Goal: Task Accomplishment & Management: Use online tool/utility

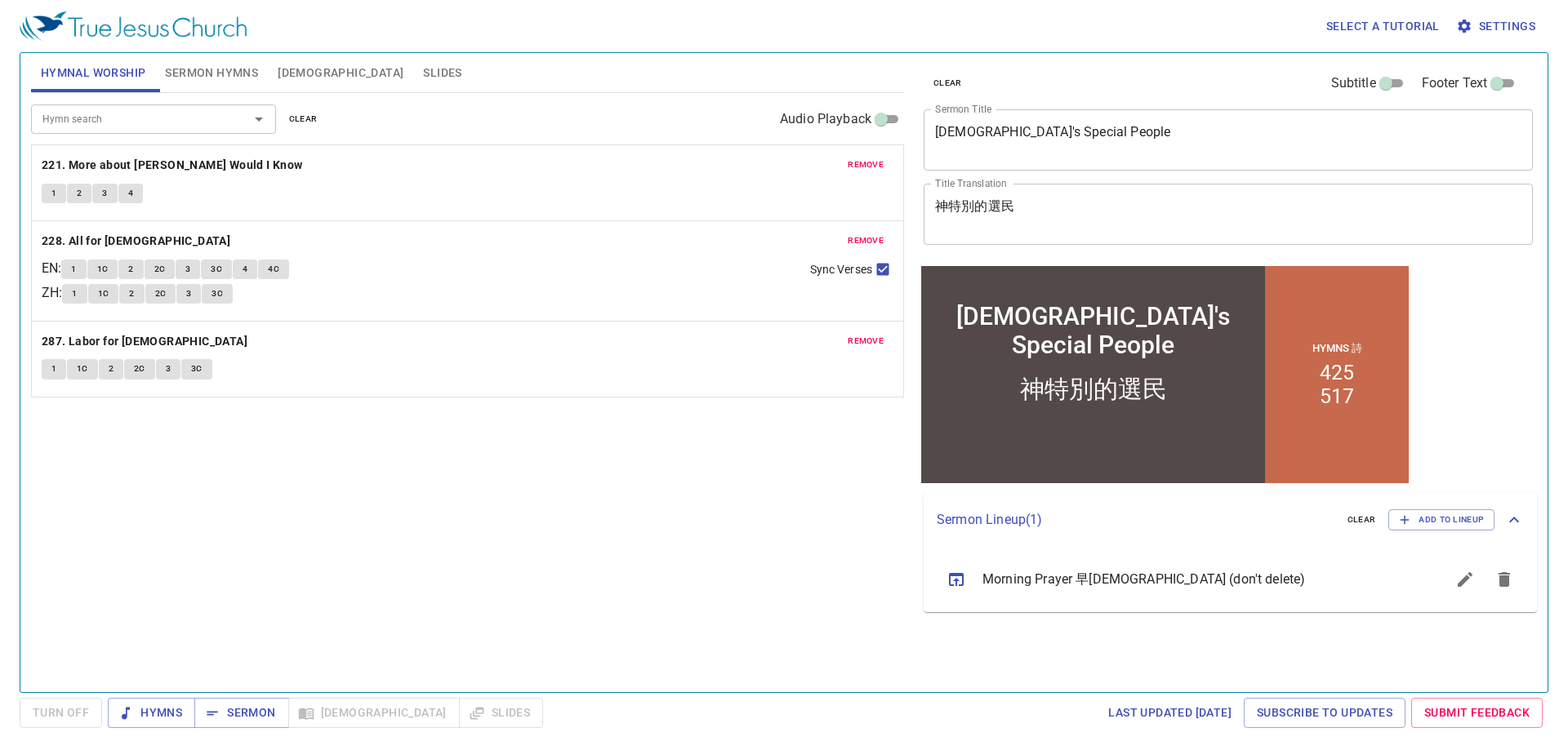
click at [957, 582] on icon "sermon lineup list" at bounding box center [957, 580] width 20 height 20
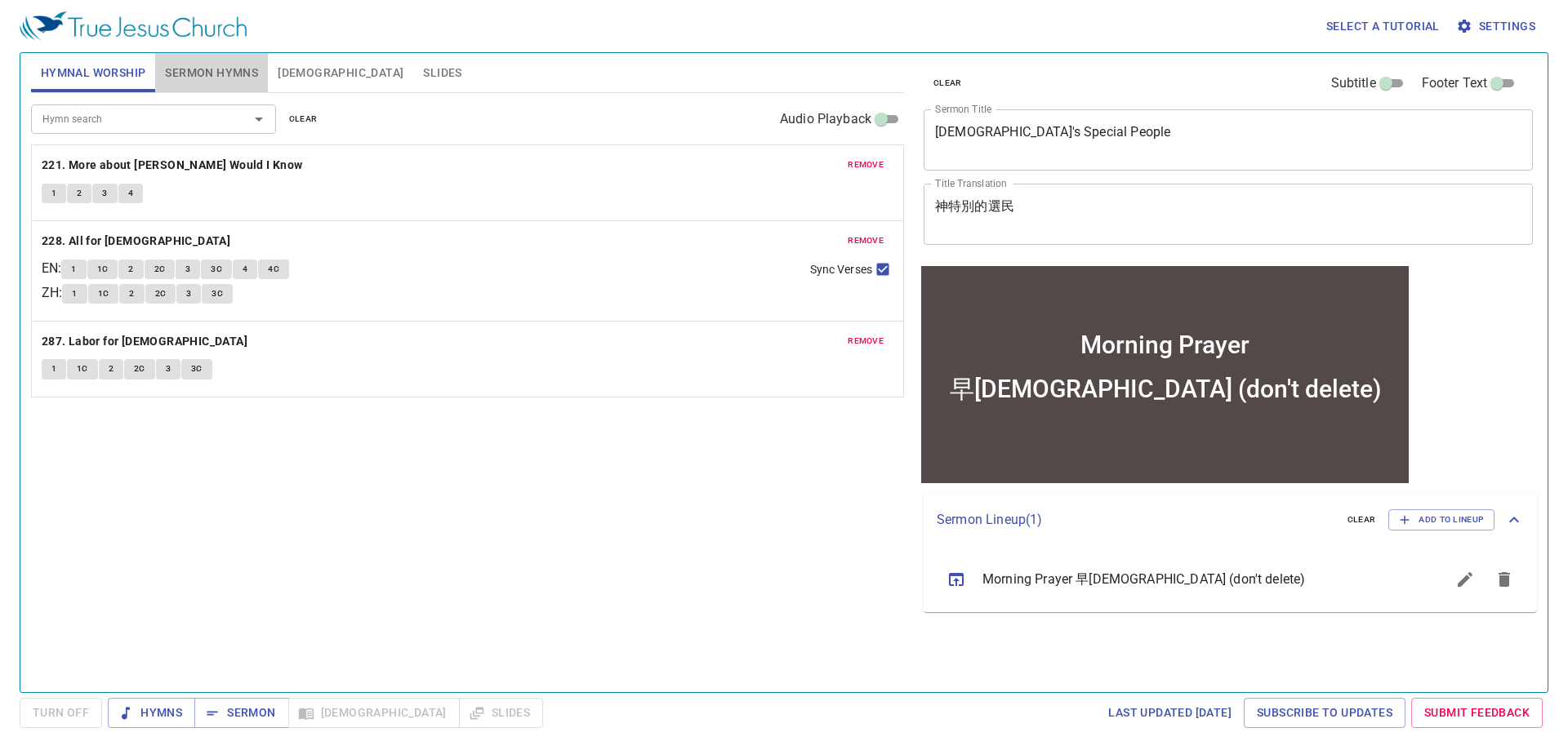
click at [207, 75] on span "Sermon Hymns" at bounding box center [211, 73] width 93 height 20
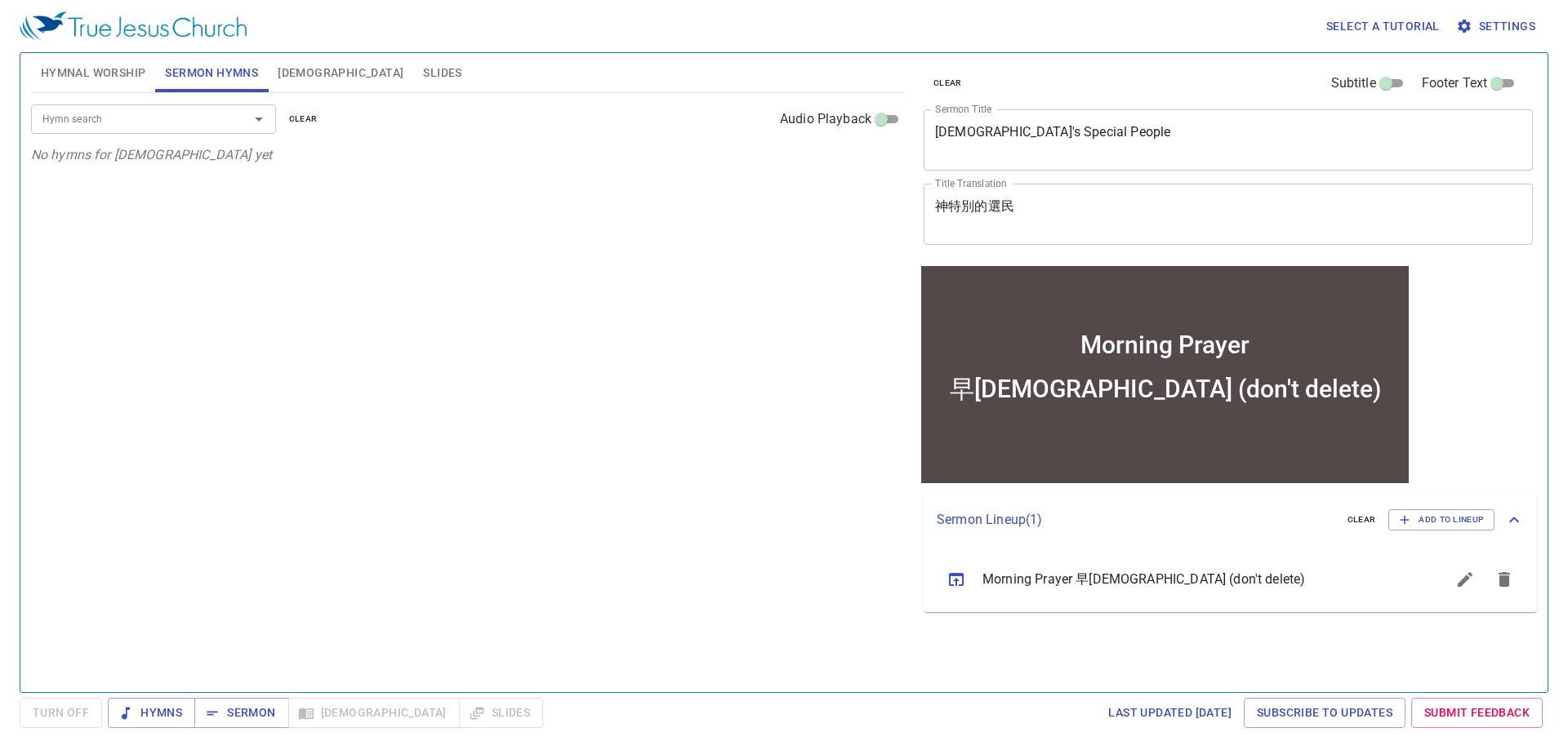
click at [134, 73] on span "Hymnal Worship" at bounding box center [93, 73] width 106 height 20
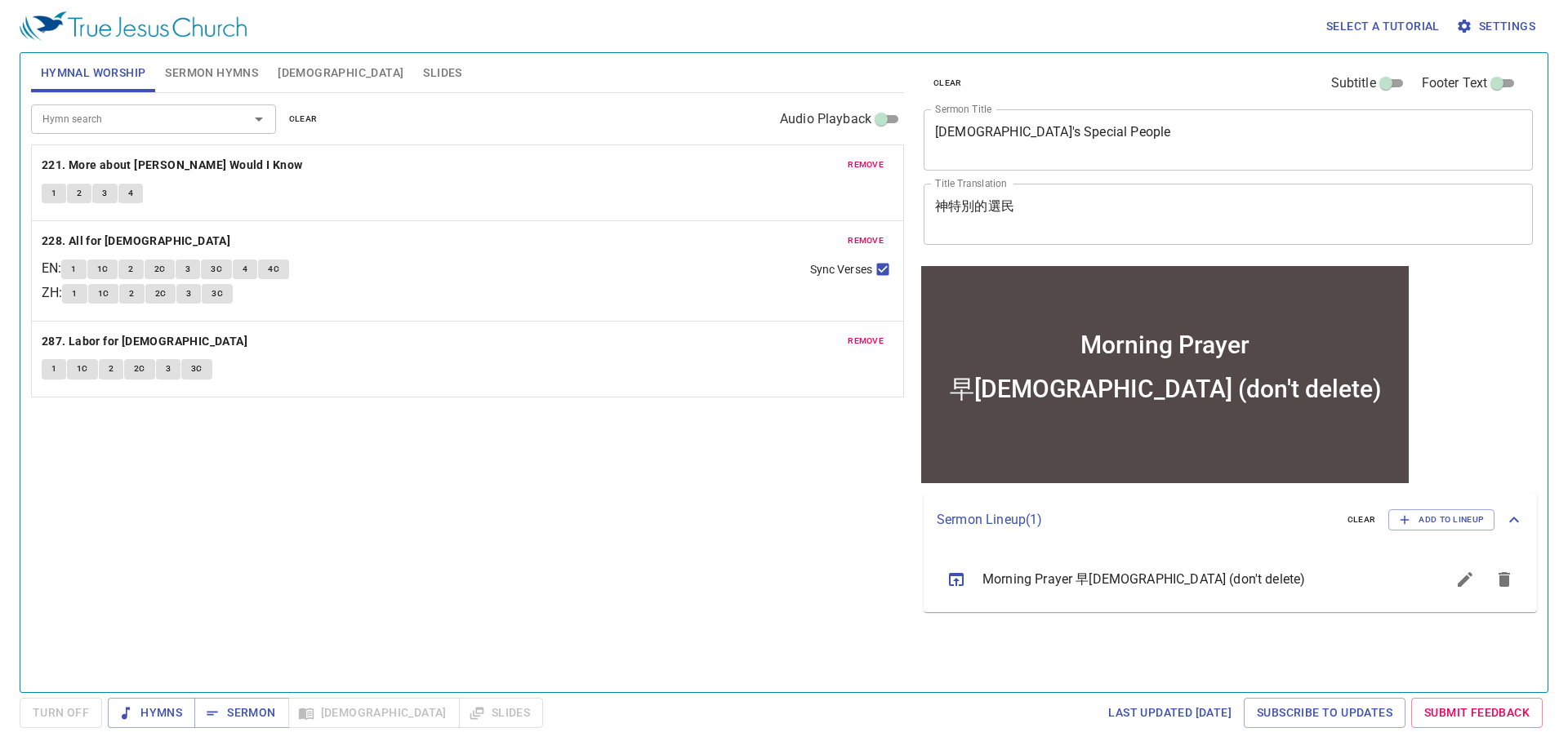
click at [311, 114] on span "clear" at bounding box center [303, 119] width 29 height 15
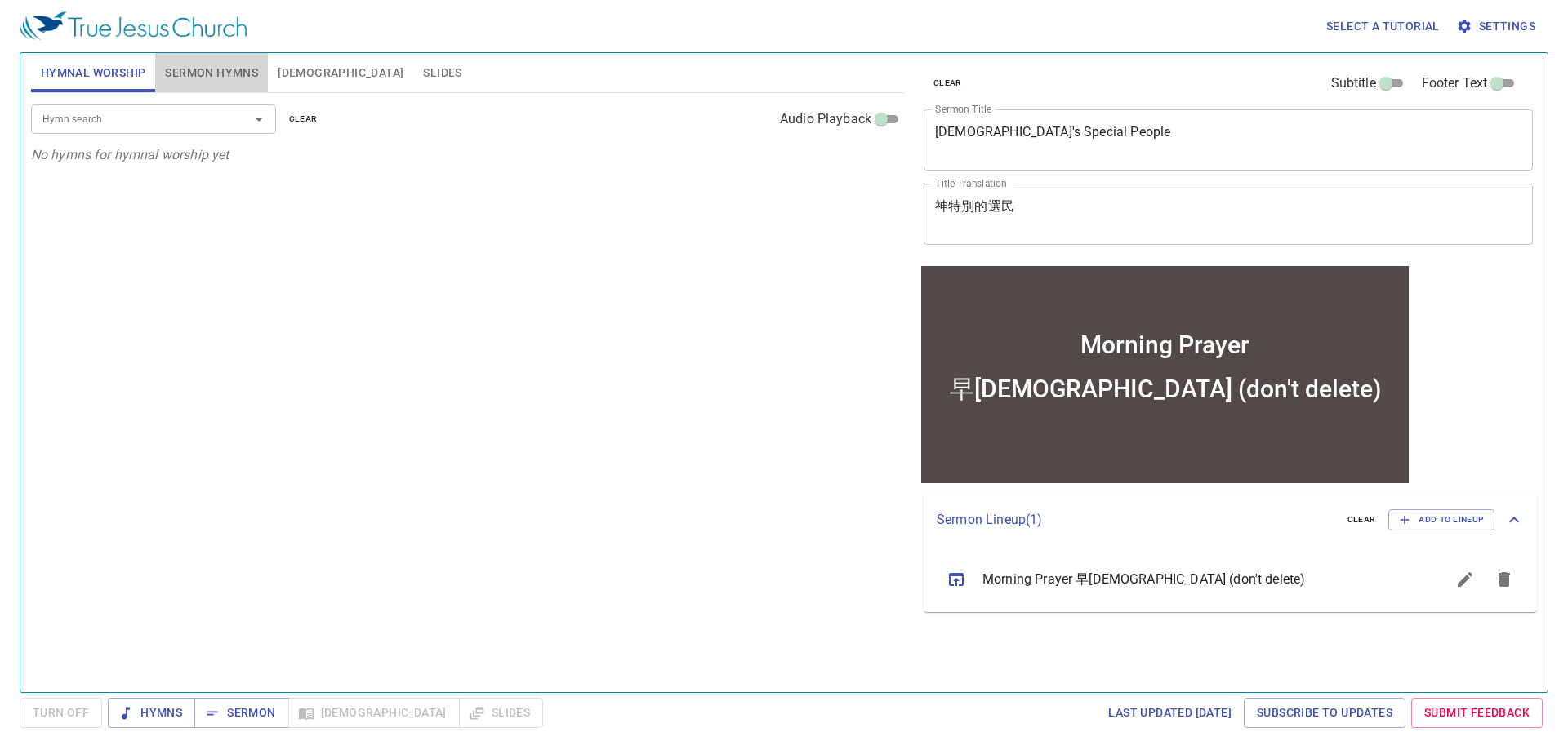
click at [216, 78] on span "Sermon Hymns" at bounding box center [211, 73] width 93 height 20
click at [255, 704] on span "Sermon" at bounding box center [241, 713] width 68 height 20
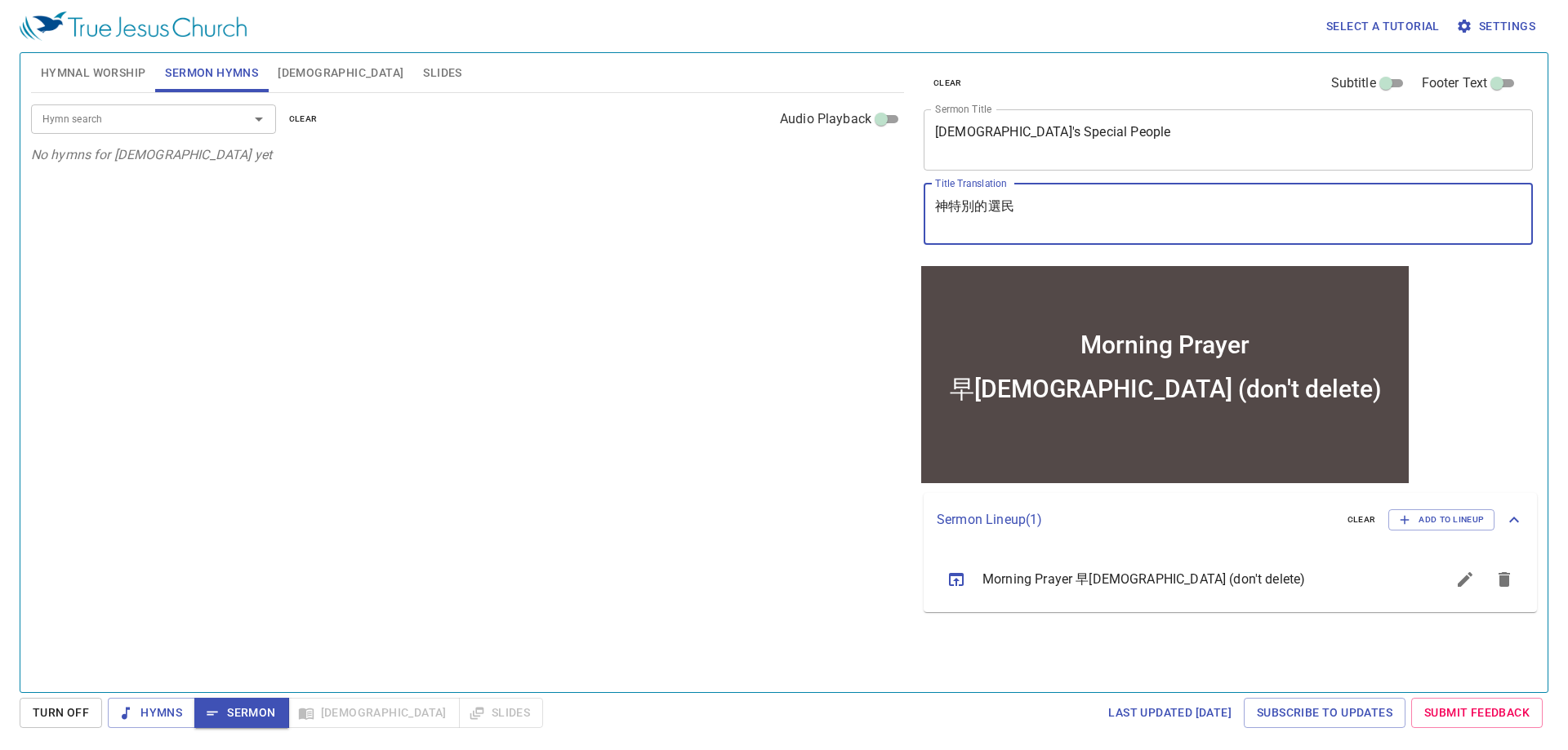
click at [1163, 207] on textarea "早禱會 (don't delete)" at bounding box center [1228, 214] width 586 height 31
type textarea "早禱會"
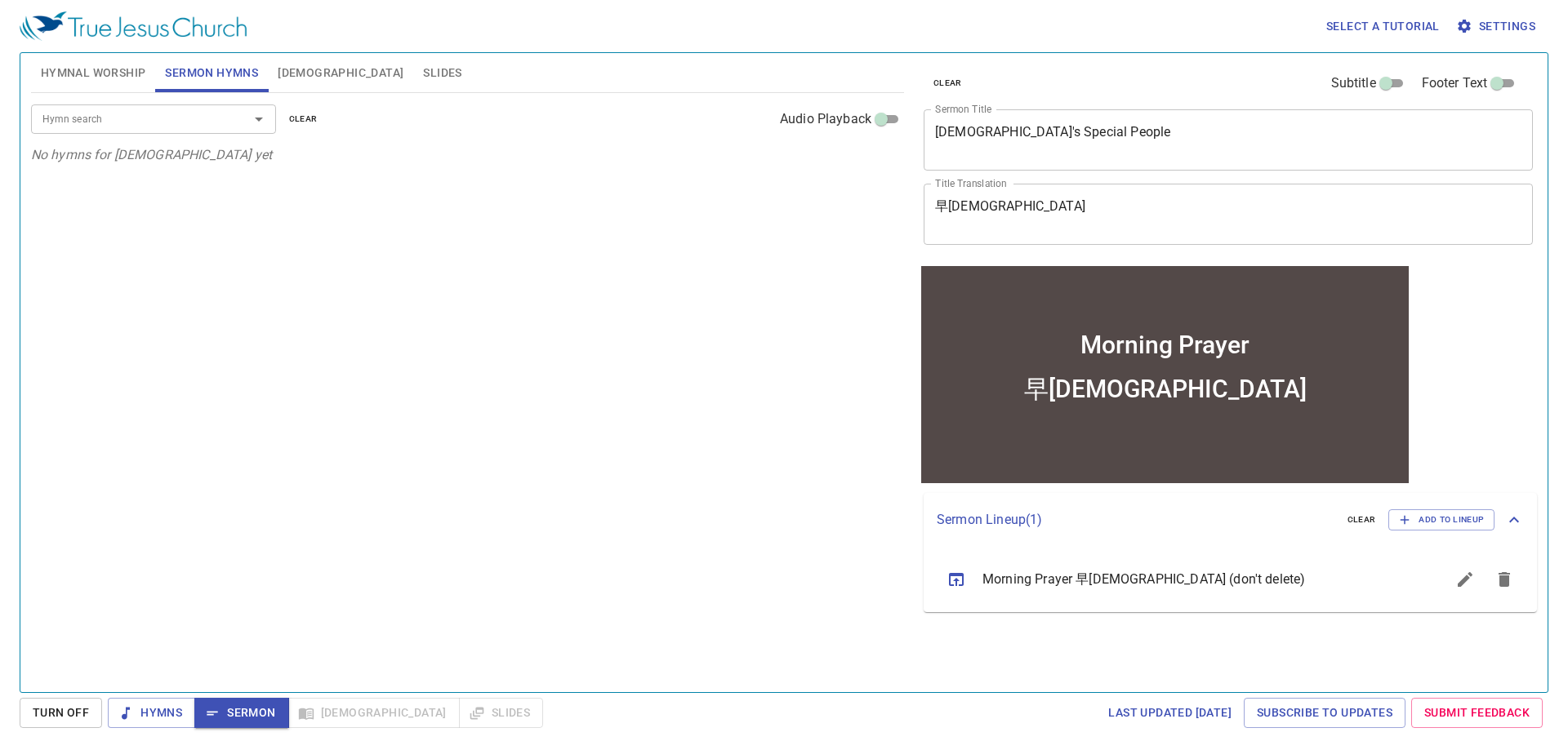
click at [759, 377] on div "Hymn search Hymn search clear Audio Playback No hymns for sermon yet" at bounding box center [467, 386] width 873 height 585
click at [178, 115] on input "Hymn search" at bounding box center [130, 118] width 187 height 19
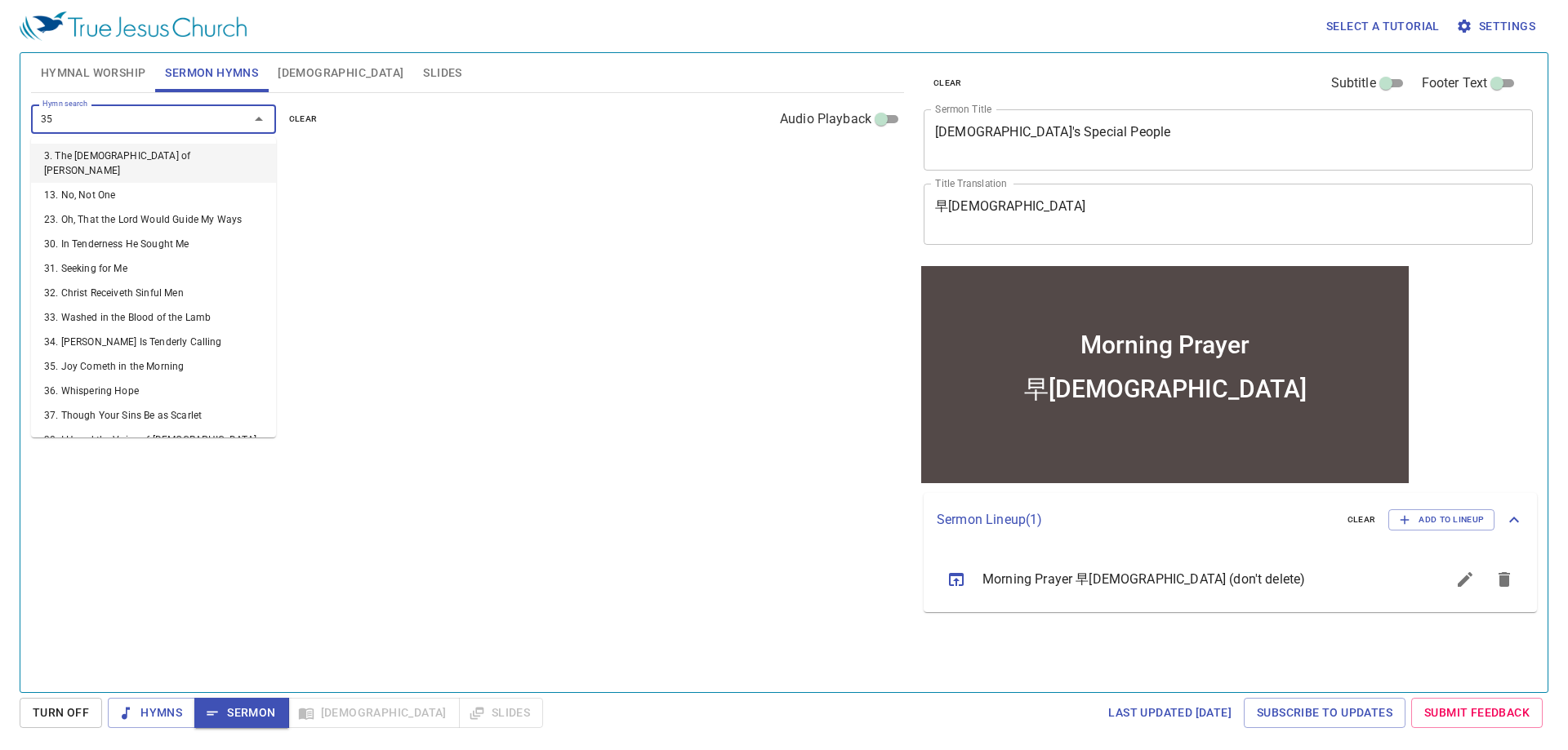
type input "354"
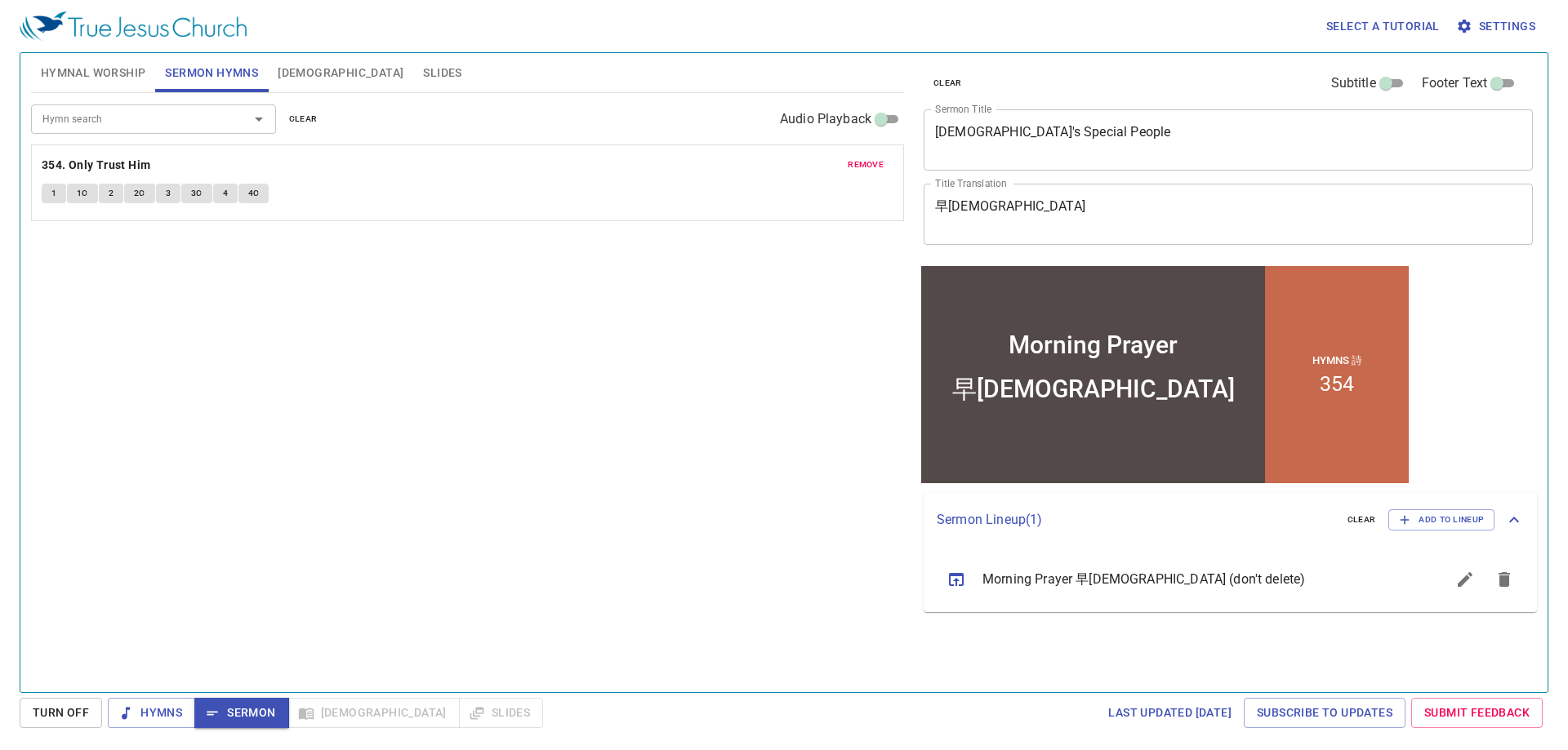
click at [533, 467] on div "Hymn search Hymn search clear Audio Playback remove 354. Only Trust Him 1 1C 2 …" at bounding box center [467, 386] width 873 height 585
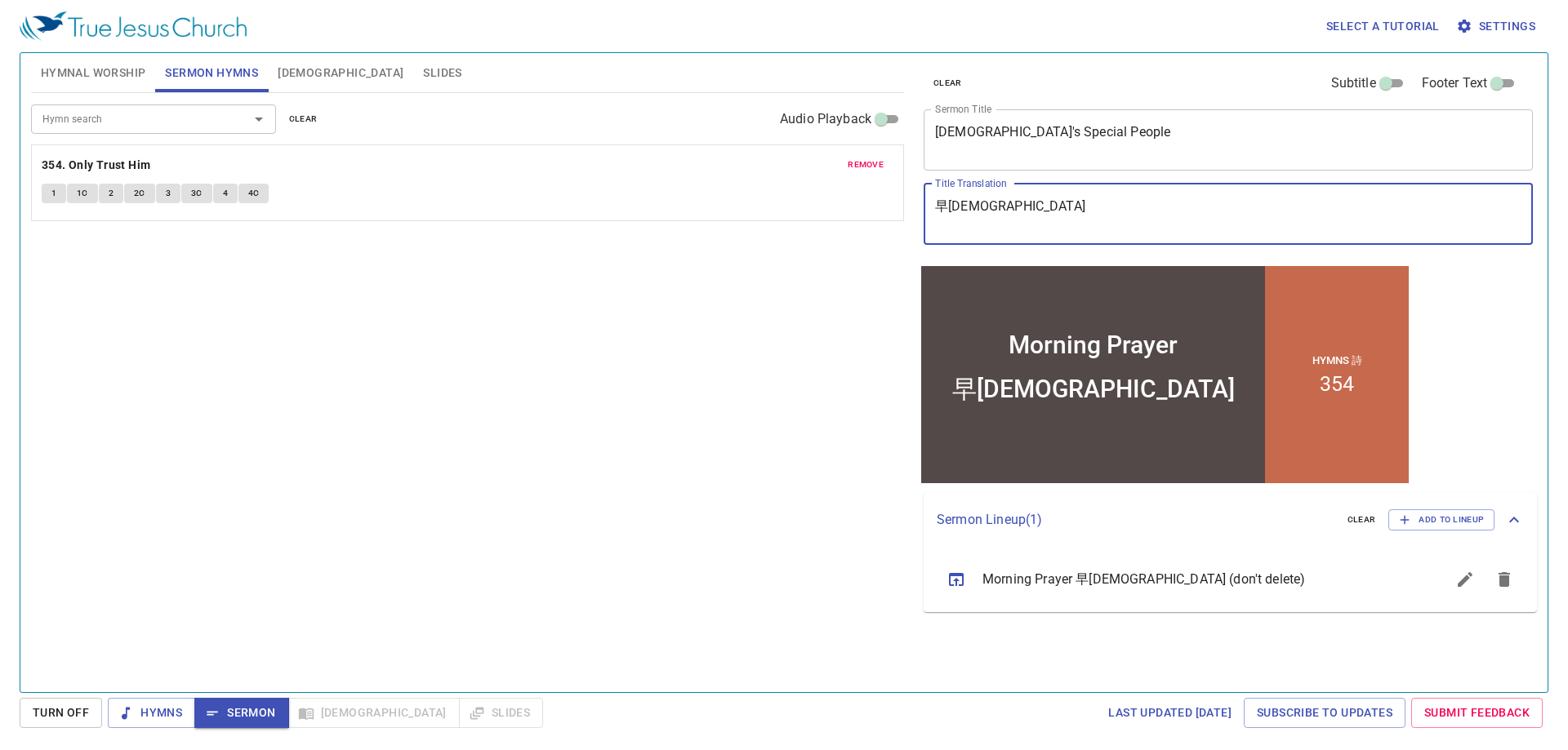
drag, startPoint x: 1007, startPoint y: 215, endPoint x: 881, endPoint y: 212, distance: 126.0
click at [881, 212] on div "Hymnal Worship Sermon Hymns Bible Slides Hymn search Hymn search clear Audio Pl…" at bounding box center [784, 366] width 1519 height 639
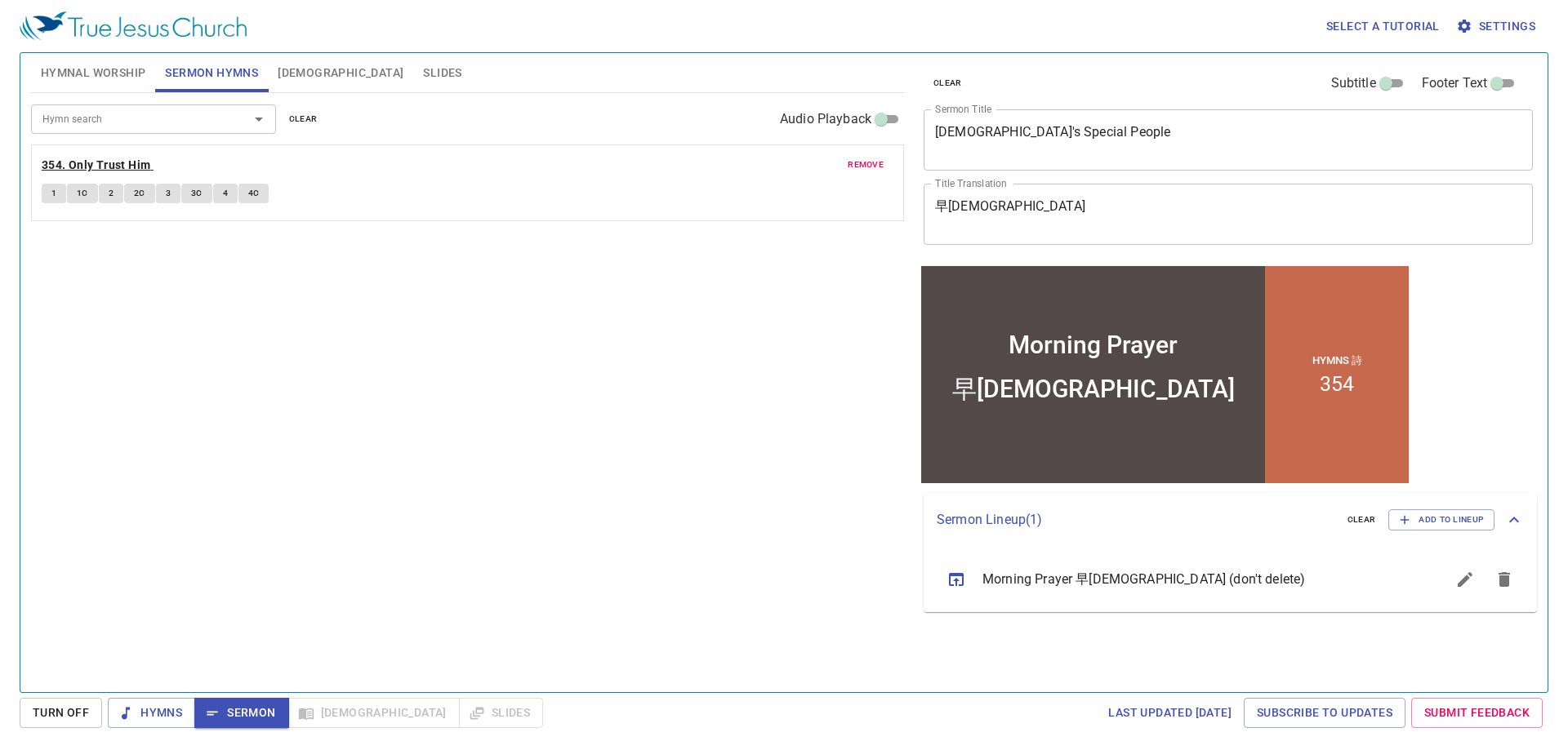
click at [127, 161] on b "354. Only Trust Him" at bounding box center [96, 165] width 109 height 20
click at [48, 191] on button "1" at bounding box center [54, 193] width 25 height 20
click at [76, 195] on button "1C" at bounding box center [83, 193] width 31 height 20
click at [101, 198] on button "2" at bounding box center [111, 193] width 25 height 20
click at [135, 197] on span "2C" at bounding box center [139, 193] width 11 height 15
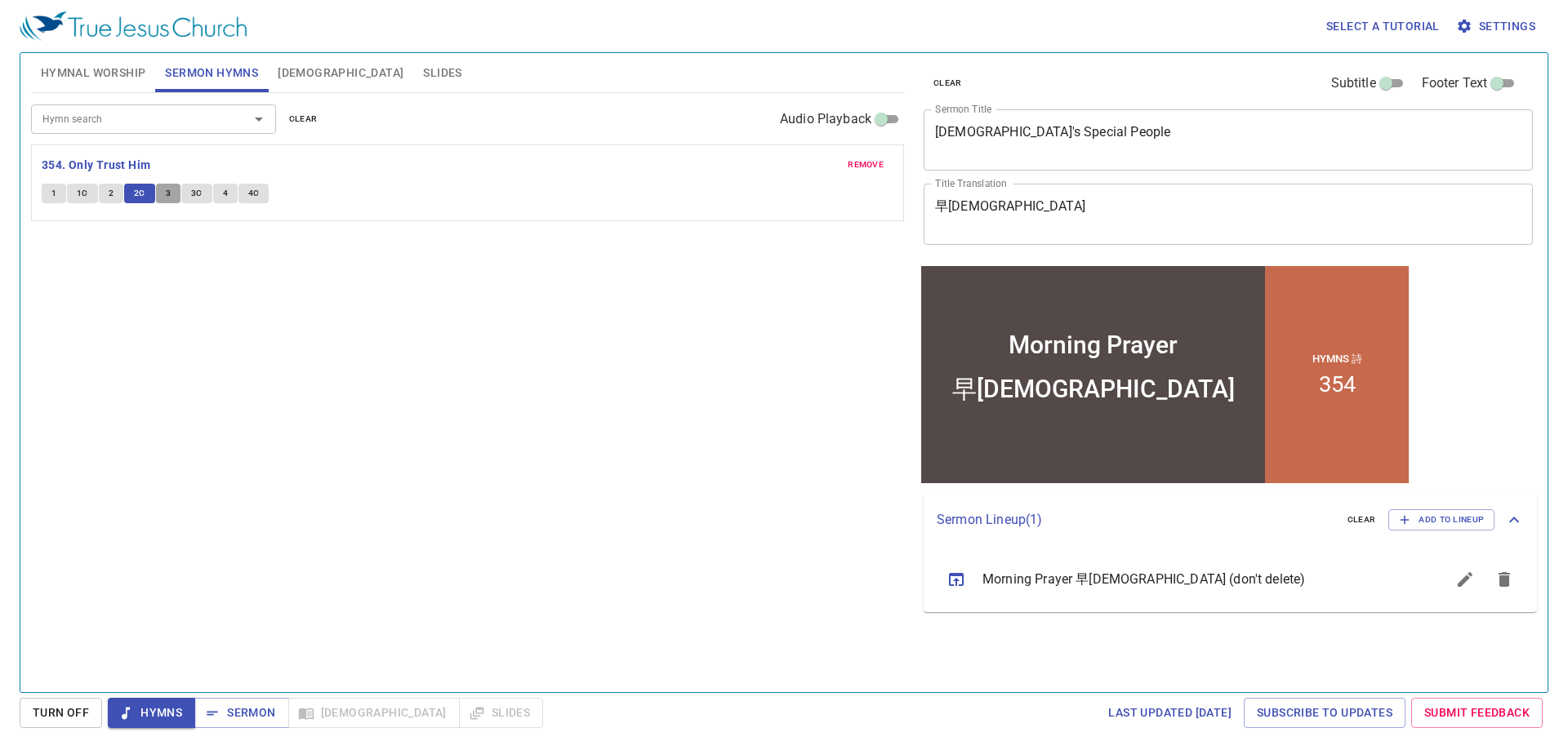
click at [162, 194] on button "3" at bounding box center [168, 193] width 25 height 20
click at [193, 196] on span "3C" at bounding box center [197, 193] width 11 height 15
click at [228, 201] on button "4" at bounding box center [225, 193] width 25 height 20
click at [252, 195] on span "4C" at bounding box center [254, 193] width 11 height 15
click at [230, 710] on span "Sermon" at bounding box center [241, 713] width 68 height 20
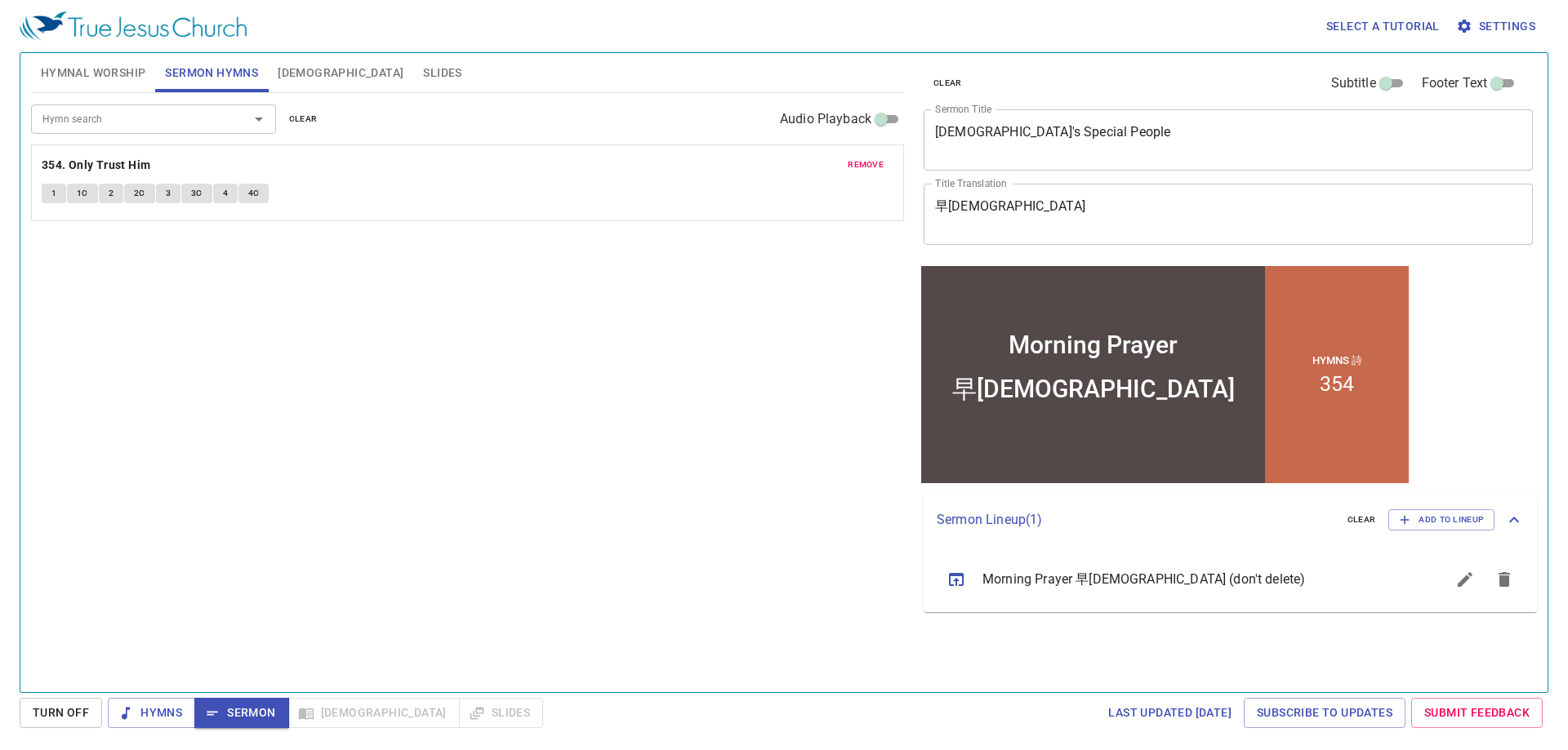
click at [287, 69] on span "[DEMOGRAPHIC_DATA]" at bounding box center [340, 73] width 125 height 20
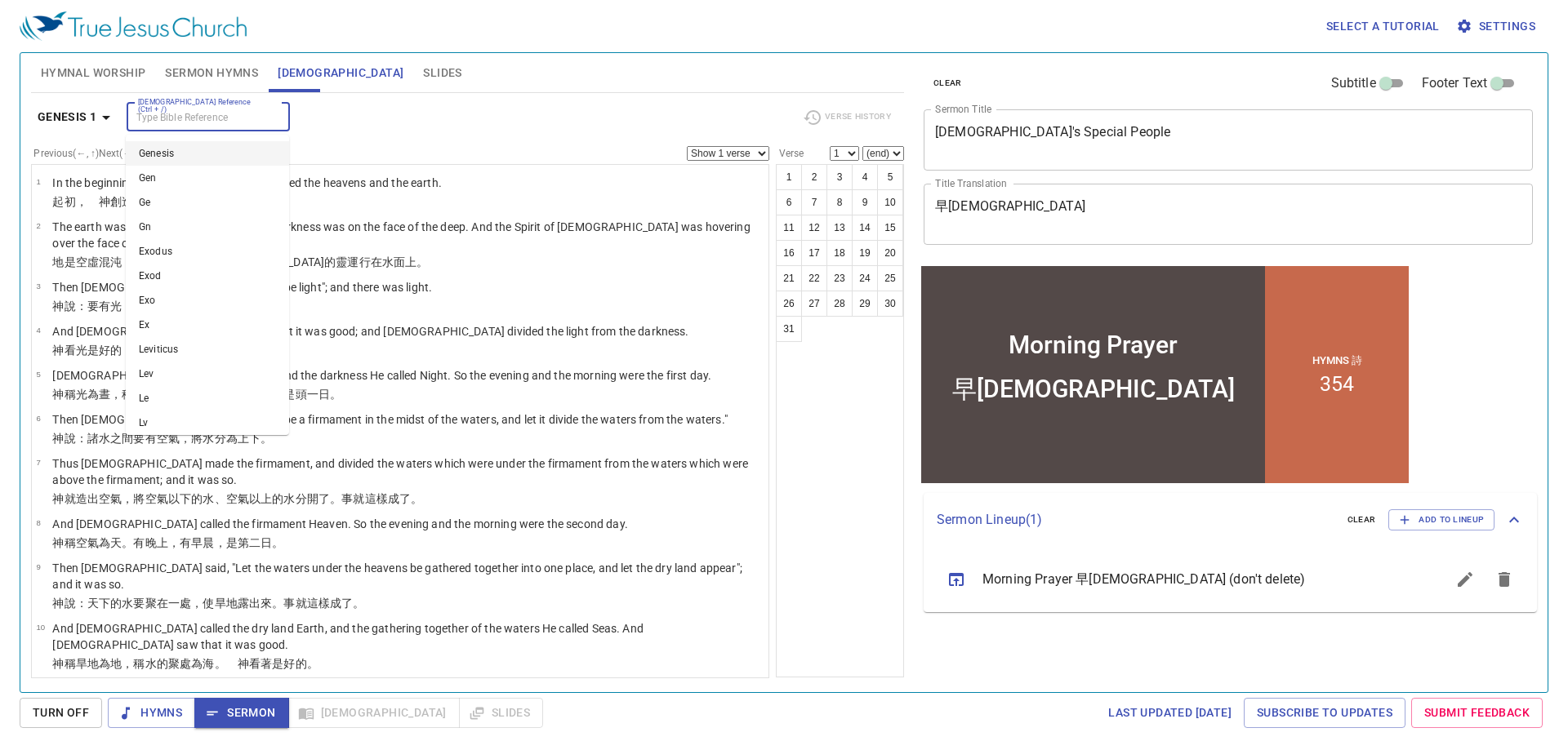
click at [183, 112] on input "[DEMOGRAPHIC_DATA] Reference (Ctrl + /)" at bounding box center [194, 116] width 126 height 19
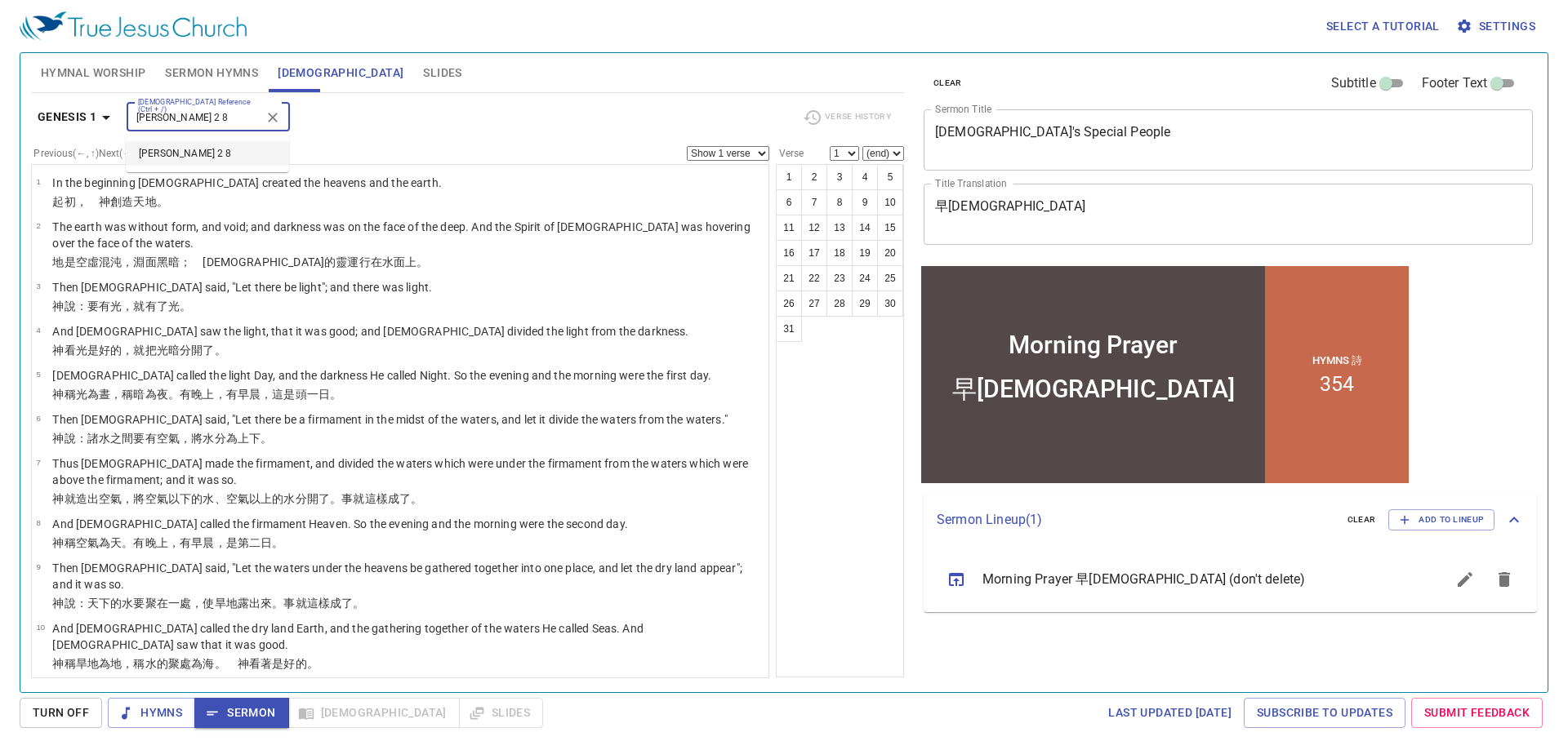
type input "joshua 2 8"
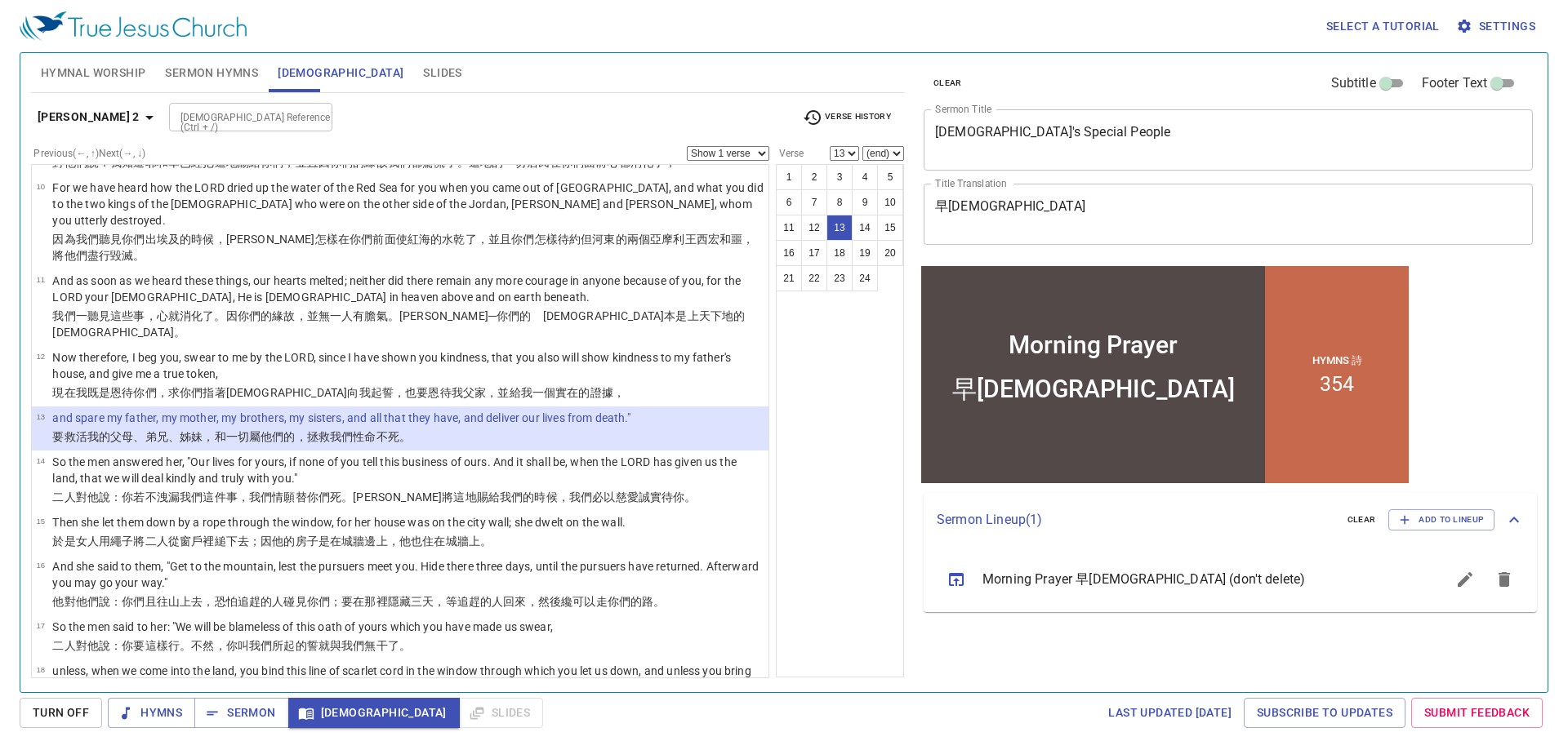
scroll to position [653, 0]
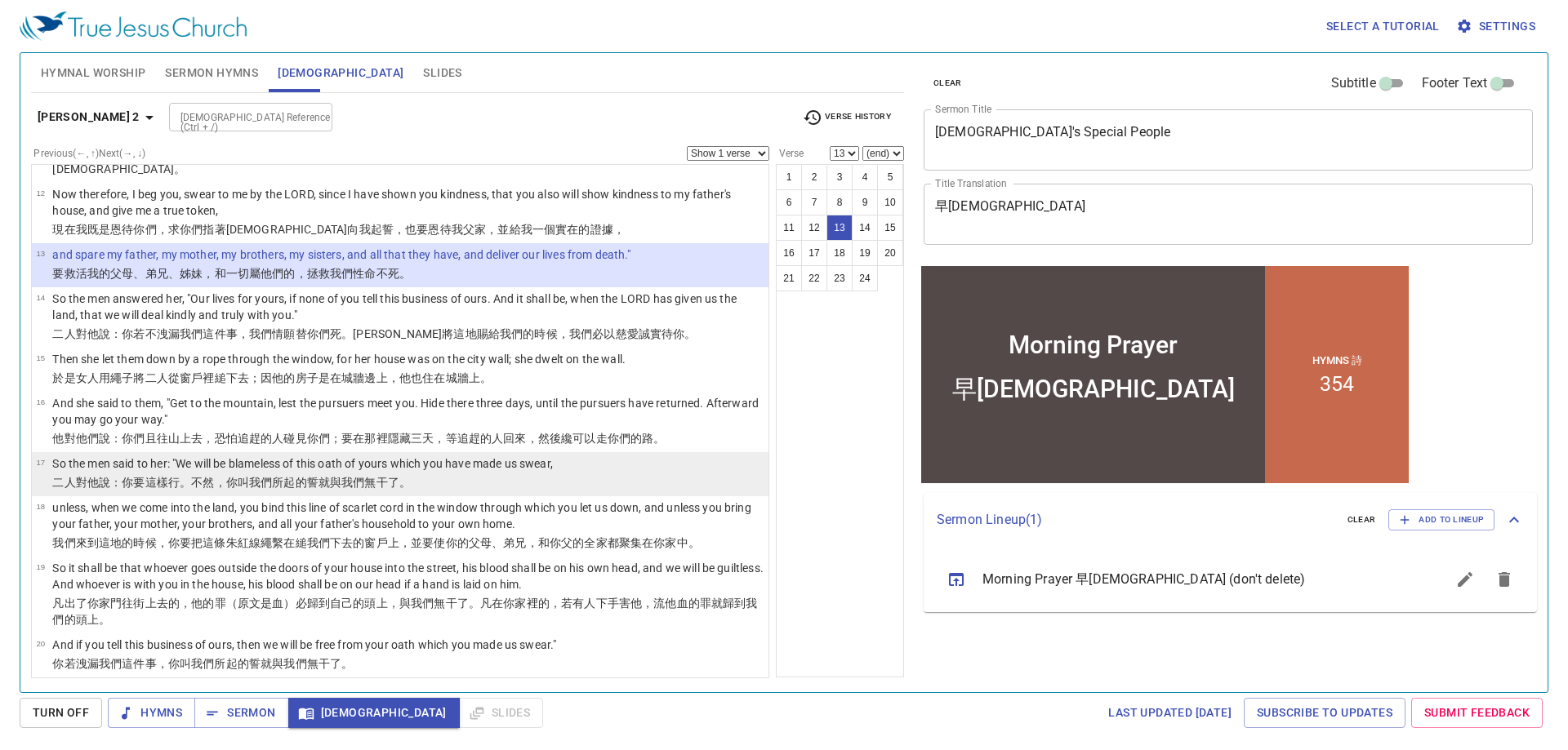
click at [184, 476] on wh559 "：你要這樣行。不然，你叫我們所起 的誓 就與我們無干 了。" at bounding box center [260, 483] width 301 height 13
select select "17"
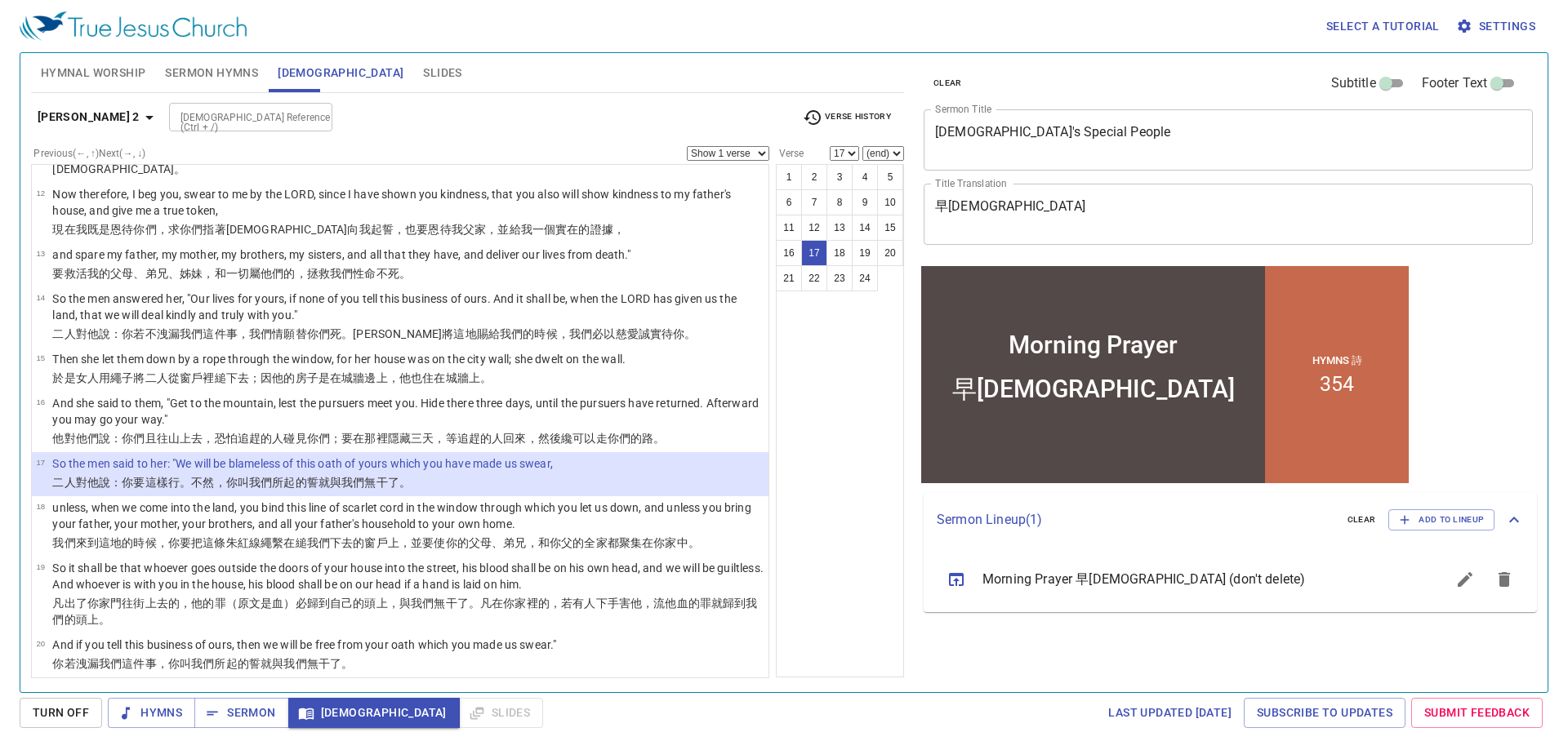
click at [761, 150] on select "Show 1 verse Show 2 verses Show 3 verses Show 4 verses Show 5 verses" at bounding box center [728, 153] width 83 height 15
select select "2"
click at [687, 146] on select "Show 1 verse Show 2 verses Show 3 verses Show 4 verses Show 5 verses" at bounding box center [728, 153] width 83 height 15
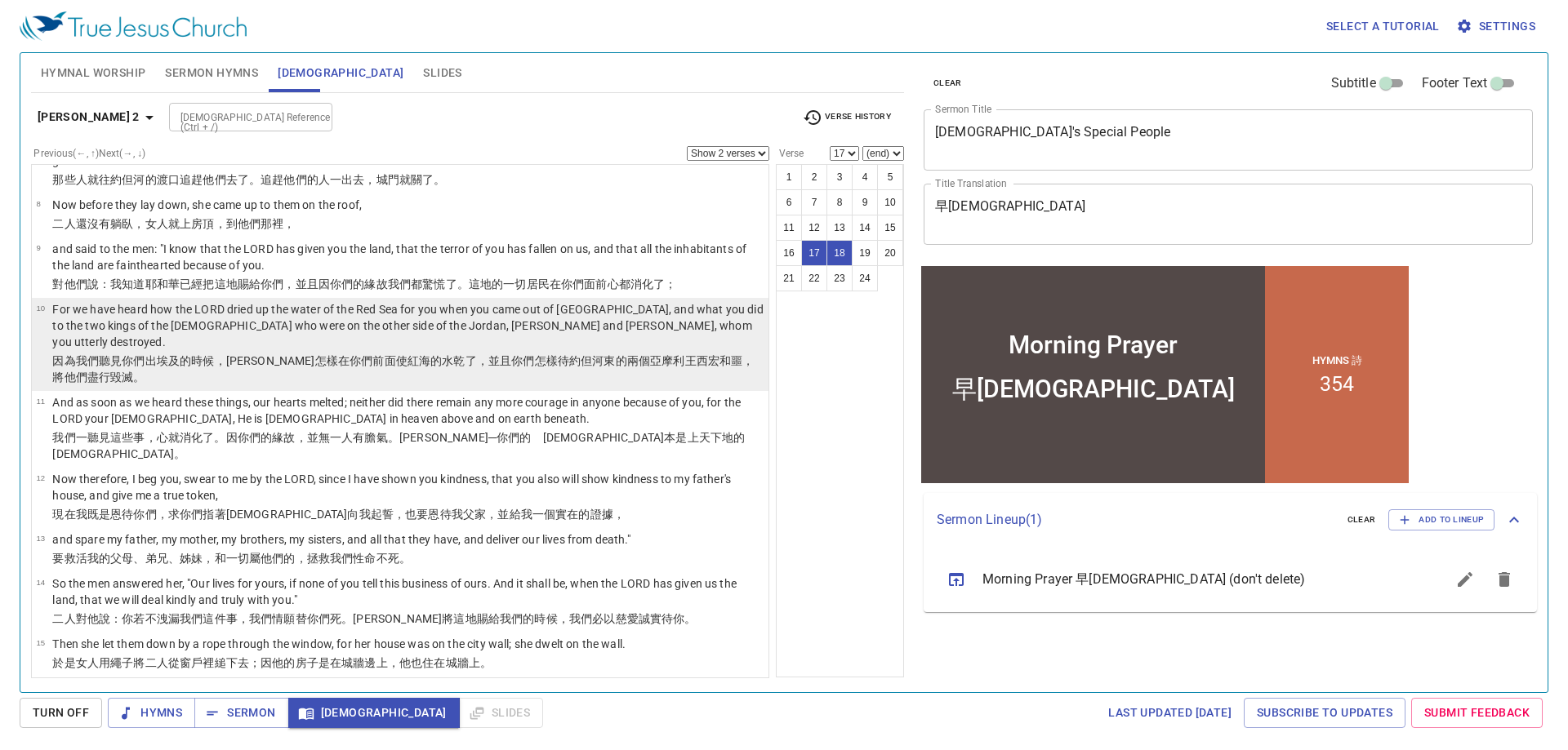
scroll to position [408, 0]
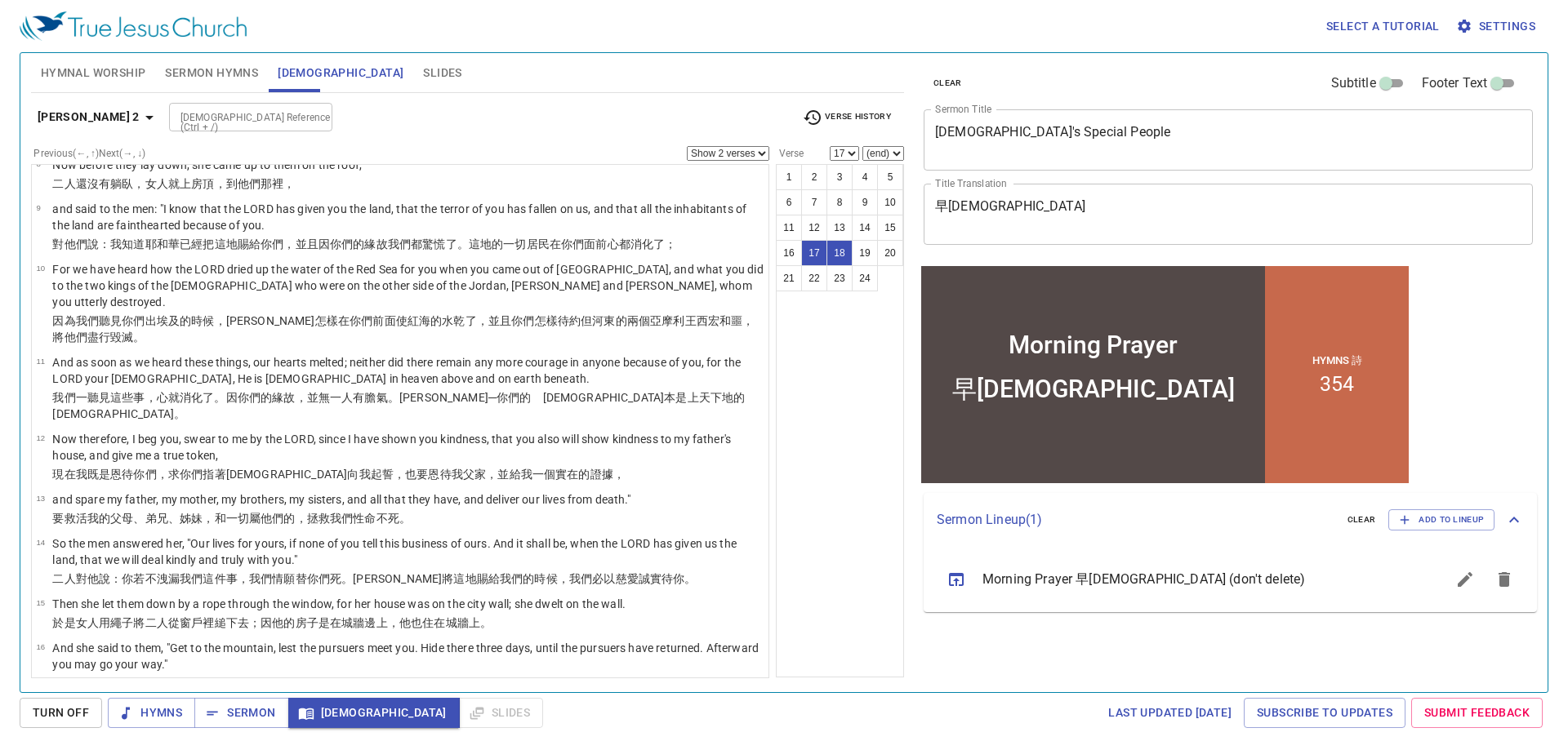
click at [217, 111] on input "[DEMOGRAPHIC_DATA] Reference (Ctrl + /)" at bounding box center [237, 116] width 126 height 19
type input "heb 11 31"
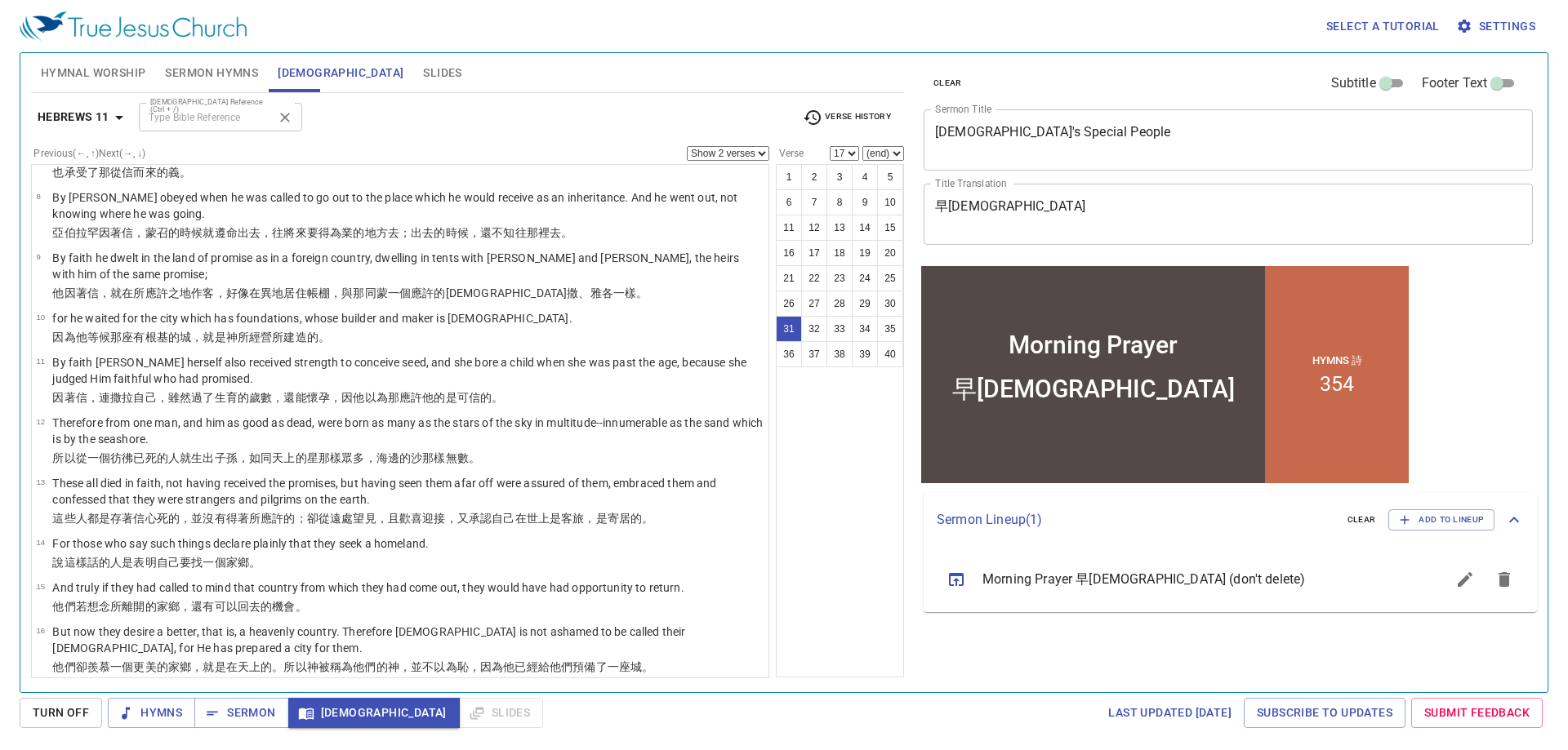
select select "1"
select select "31"
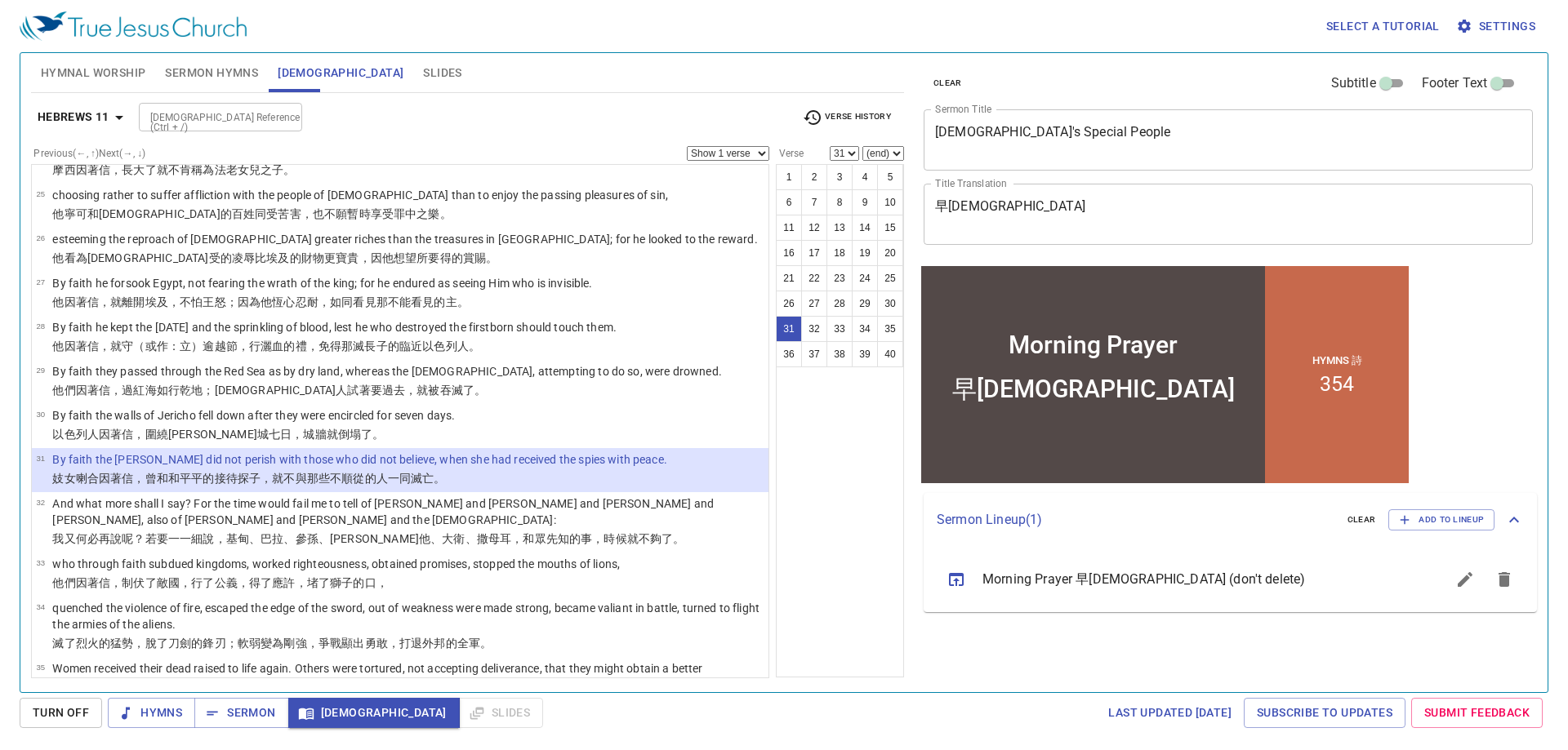
click at [201, 116] on input "[DEMOGRAPHIC_DATA] Reference (Ctrl + /)" at bounding box center [207, 116] width 126 height 19
type input "josh 2 12"
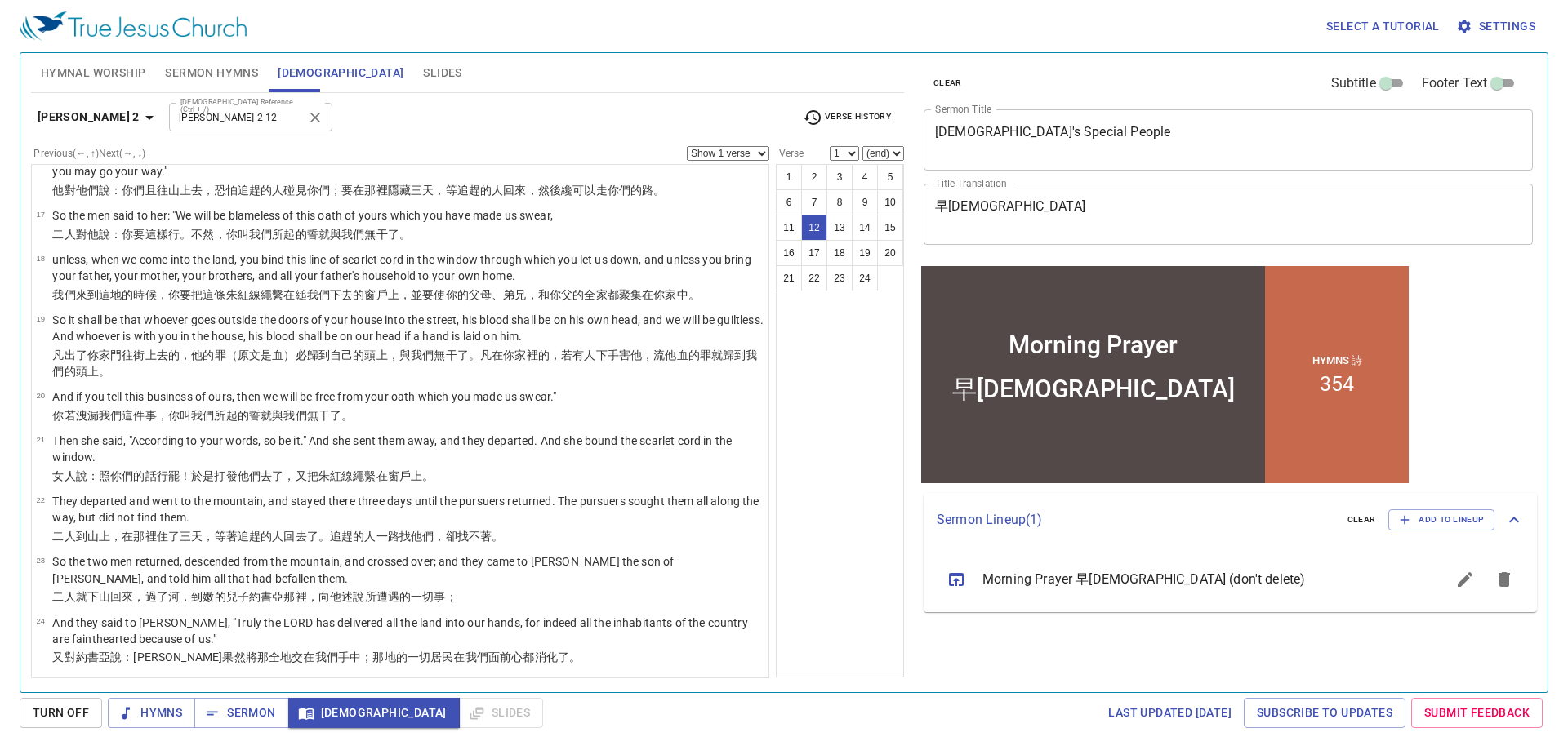
select select "12"
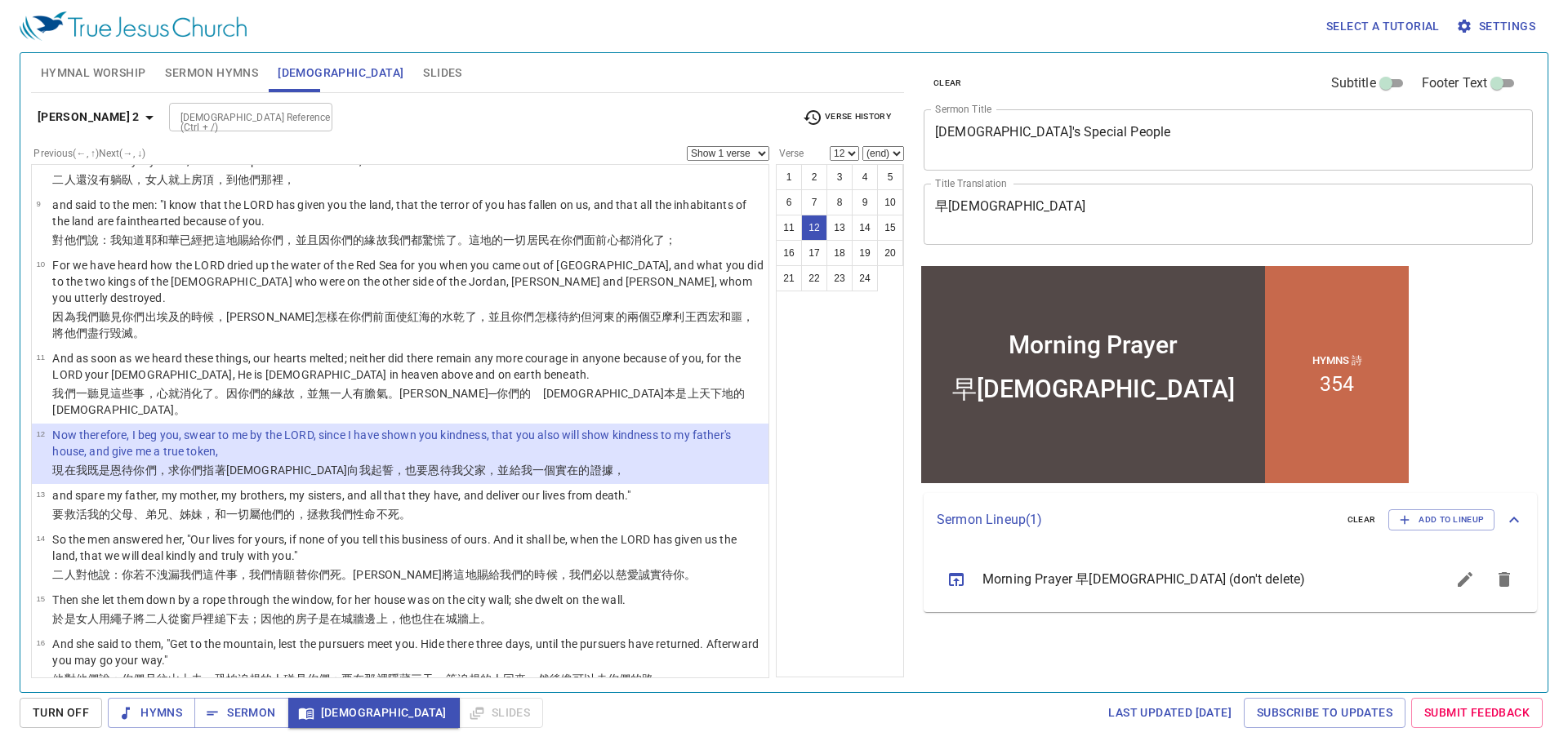
click at [743, 154] on select "Show 1 verse Show 2 verses Show 3 verses Show 4 verses Show 5 verses" at bounding box center [728, 153] width 83 height 15
select select "2"
click at [687, 146] on select "Show 1 verse Show 2 verses Show 3 verses Show 4 verses Show 5 verses" at bounding box center [728, 153] width 83 height 15
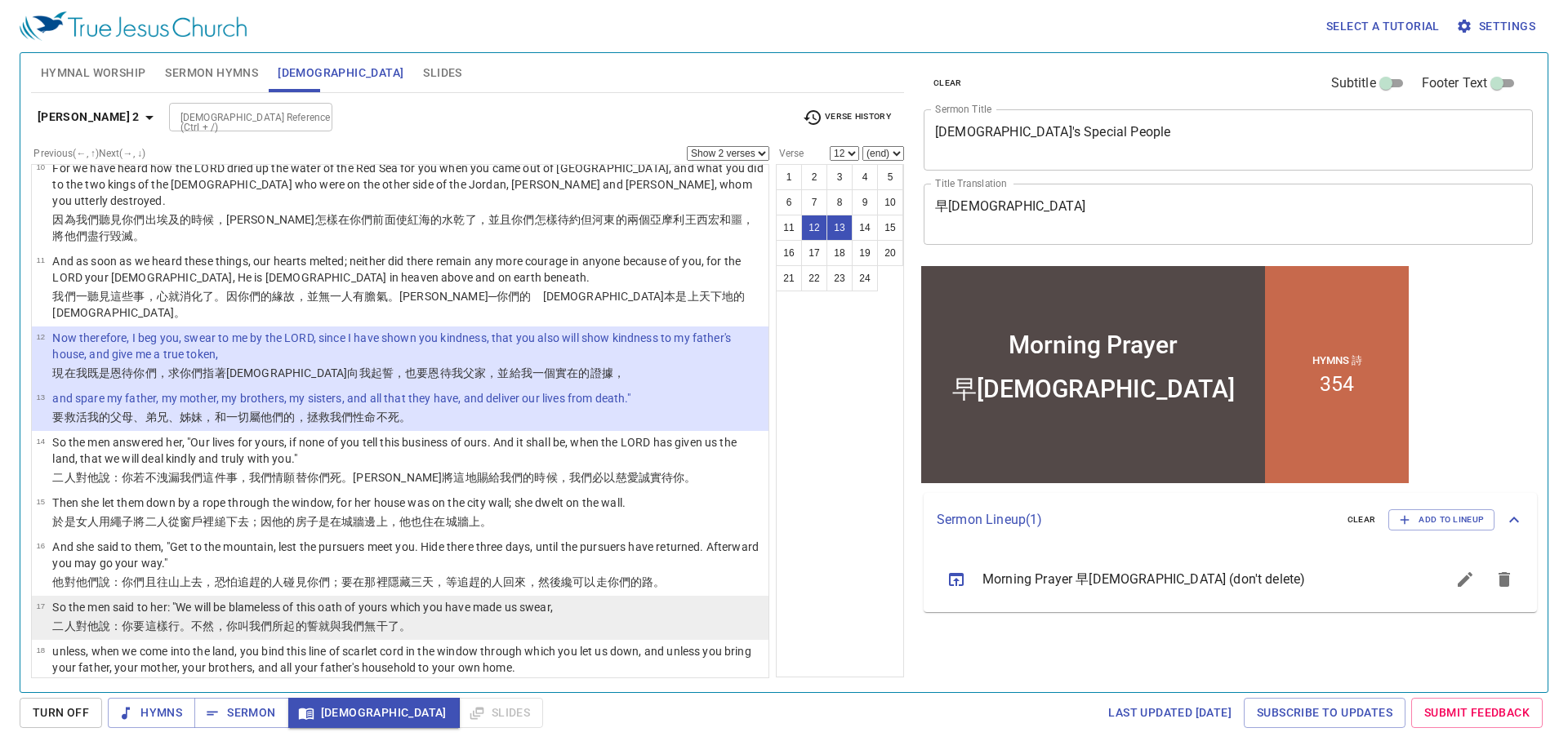
scroll to position [657, 0]
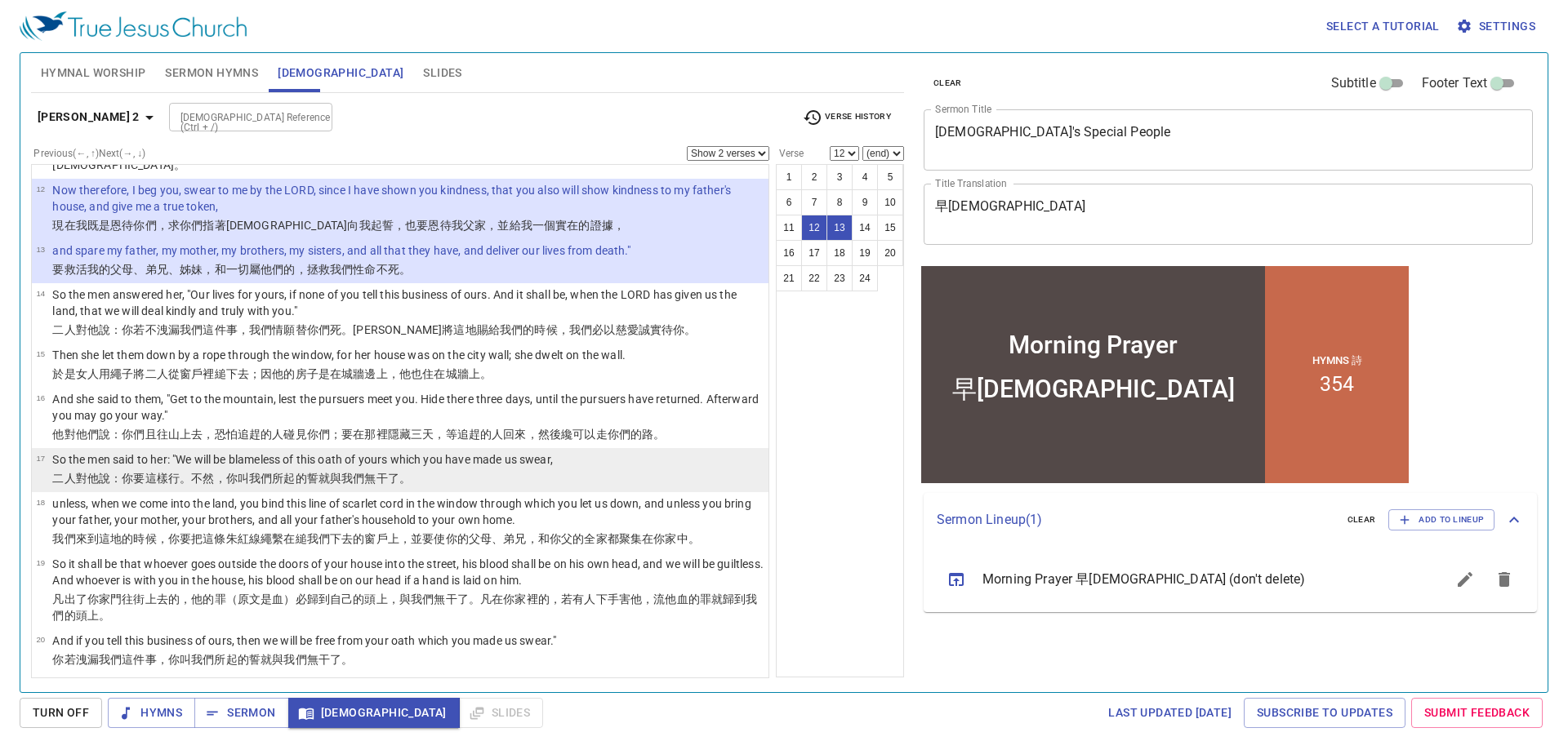
click at [240, 472] on wh559 "：你要這樣行。不然，你叫我們所起 的誓 就與我們無干 了。" at bounding box center [260, 479] width 301 height 13
select select "17"
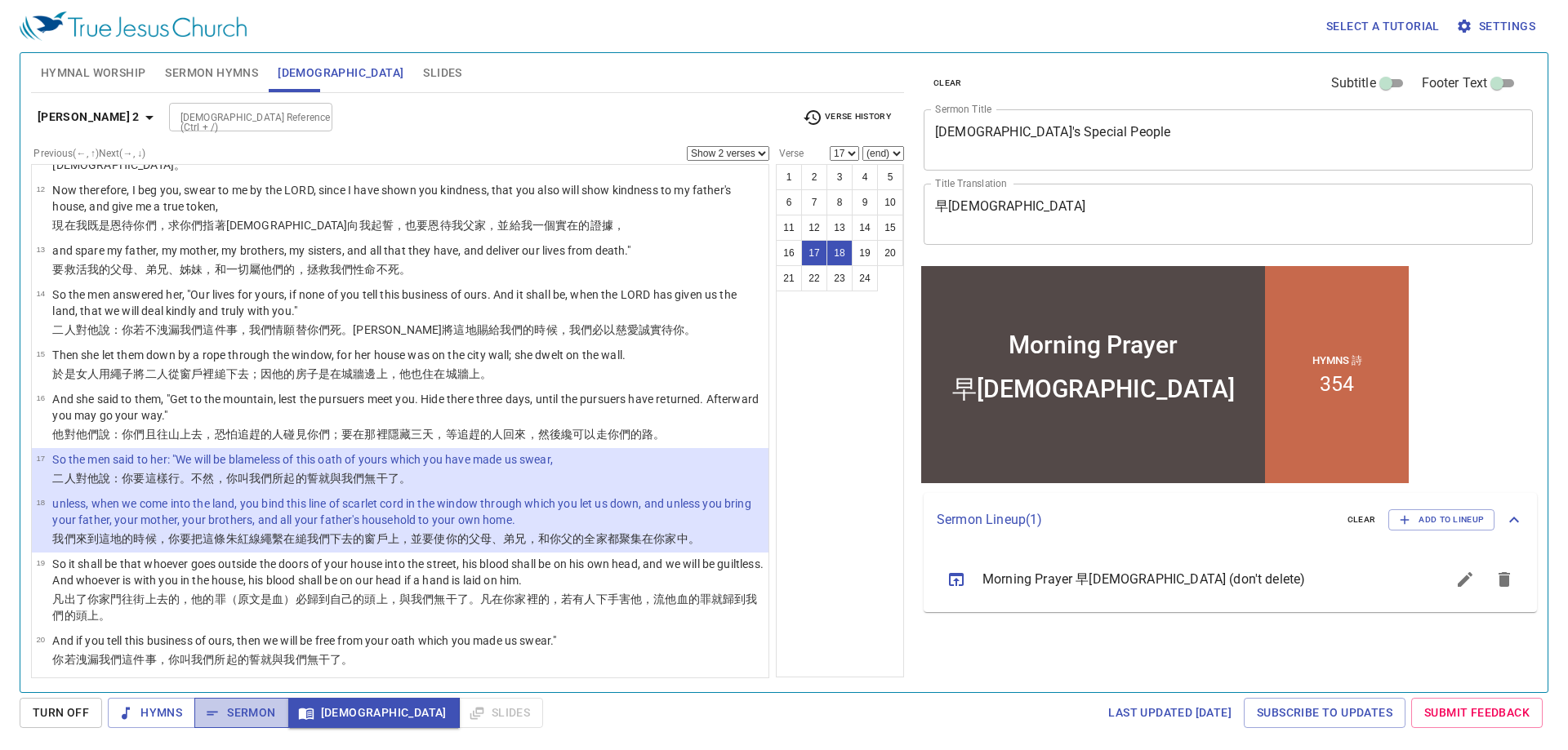
click at [248, 716] on span "Sermon" at bounding box center [241, 713] width 68 height 20
click at [423, 80] on span "Slides" at bounding box center [442, 73] width 39 height 20
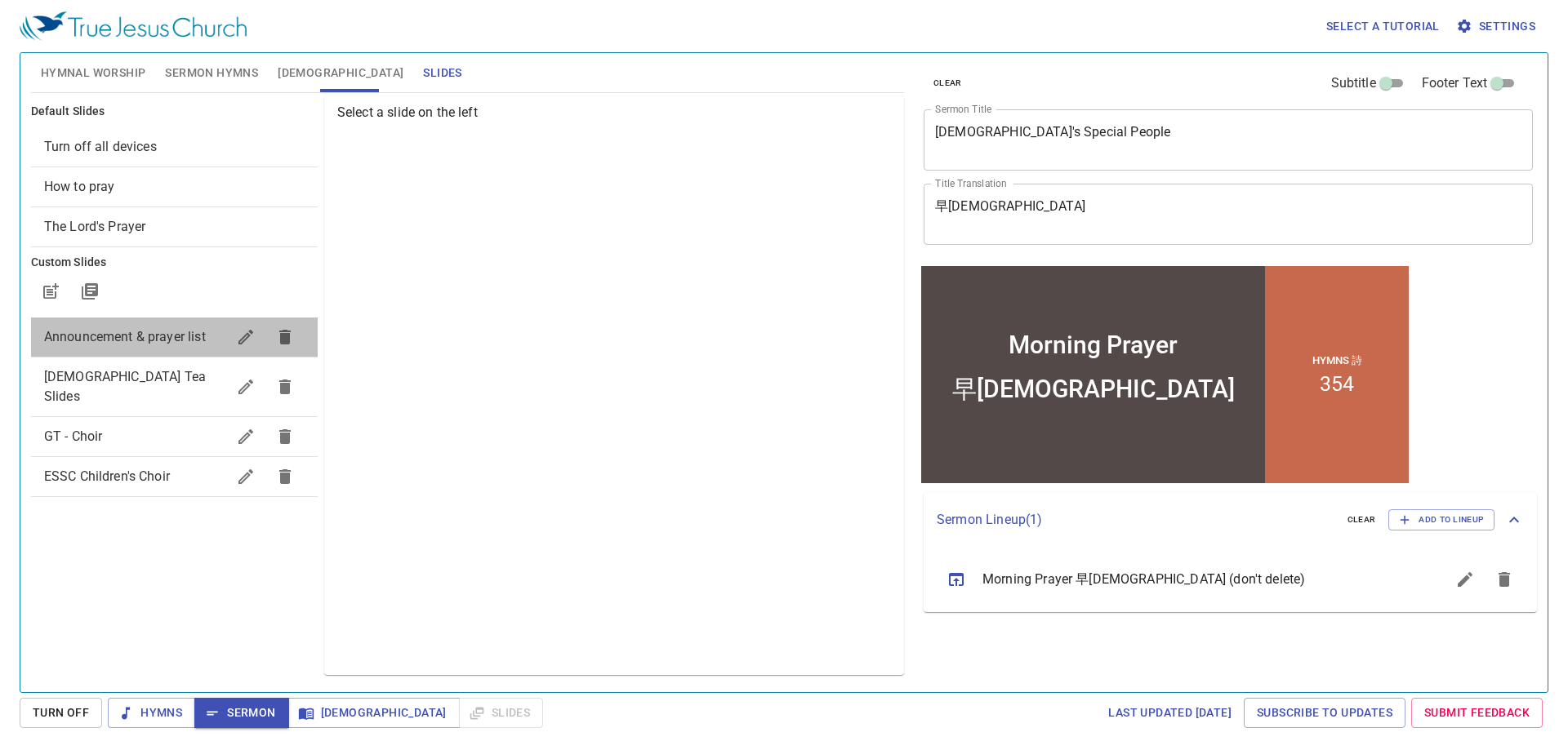
click at [144, 334] on span "Announcement & prayer list" at bounding box center [125, 336] width 161 height 16
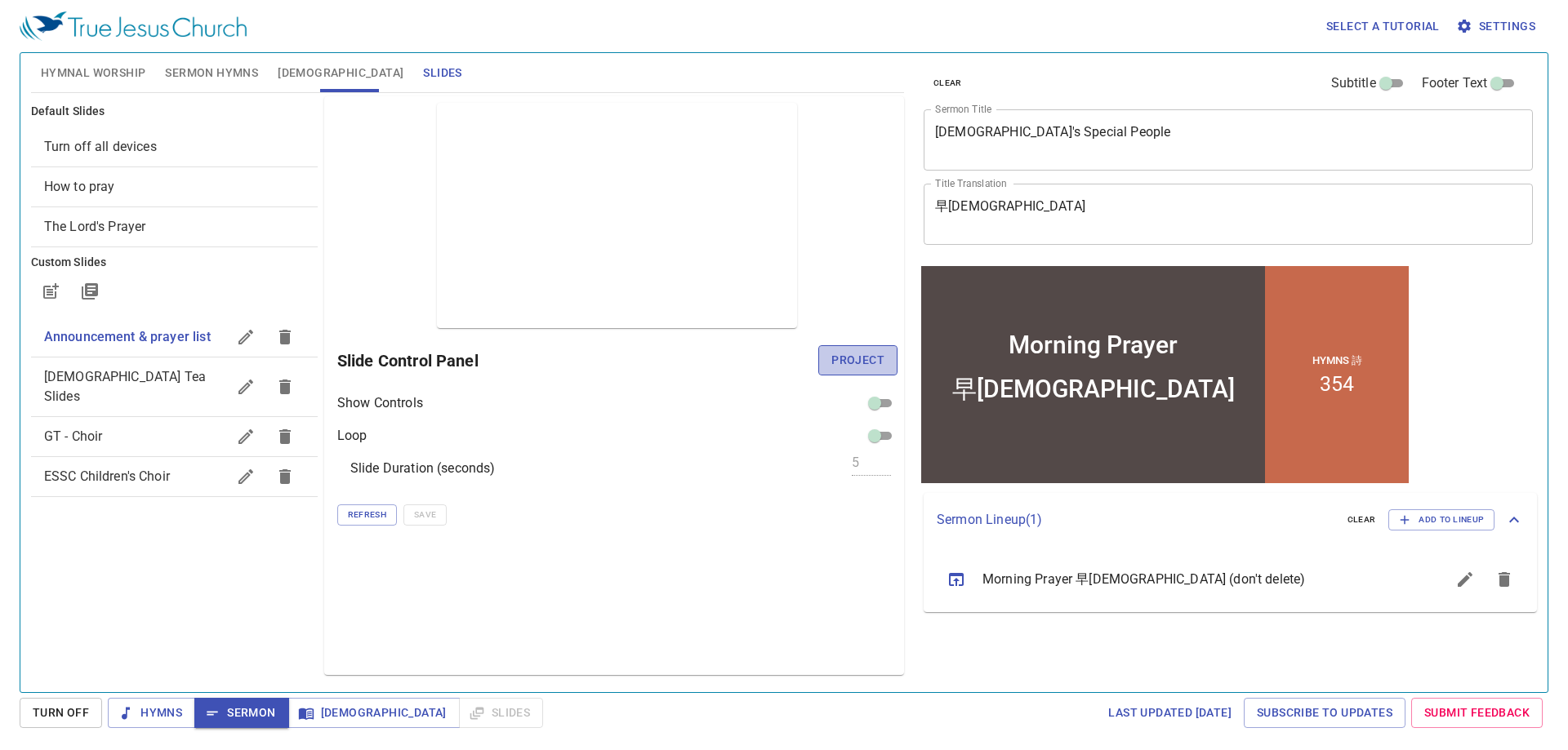
click at [846, 355] on span "Project" at bounding box center [857, 360] width 53 height 20
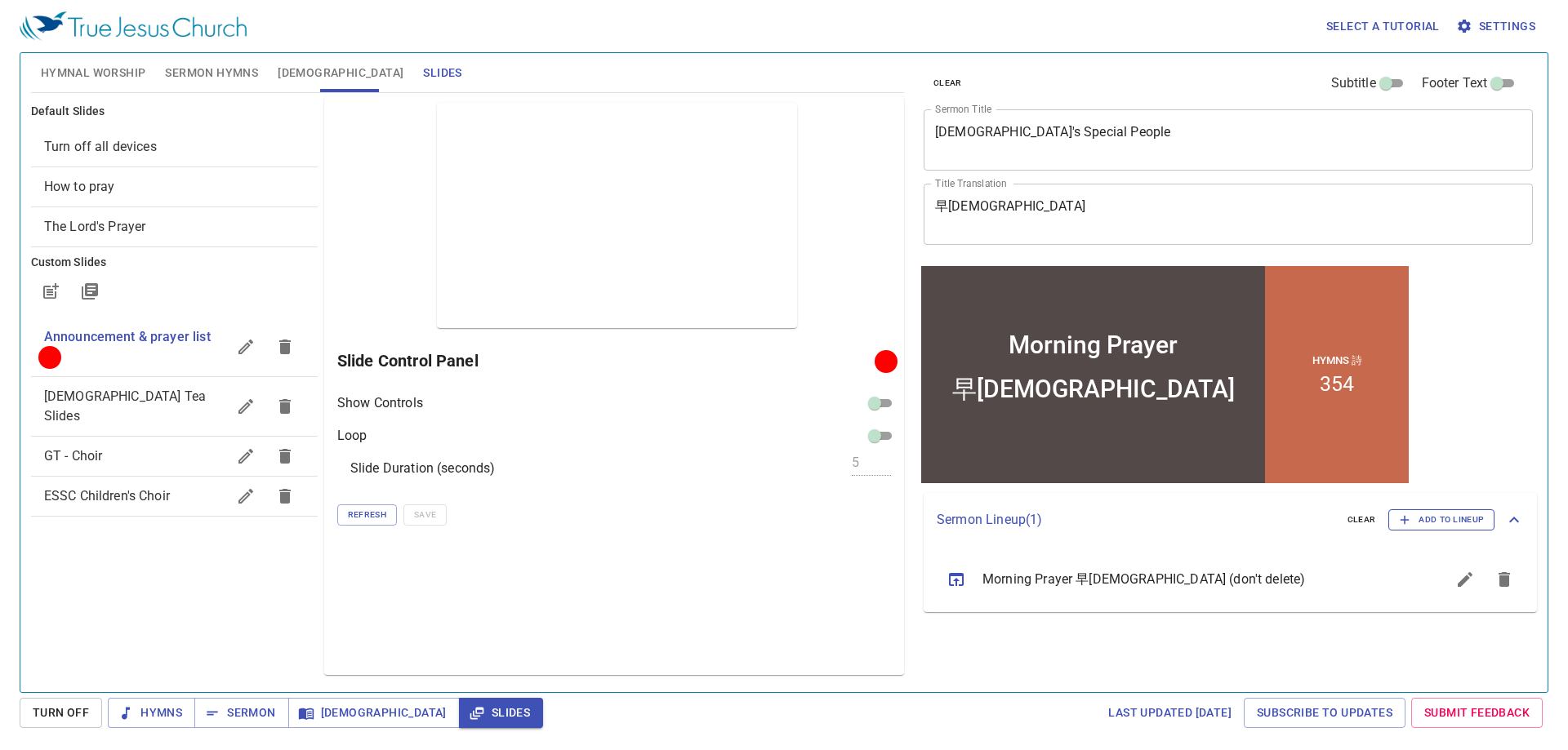
click at [1411, 526] on icon "button" at bounding box center [1404, 520] width 15 height 15
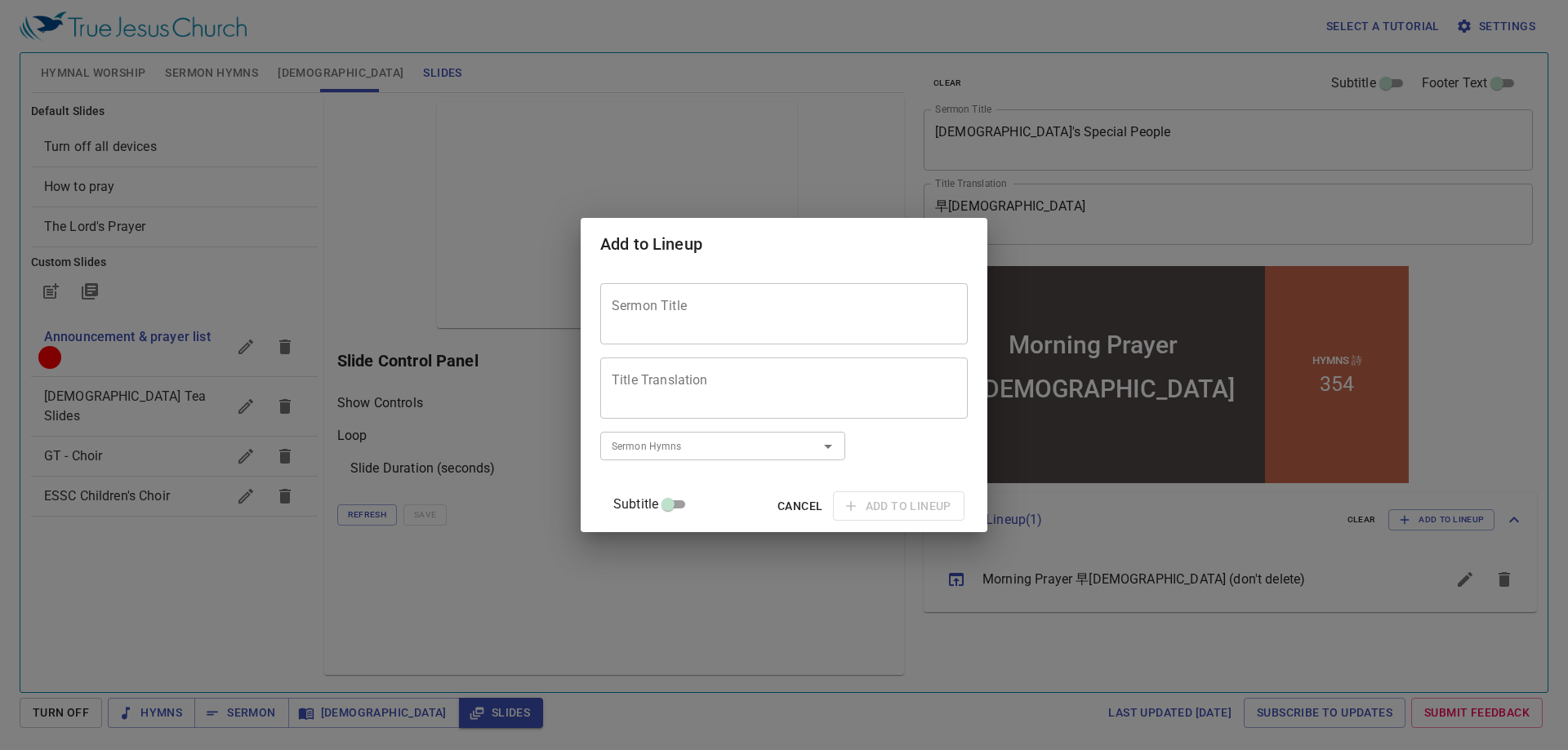
click at [724, 316] on textarea "Sermon Title" at bounding box center [784, 314] width 344 height 31
type textarea "We are Appointed to Afflictions"
click at [745, 386] on textarea "Title Translation" at bounding box center [784, 388] width 344 height 31
drag, startPoint x: 836, startPoint y: 314, endPoint x: 579, endPoint y: 309, distance: 257.0
click at [579, 309] on div "Add to Lineup Sermon Title We are Appointed to Afflictions Sermon Title Title T…" at bounding box center [784, 375] width 1568 height 750
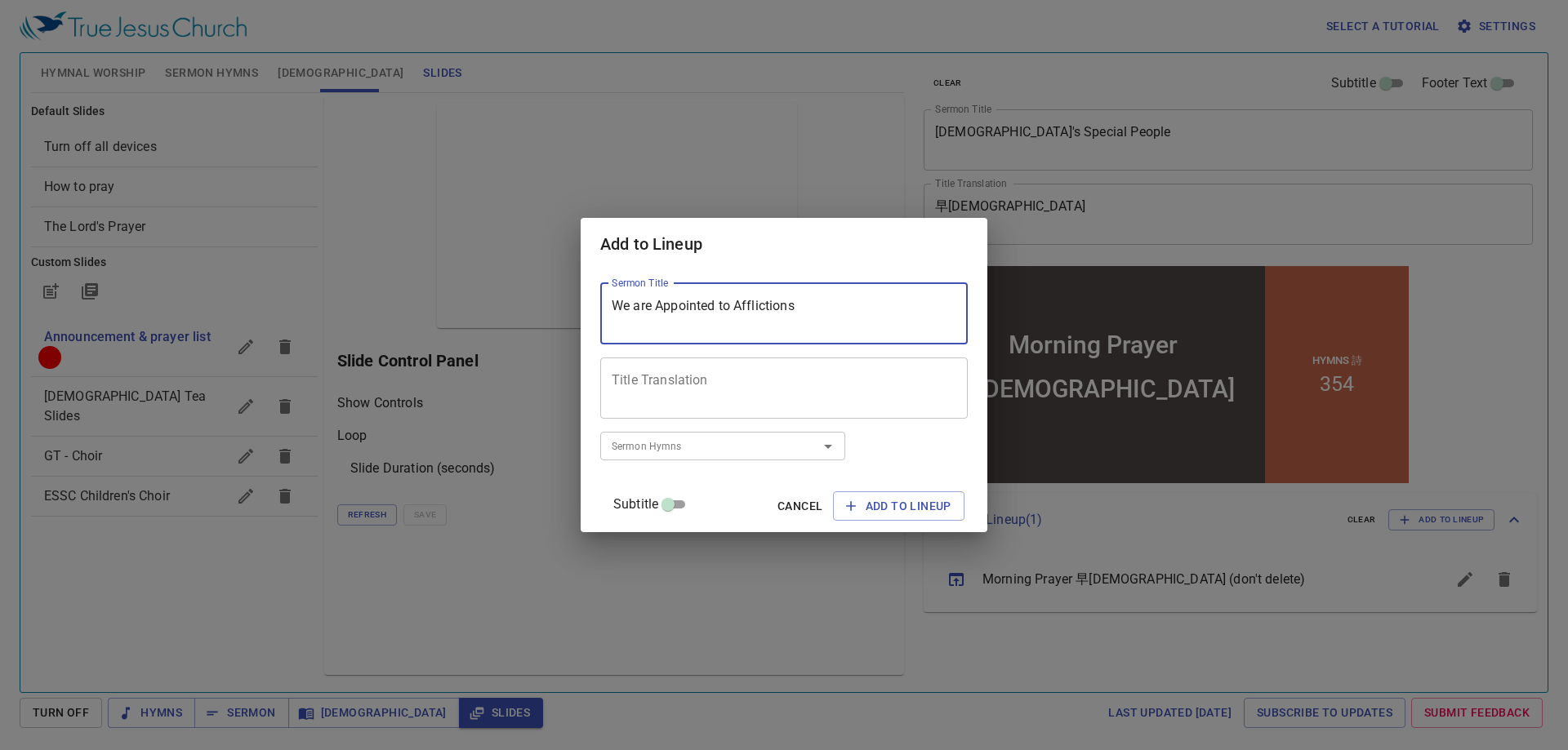
click at [805, 381] on textarea "Title Translation" at bounding box center [784, 388] width 344 height 31
paste textarea "我們"
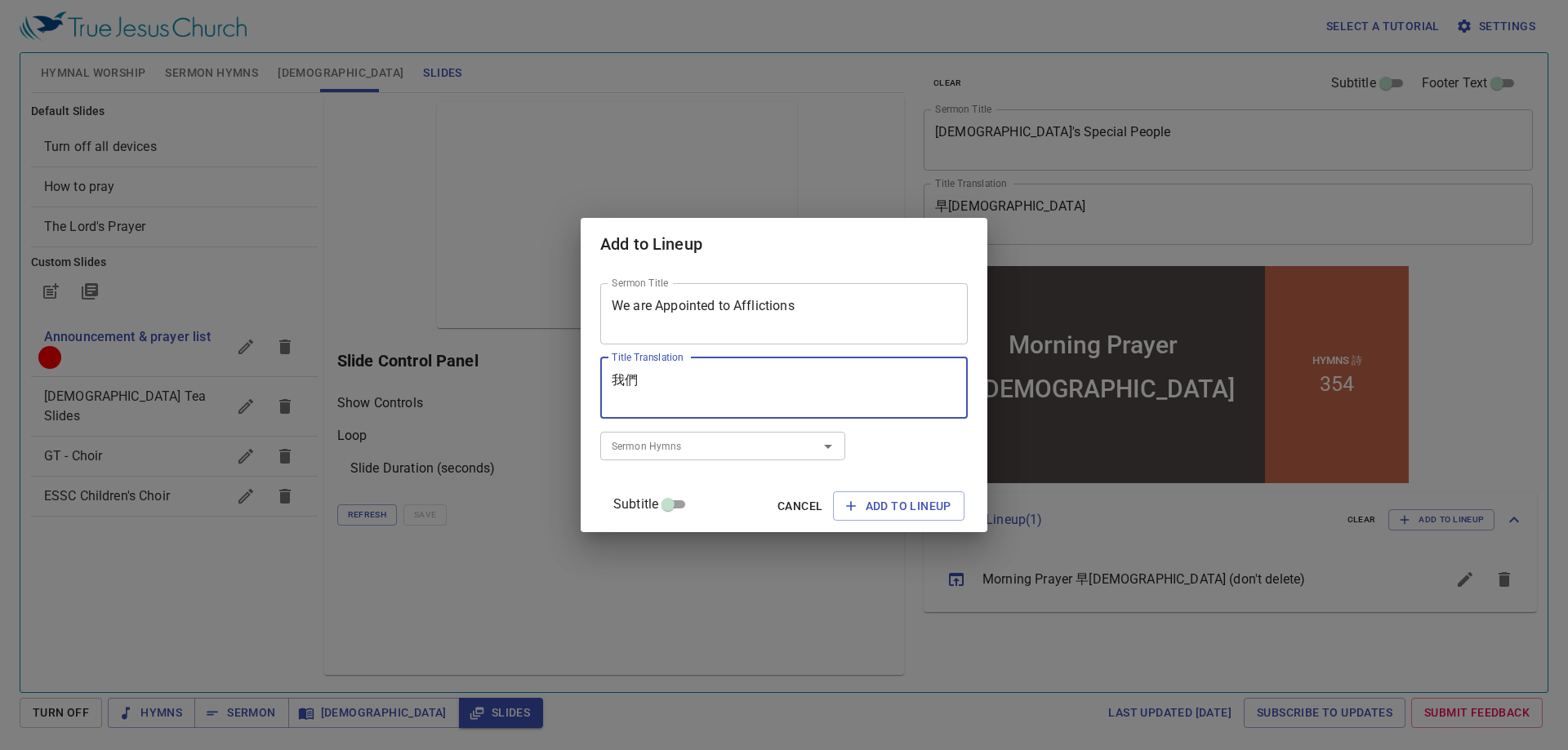
click at [777, 380] on textarea "我們" at bounding box center [784, 388] width 344 height 31
paste textarea "難"
click at [778, 376] on textarea "我們難" at bounding box center [784, 388] width 344 height 31
paste textarea "定"
click at [718, 377] on textarea "我們難定" at bounding box center [784, 388] width 344 height 31
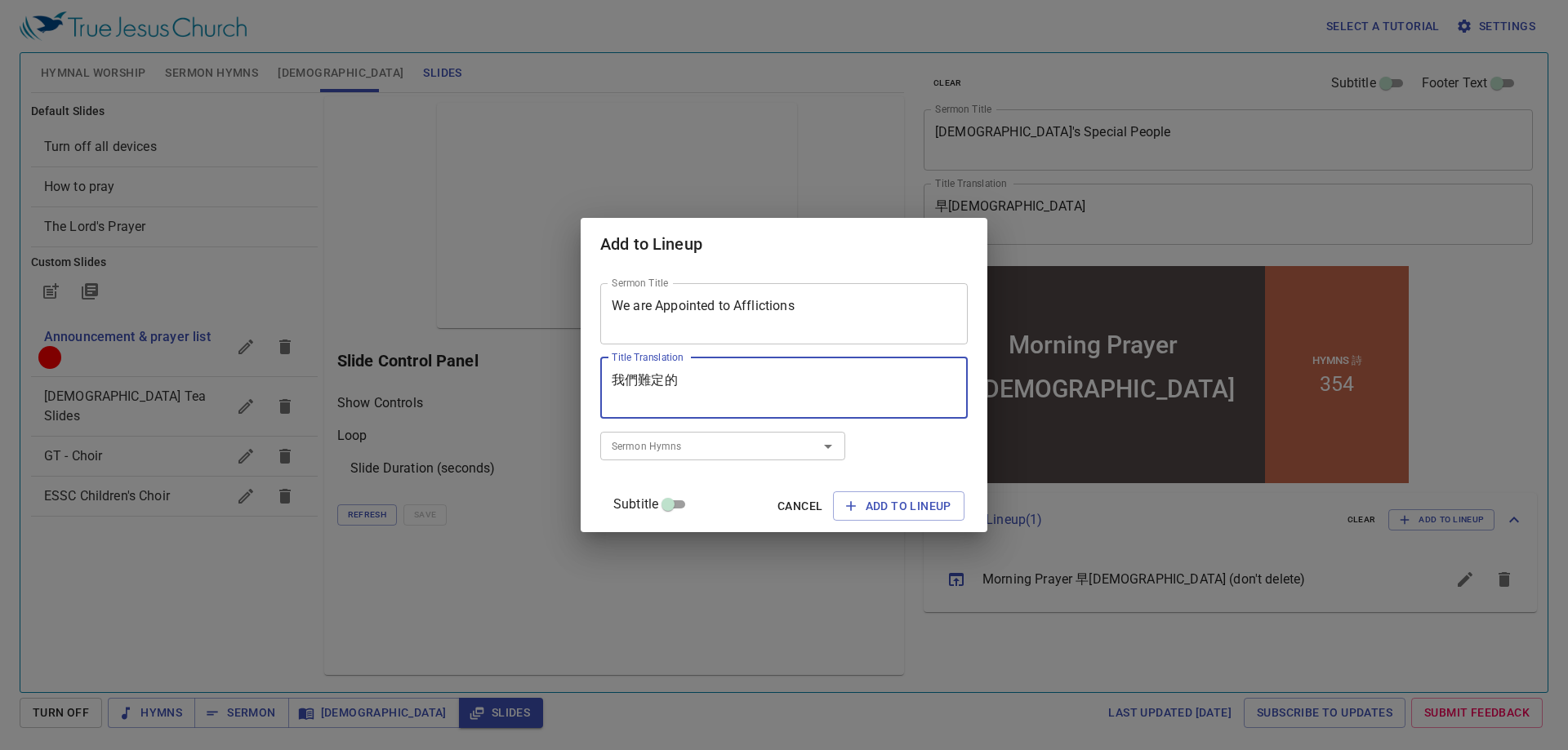
click at [670, 385] on textarea "我們難定的" at bounding box center [784, 388] width 344 height 31
paste textarea
click at [660, 383] on textarea "我們難是命定的" at bounding box center [784, 388] width 344 height 31
paste textarea "受"
type textarea "我們受難是命定的"
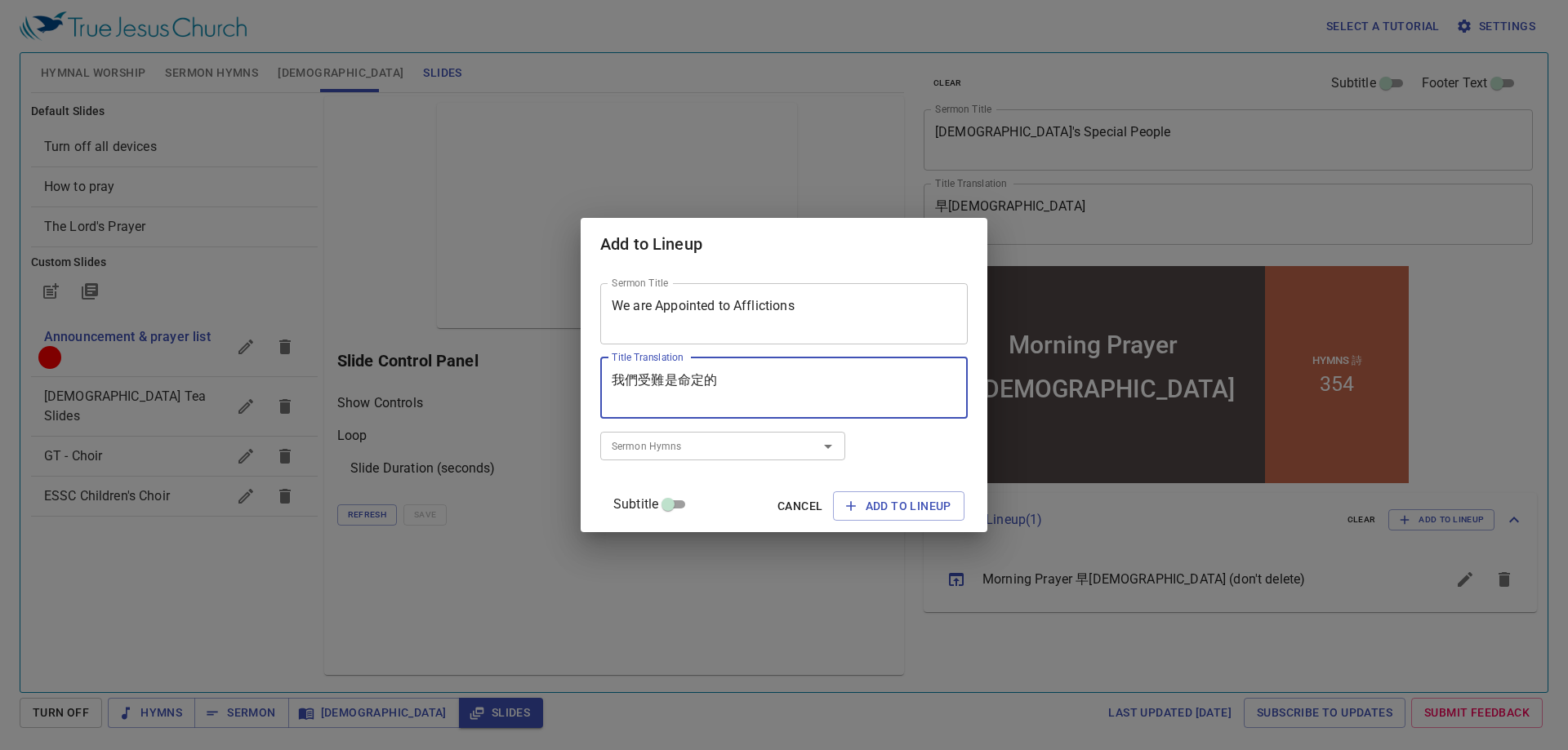
click at [724, 386] on textarea "我們受難是命定的" at bounding box center [784, 388] width 344 height 31
click at [667, 386] on textarea "我們受難是命定的" at bounding box center [784, 388] width 344 height 31
click at [770, 443] on input "Sermon Hymns" at bounding box center [698, 446] width 187 height 19
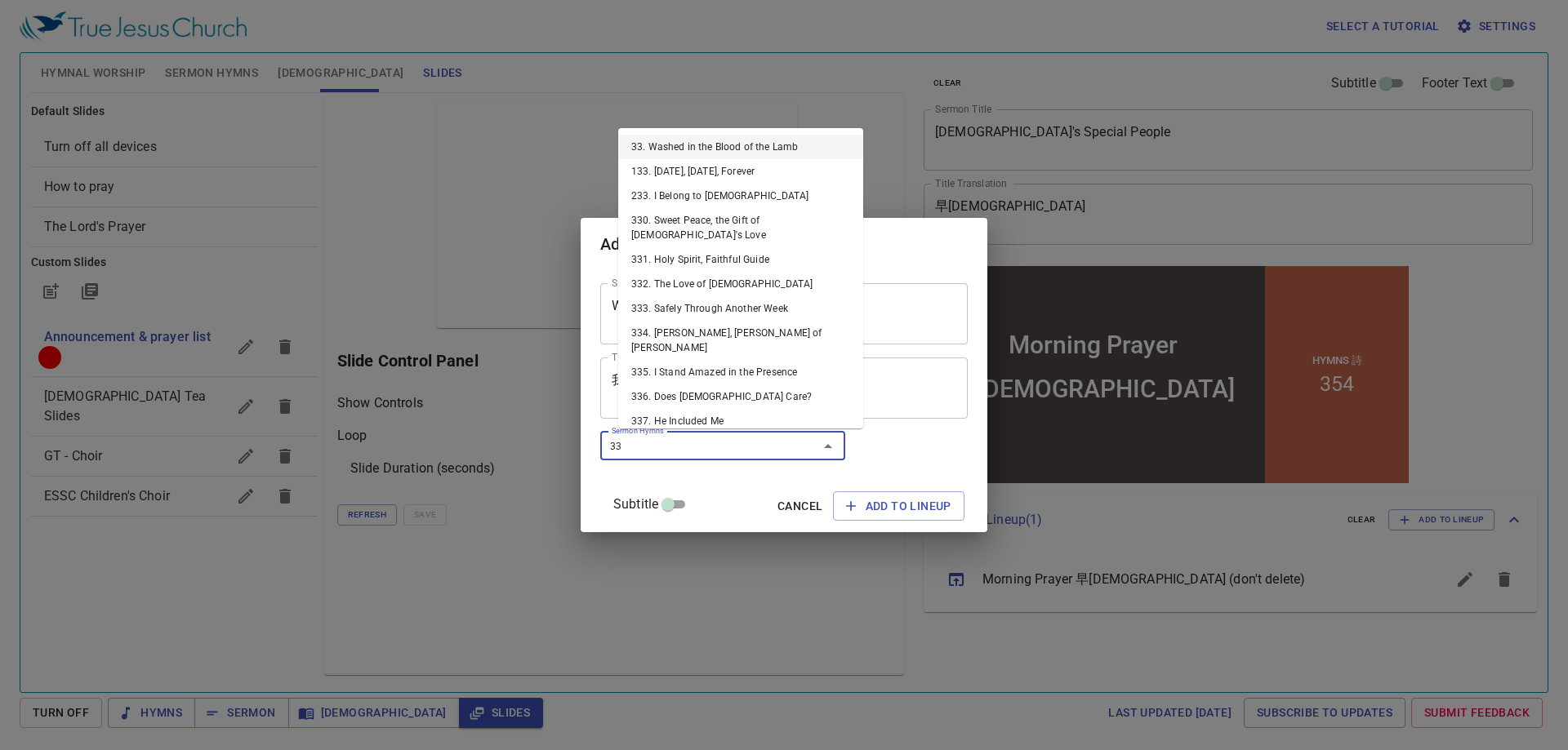
type input "333"
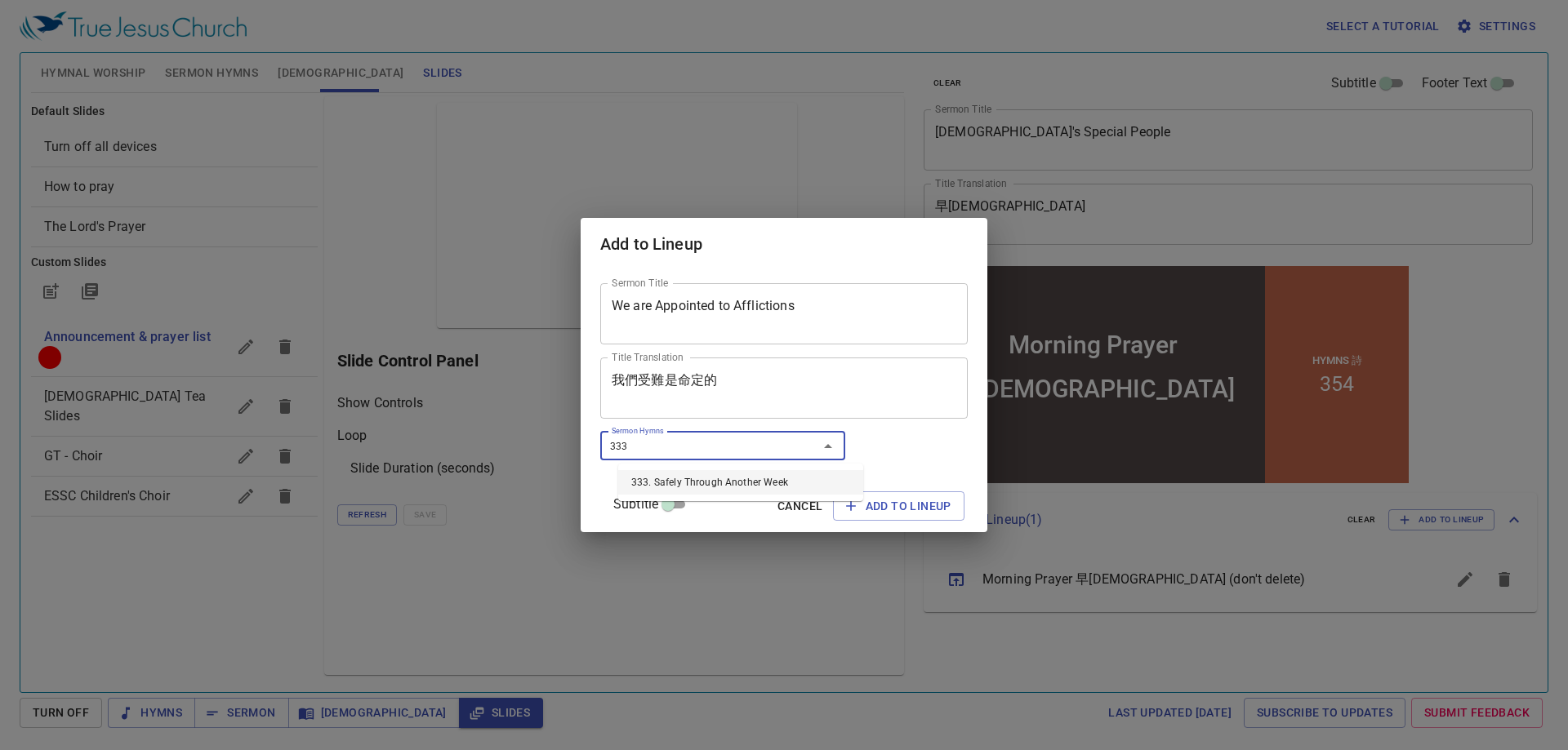
click at [752, 480] on li "333. Safely Through Another Week" at bounding box center [740, 483] width 245 height 25
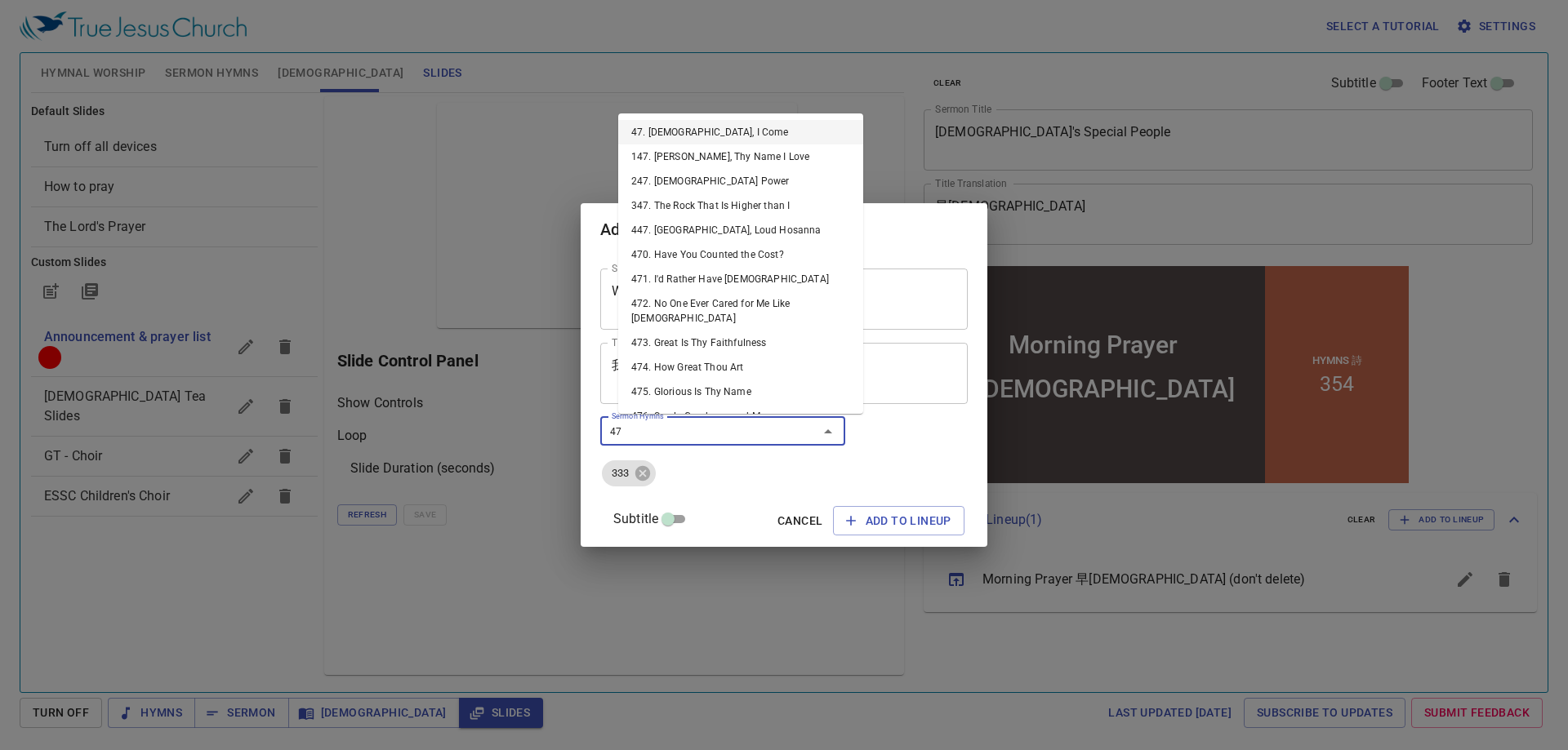
type input "478"
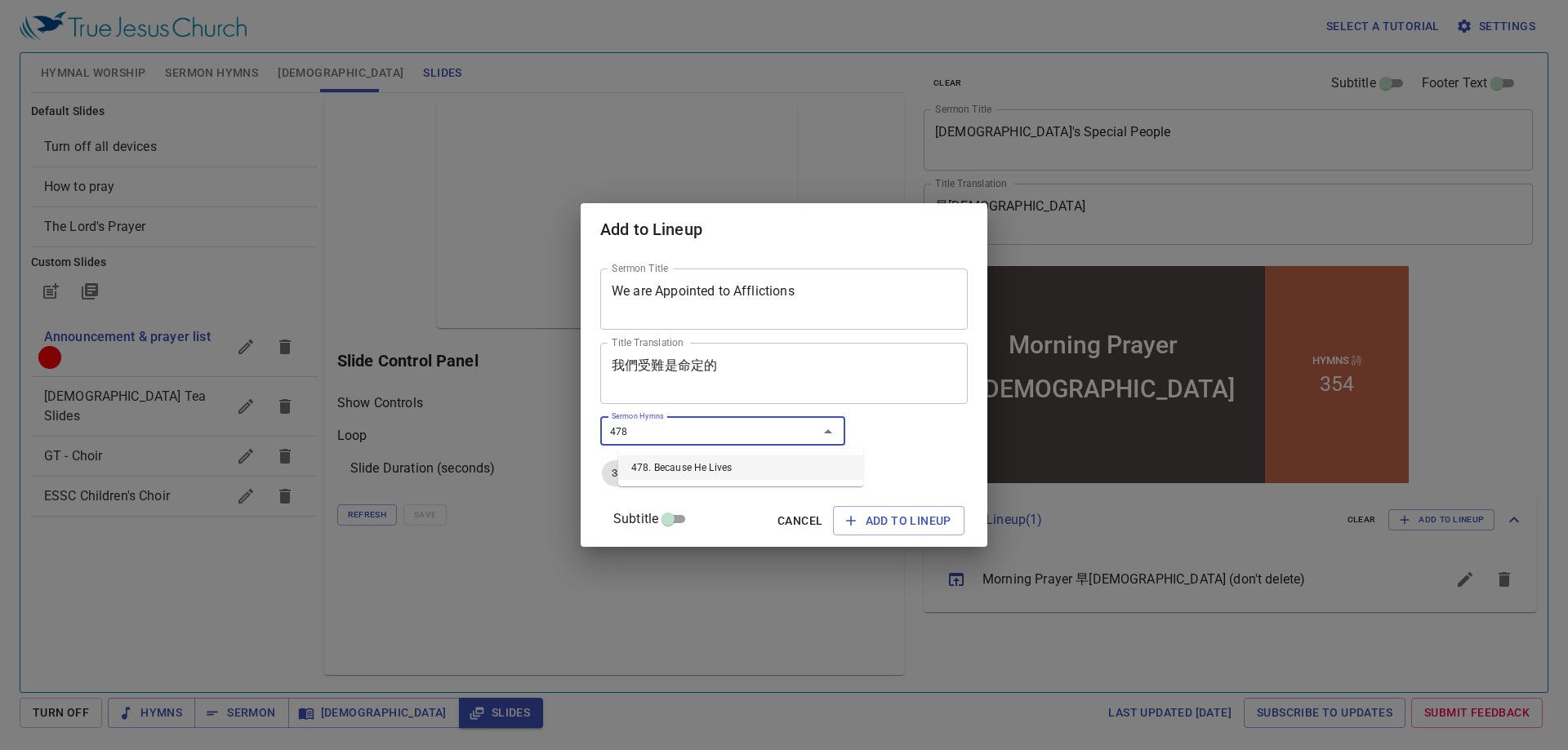
click at [750, 466] on li "478. Because He Lives" at bounding box center [740, 468] width 245 height 25
click at [874, 520] on span "Add to Lineup" at bounding box center [898, 521] width 106 height 20
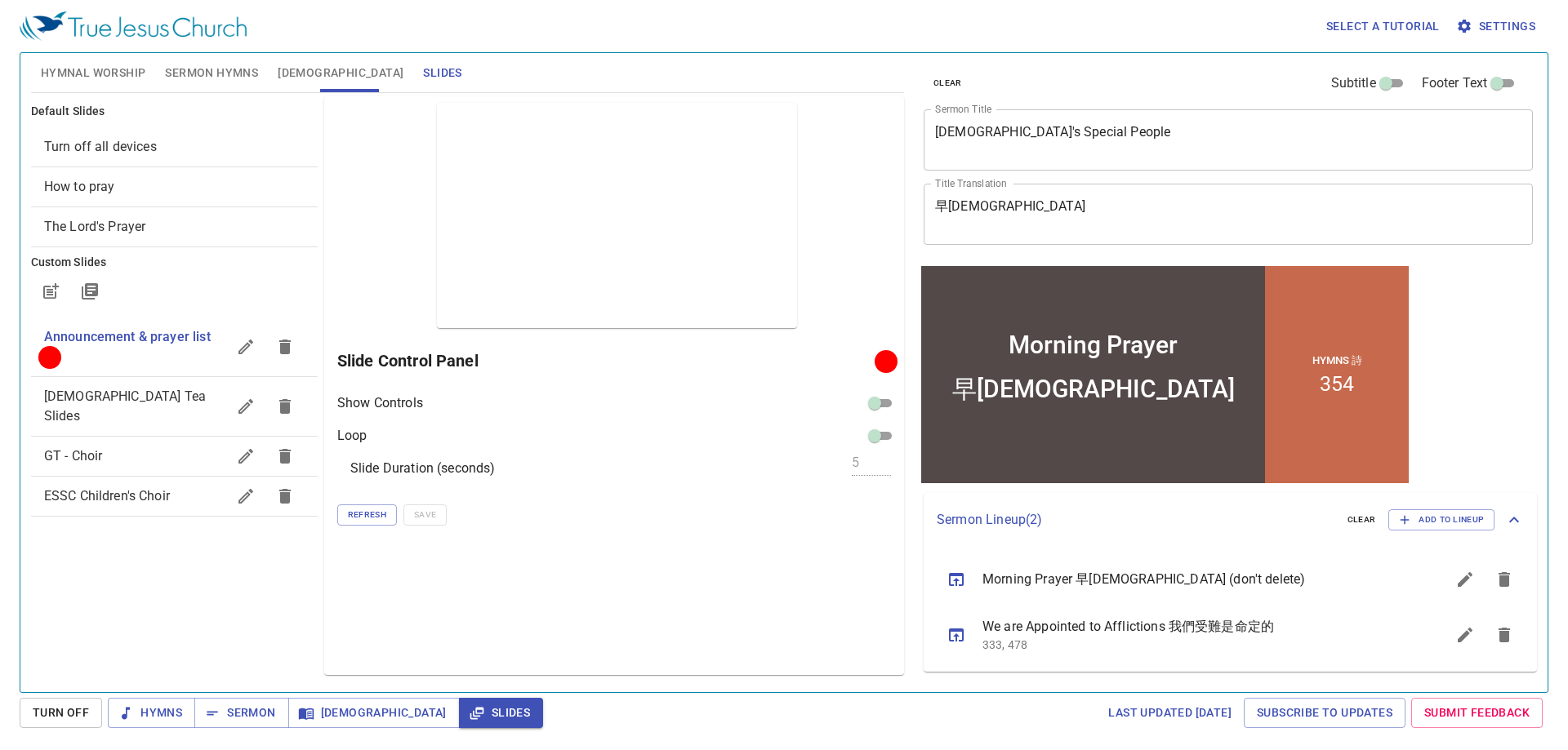
click at [1466, 643] on icon "sermon lineup list" at bounding box center [1465, 635] width 20 height 20
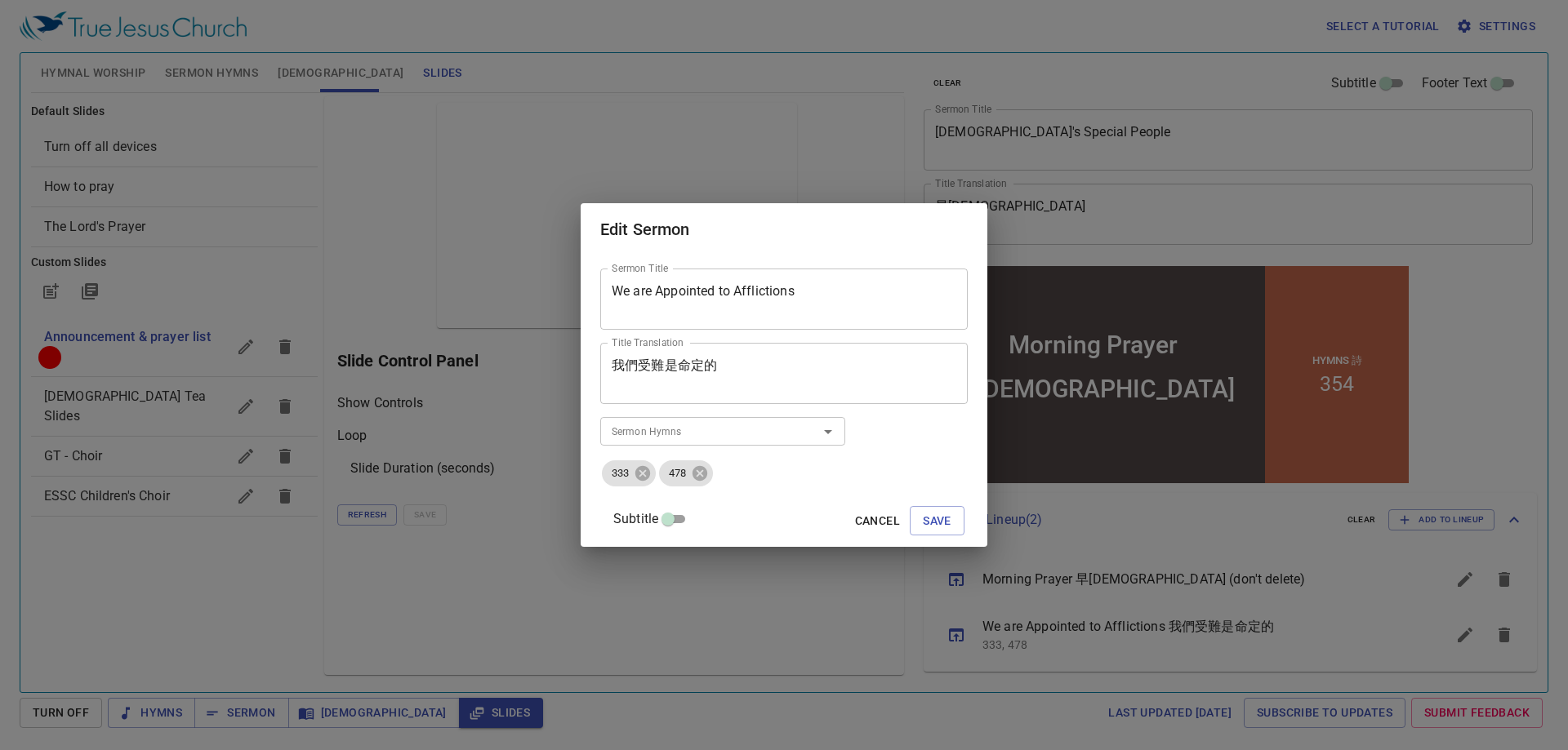
click at [750, 370] on textarea "我們受難是命定的" at bounding box center [784, 373] width 344 height 31
paste textarea "患原"
drag, startPoint x: 752, startPoint y: 371, endPoint x: 761, endPoint y: 371, distance: 9.0
click at [761, 371] on textarea "我們受難是命定的患原" at bounding box center [784, 373] width 344 height 31
click at [688, 363] on textarea "我們受難是命定的患" at bounding box center [784, 373] width 344 height 31
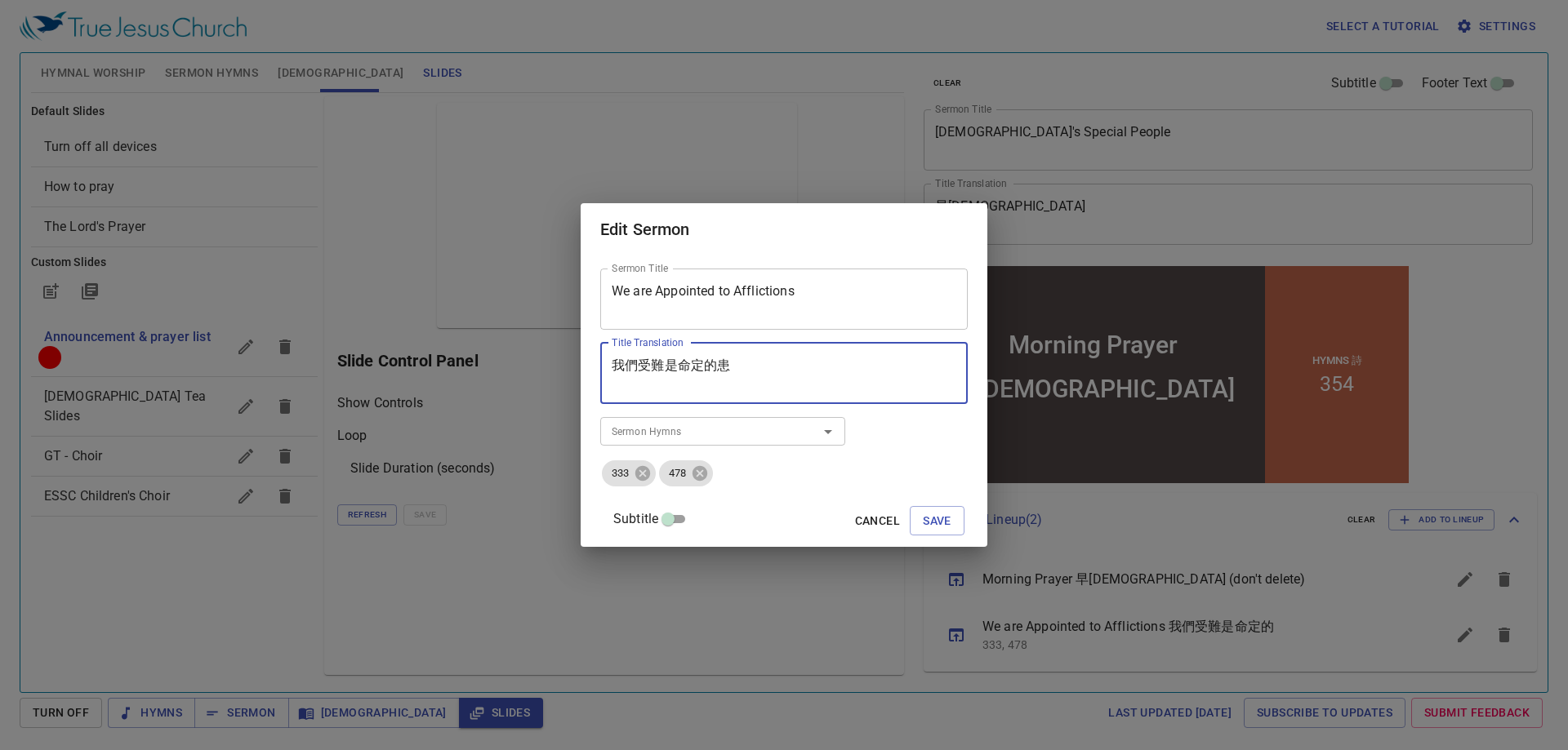
paste textarea "原"
drag, startPoint x: 749, startPoint y: 366, endPoint x: 761, endPoint y: 366, distance: 12.0
click at [761, 366] on textarea "我們受難原是命定的患" at bounding box center [784, 373] width 344 height 31
click at [657, 368] on textarea "我們受難原是命定的" at bounding box center [784, 373] width 344 height 31
click at [671, 366] on textarea "我們受難原是命定的" at bounding box center [784, 373] width 344 height 31
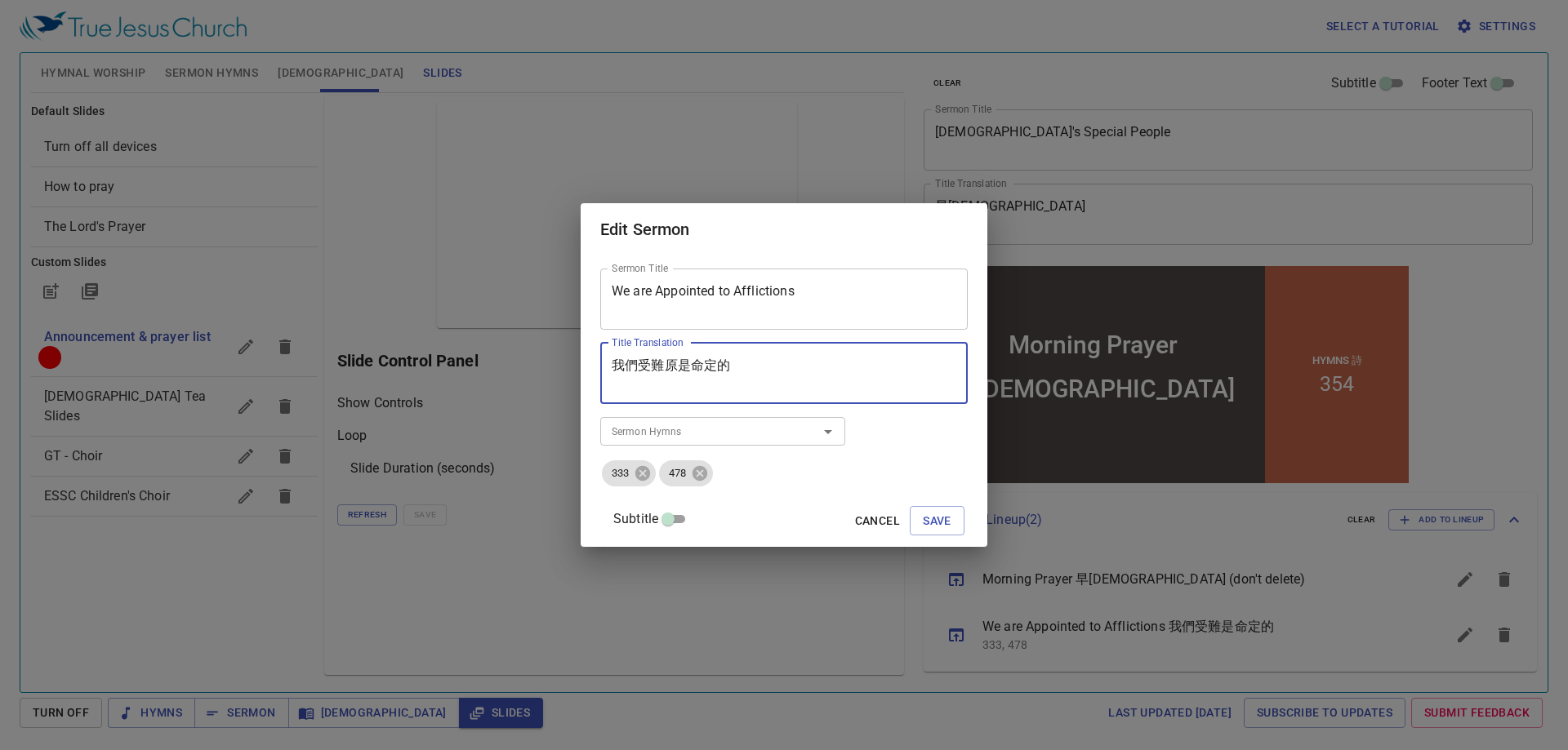
paste textarea "患"
click at [789, 370] on textarea "我們受患難原是命定的" at bounding box center [784, 373] width 344 height 31
drag, startPoint x: 773, startPoint y: 368, endPoint x: 619, endPoint y: 370, distance: 154.0
click at [619, 370] on div "我們受患難原是命定的 Title Translation" at bounding box center [784, 373] width 367 height 61
type textarea "我們受患難原是命定的"
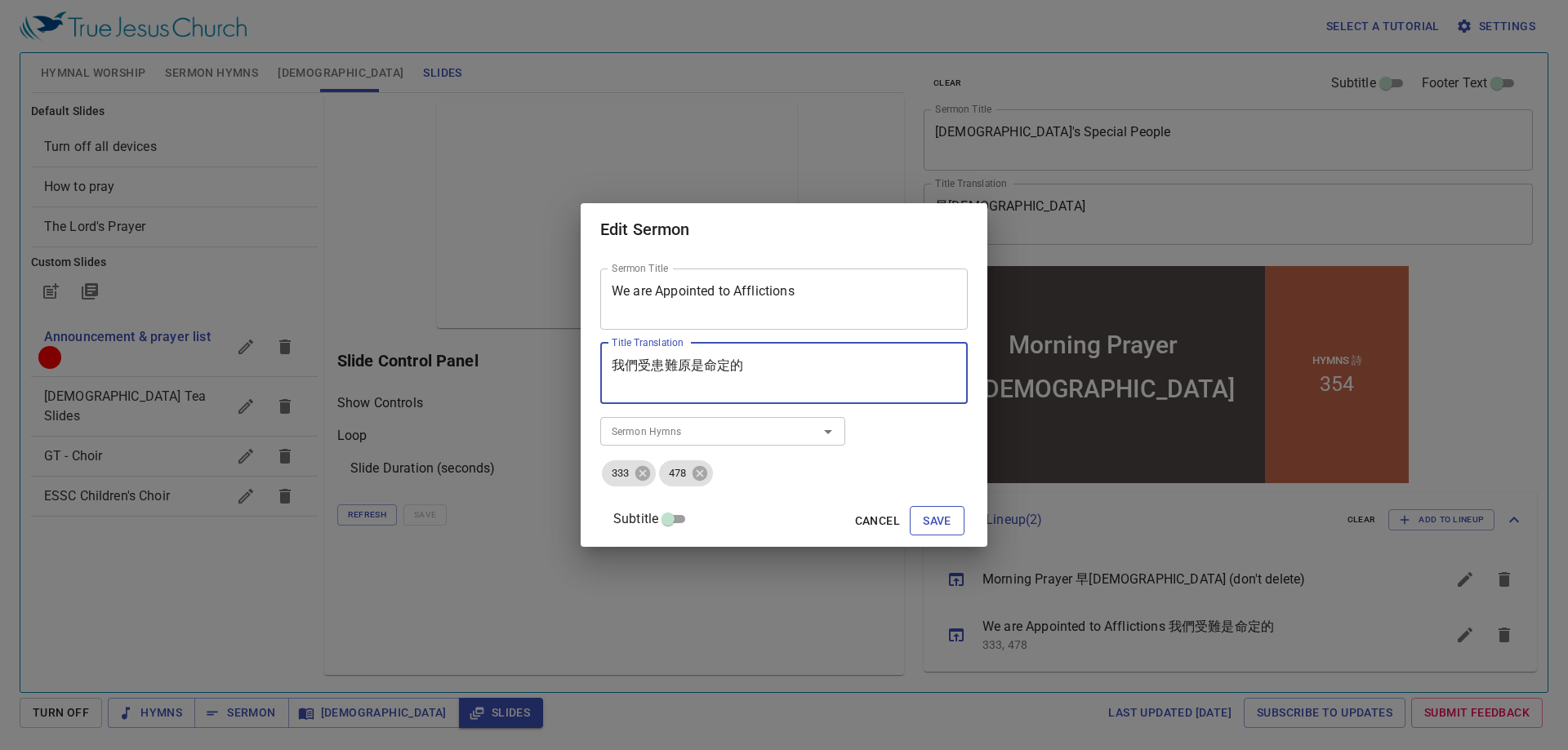
click at [923, 526] on span "Save" at bounding box center [937, 521] width 29 height 20
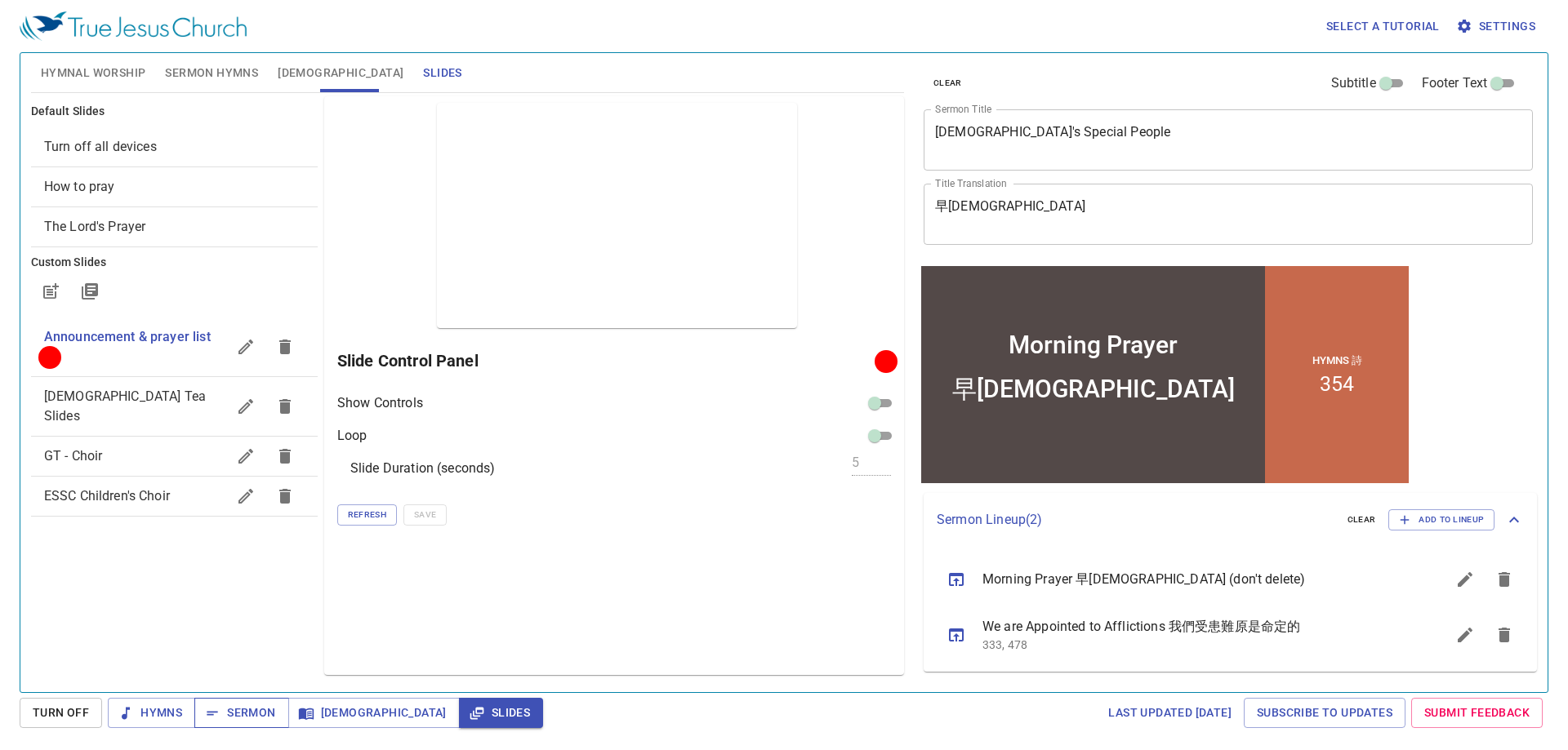
click at [262, 722] on span "Sermon" at bounding box center [241, 713] width 68 height 20
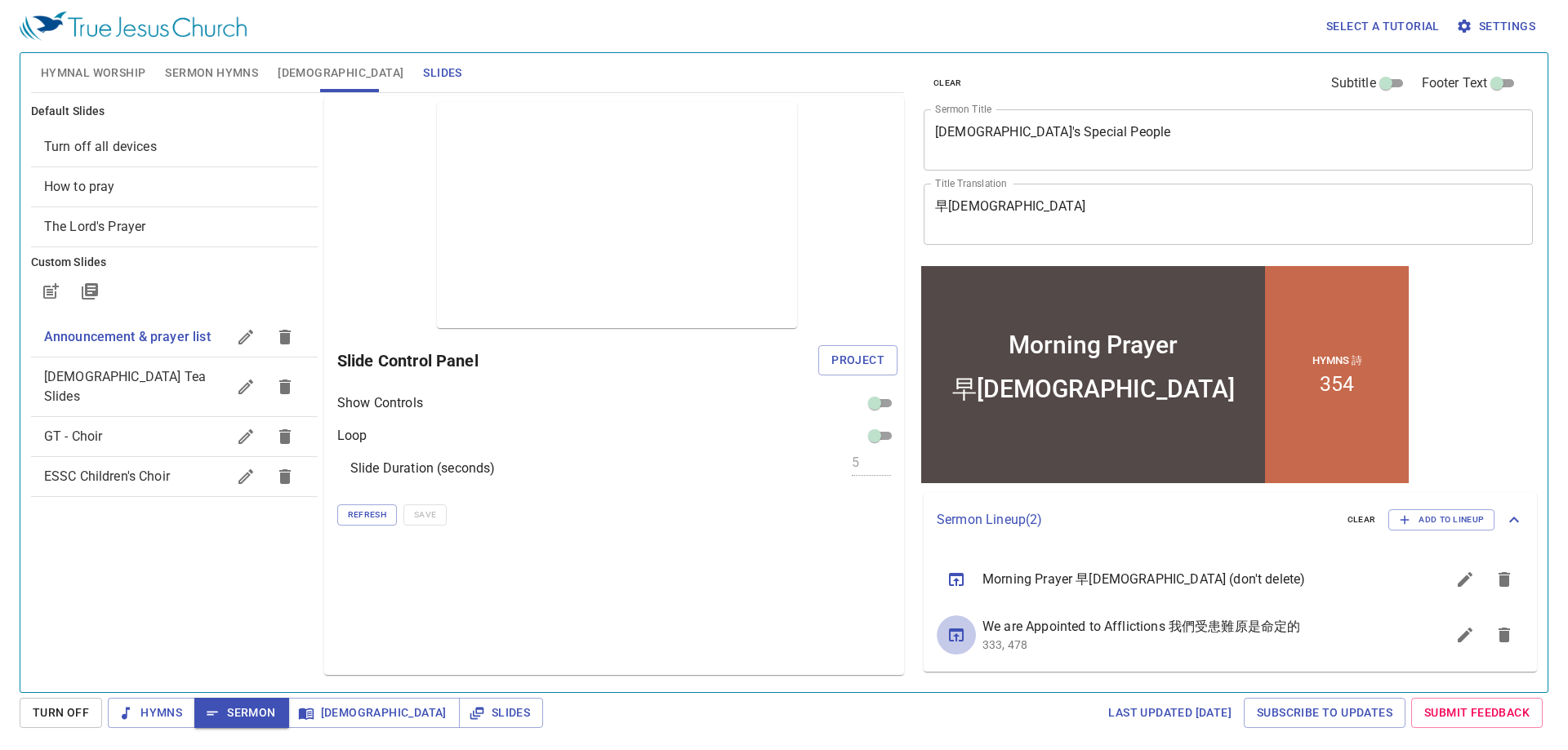
click at [959, 639] on icon "sermon lineup list" at bounding box center [957, 635] width 20 height 20
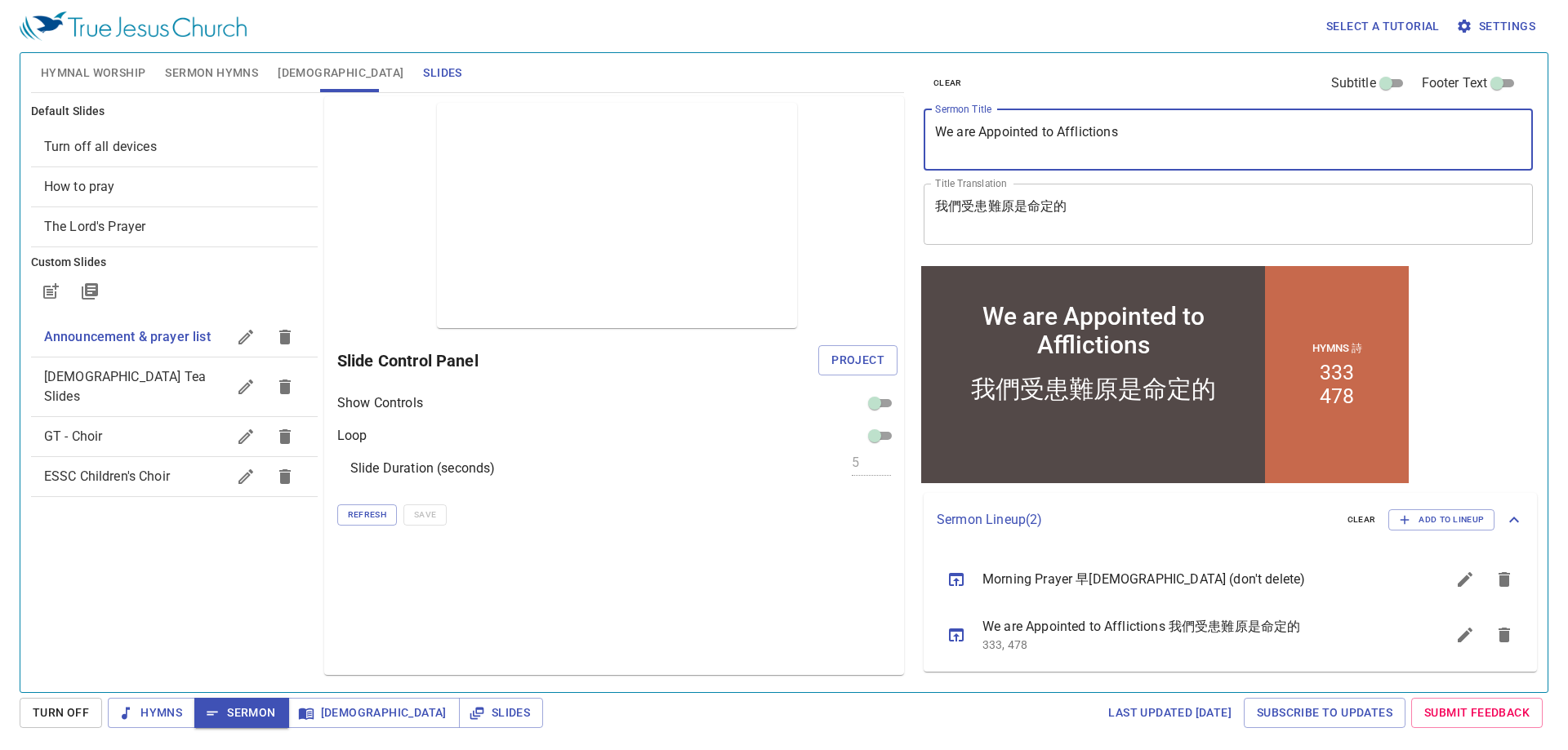
drag, startPoint x: 1172, startPoint y: 135, endPoint x: 899, endPoint y: 124, distance: 273.2
click at [901, 124] on div "Hymnal Worship Sermon Hymns Bible Slides Hymn search Hymn search clear Audio Pl…" at bounding box center [784, 366] width 1519 height 639
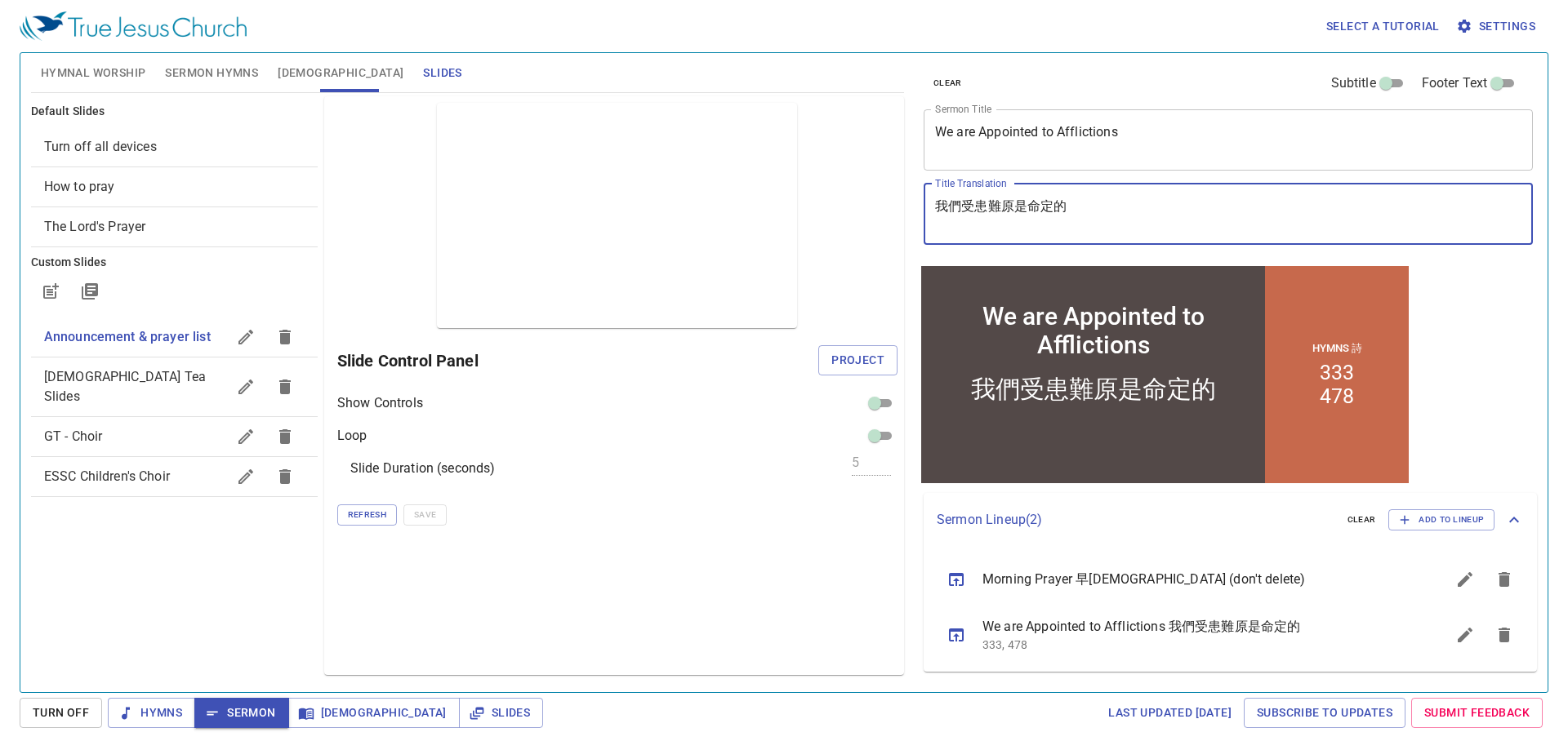
drag, startPoint x: 1098, startPoint y: 204, endPoint x: 911, endPoint y: 206, distance: 187.0
click at [918, 206] on div "clear Subtitle Footer Text Sermon Title We are Appointed to Afflictions x Sermo…" at bounding box center [1227, 157] width 620 height 209
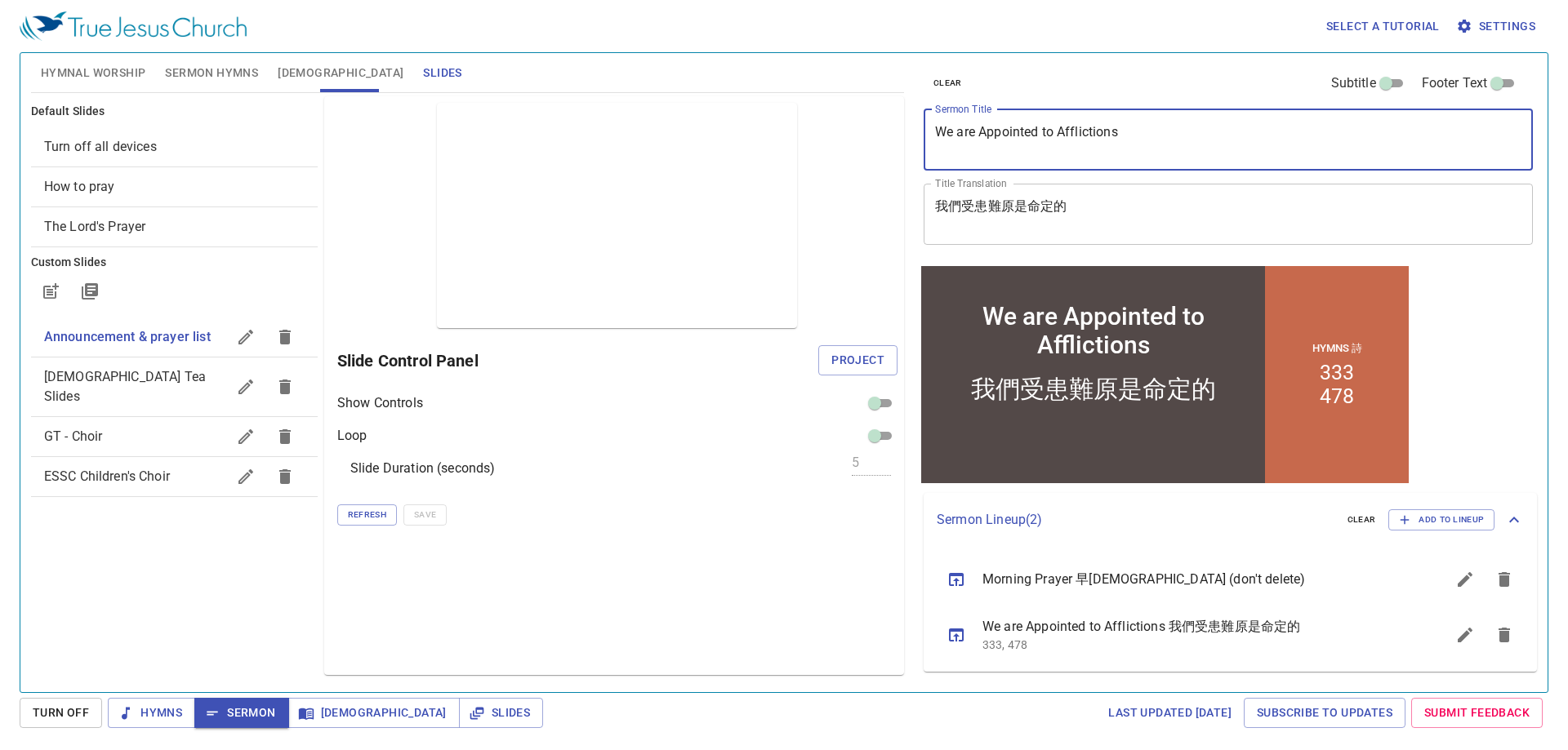
drag, startPoint x: 1122, startPoint y: 128, endPoint x: 929, endPoint y: 143, distance: 193.6
click at [929, 143] on div "We are Appointed to Afflictions x Sermon Title" at bounding box center [1228, 139] width 609 height 61
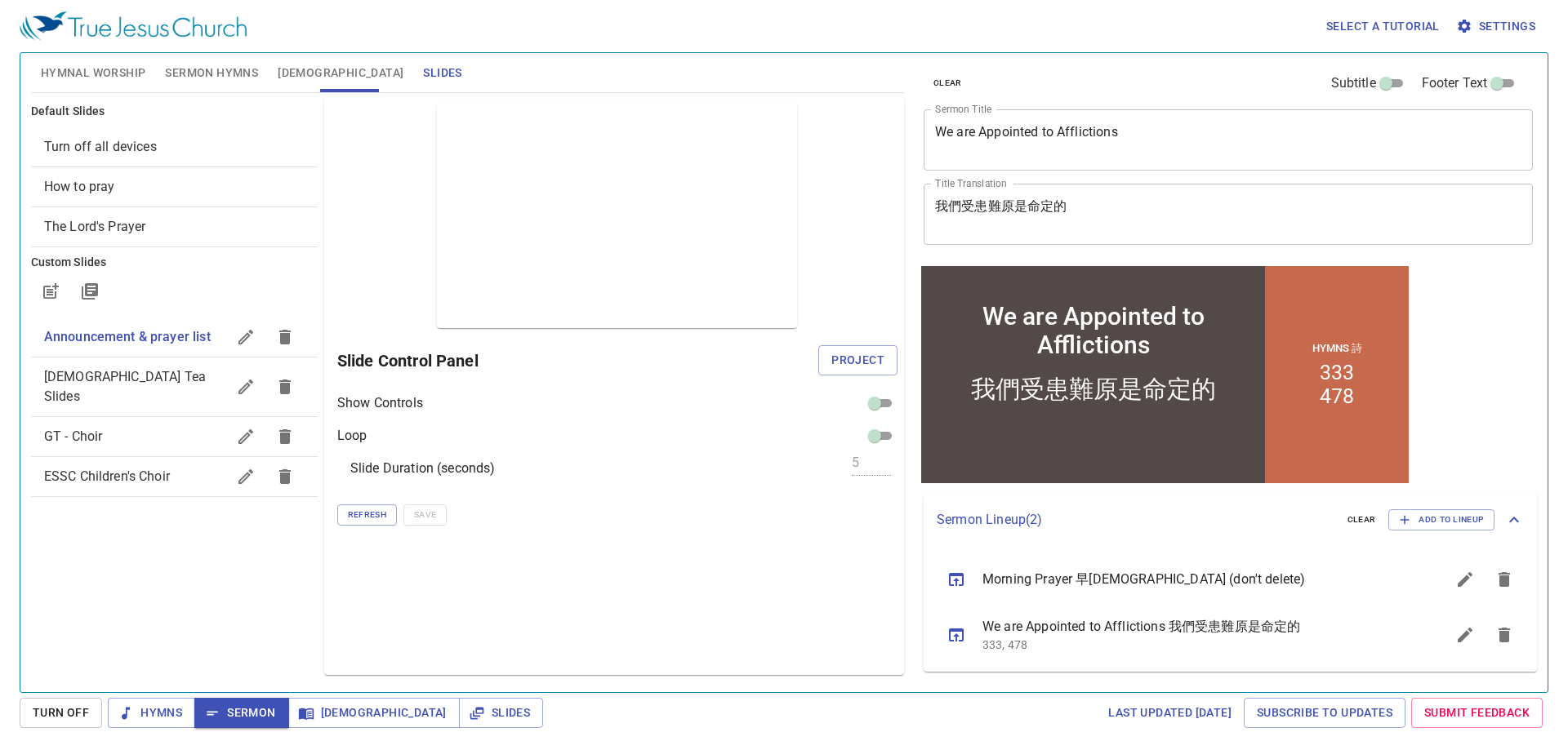
click at [103, 81] on span "Hymnal Worship" at bounding box center [93, 73] width 106 height 20
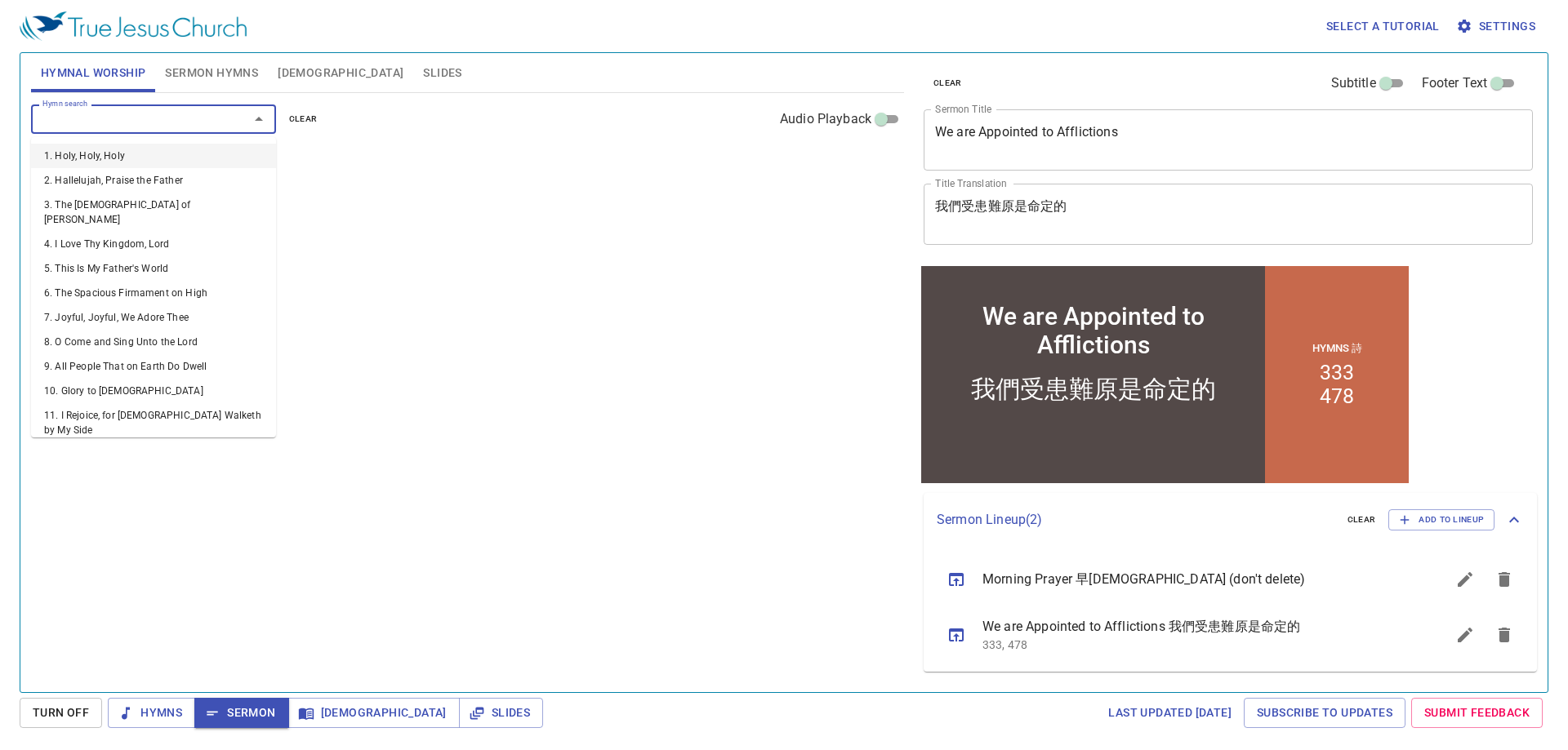
click at [197, 122] on input "Hymn search" at bounding box center [130, 118] width 187 height 19
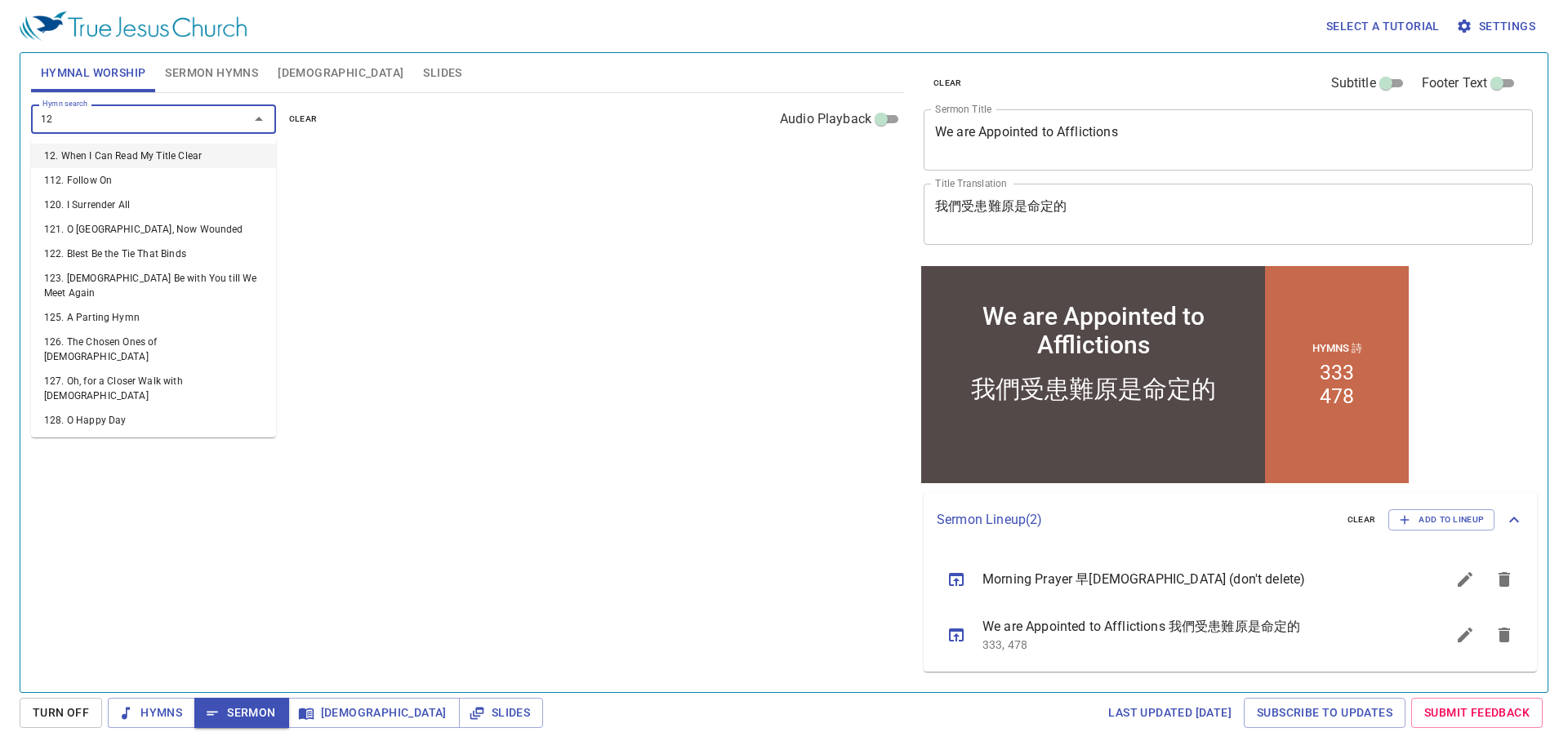
type input "128"
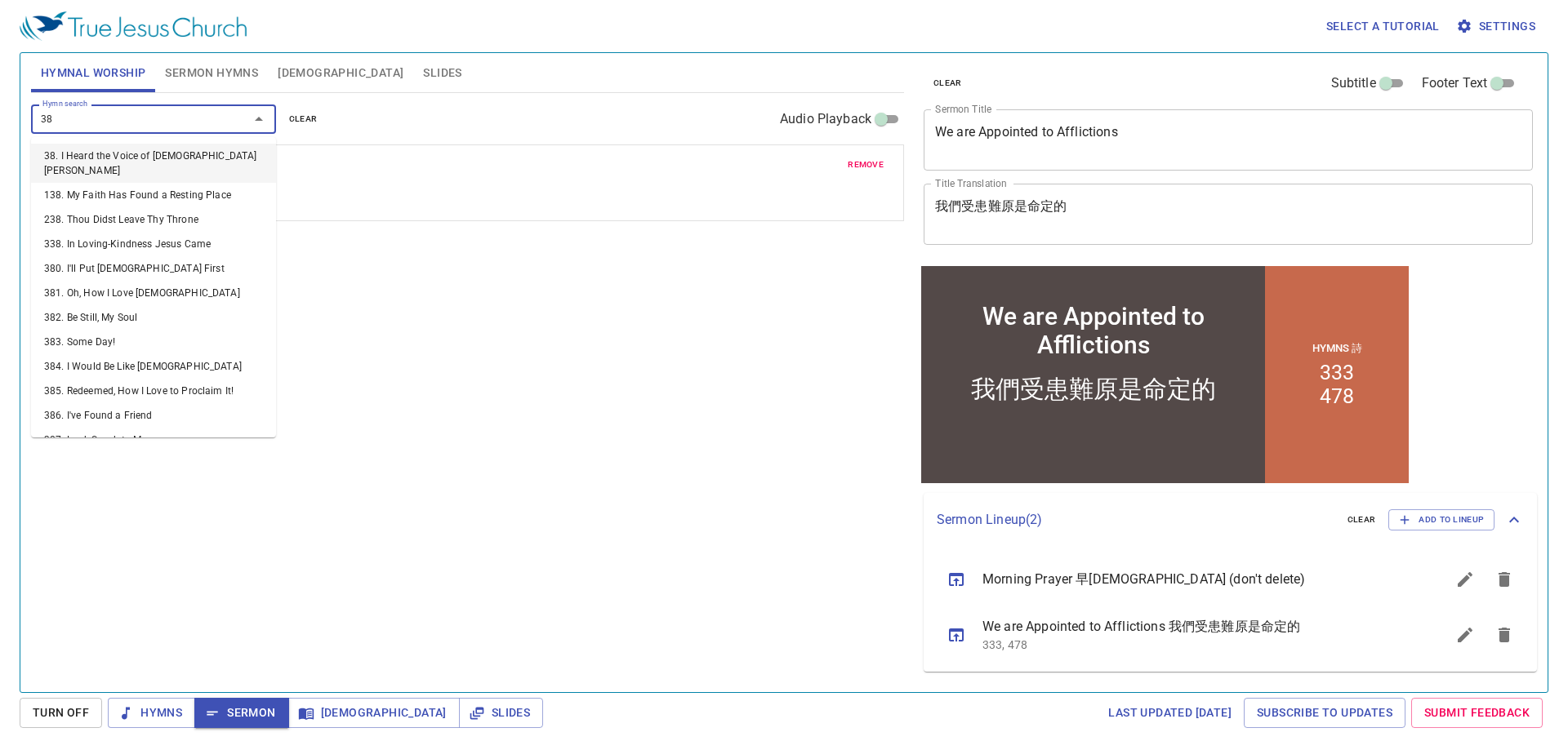
type input "388"
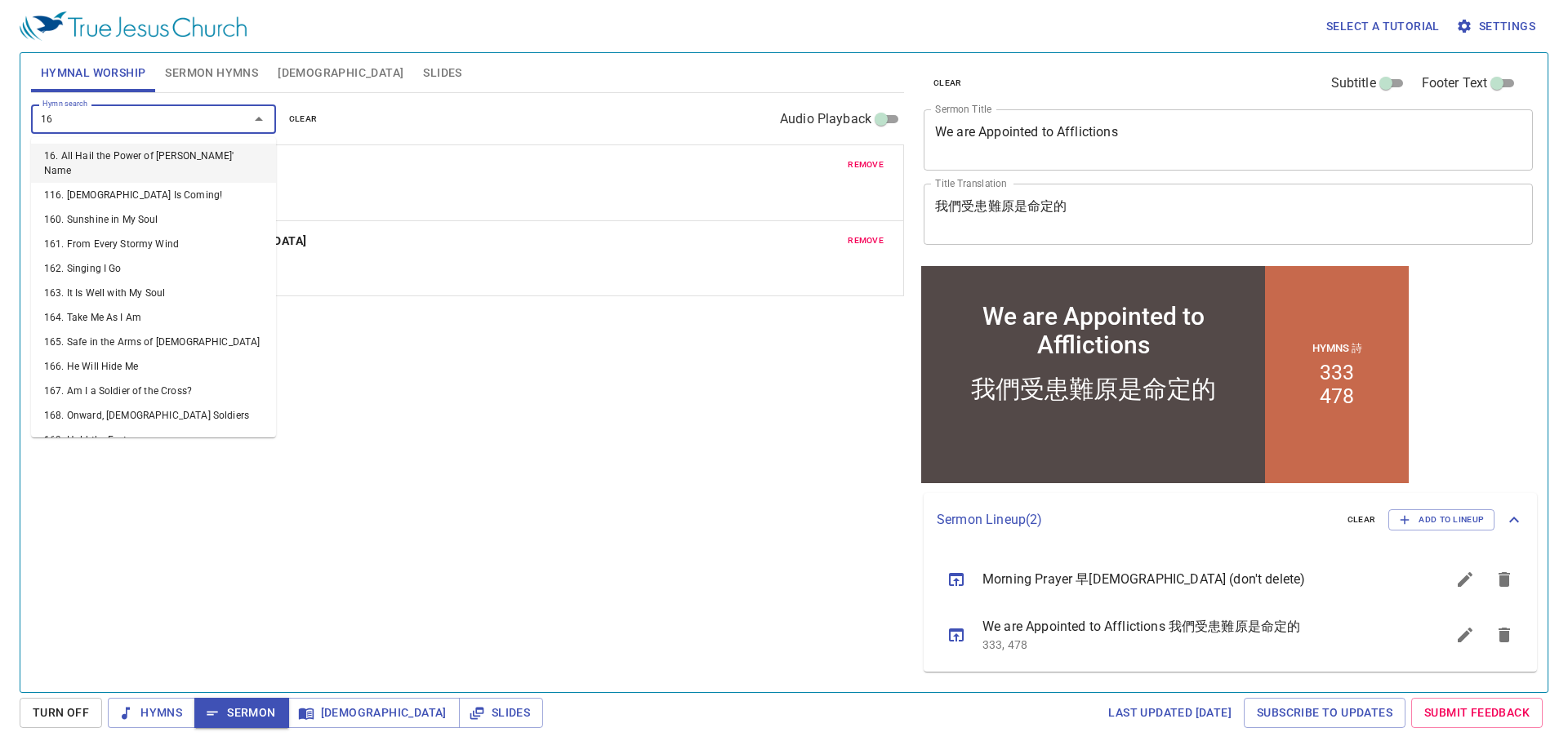
type input "168"
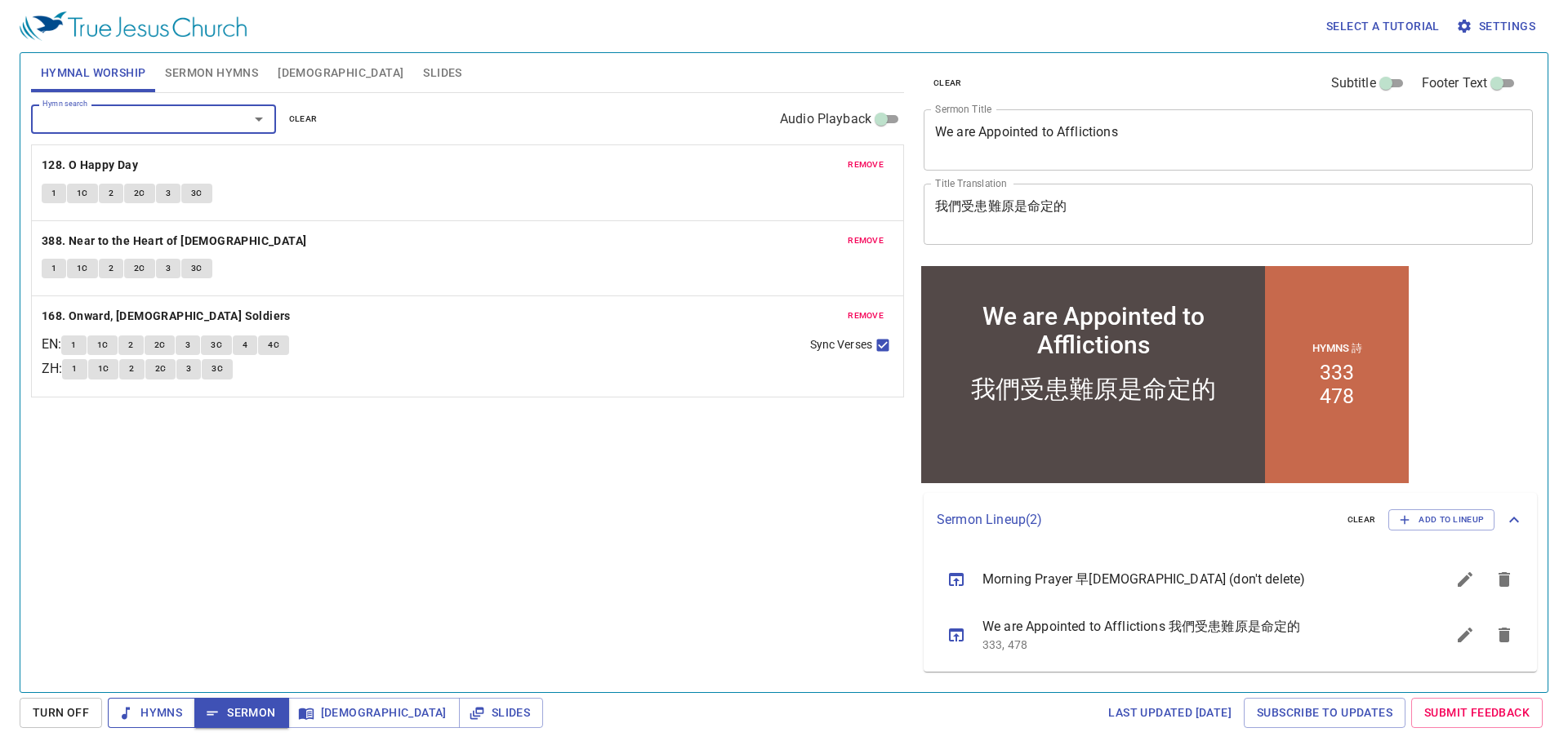
click at [177, 715] on span "Hymns" at bounding box center [151, 713] width 61 height 20
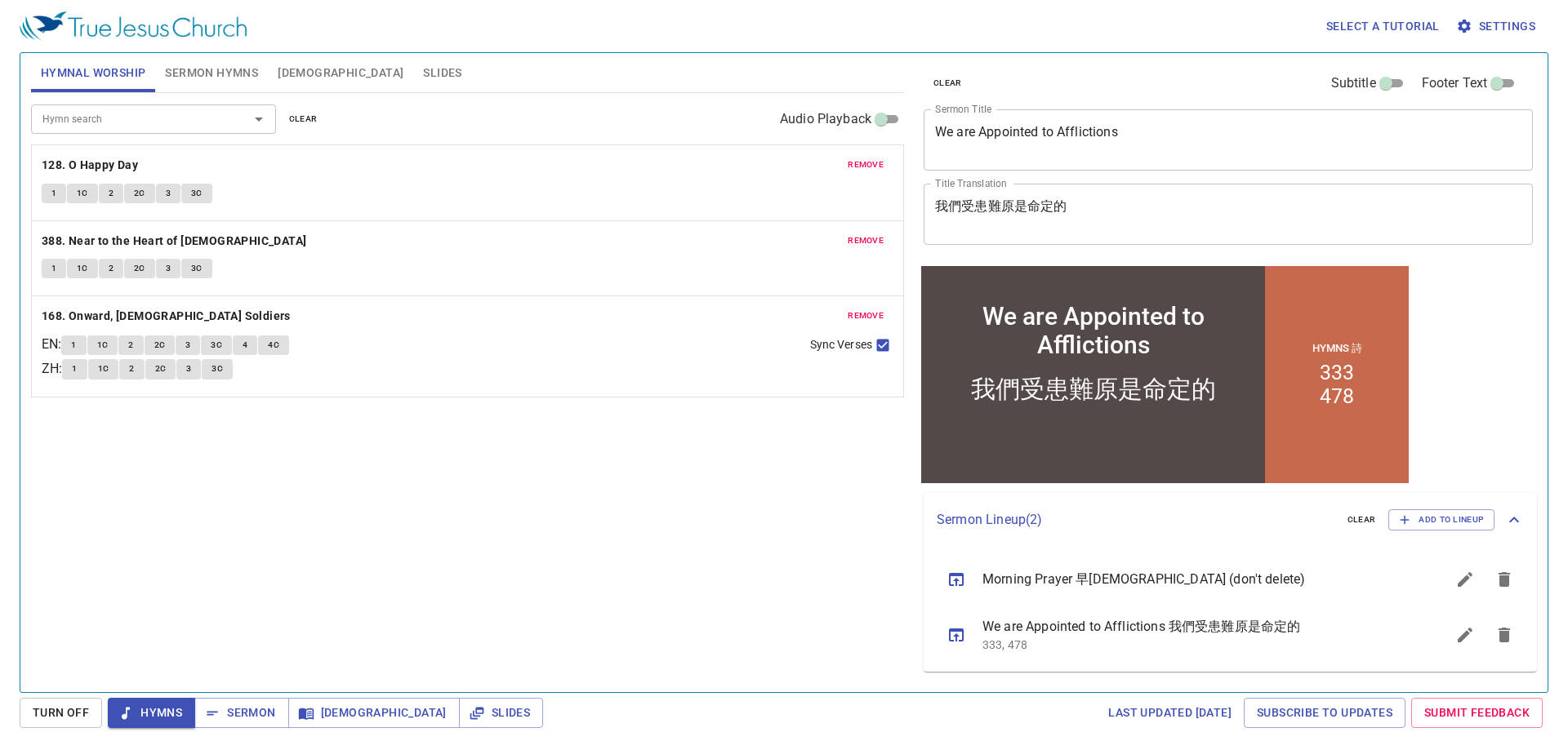
drag, startPoint x: 101, startPoint y: 169, endPoint x: 132, endPoint y: 194, distance: 39.8
click at [101, 169] on b "128. O Happy Day" at bounding box center [90, 165] width 97 height 20
click at [44, 195] on button "1" at bounding box center [54, 193] width 25 height 20
click at [88, 200] on span "1C" at bounding box center [83, 193] width 11 height 15
click at [117, 202] on button "2" at bounding box center [111, 193] width 25 height 20
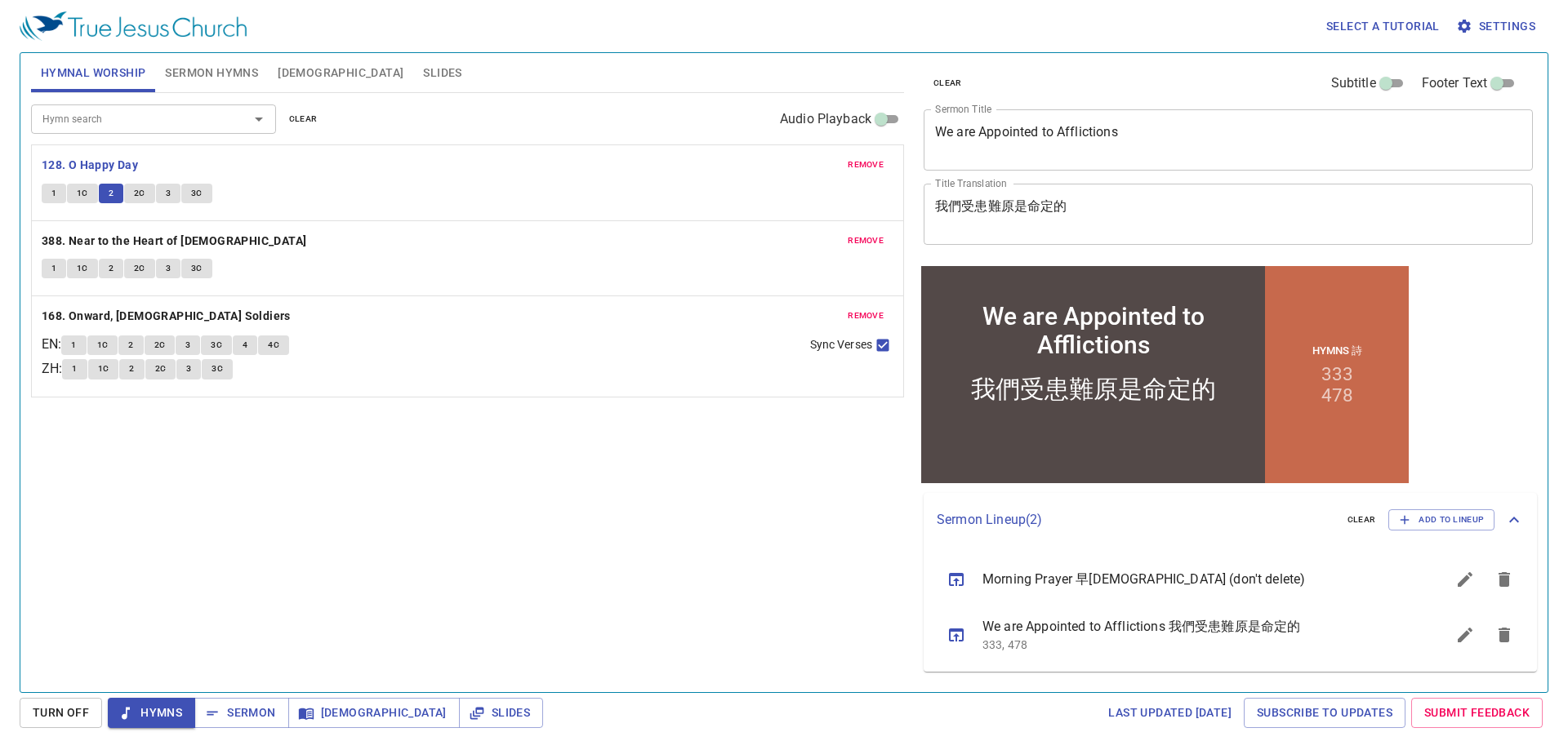
click at [140, 194] on span "2C" at bounding box center [139, 193] width 11 height 15
click at [175, 200] on button "3" at bounding box center [168, 193] width 25 height 20
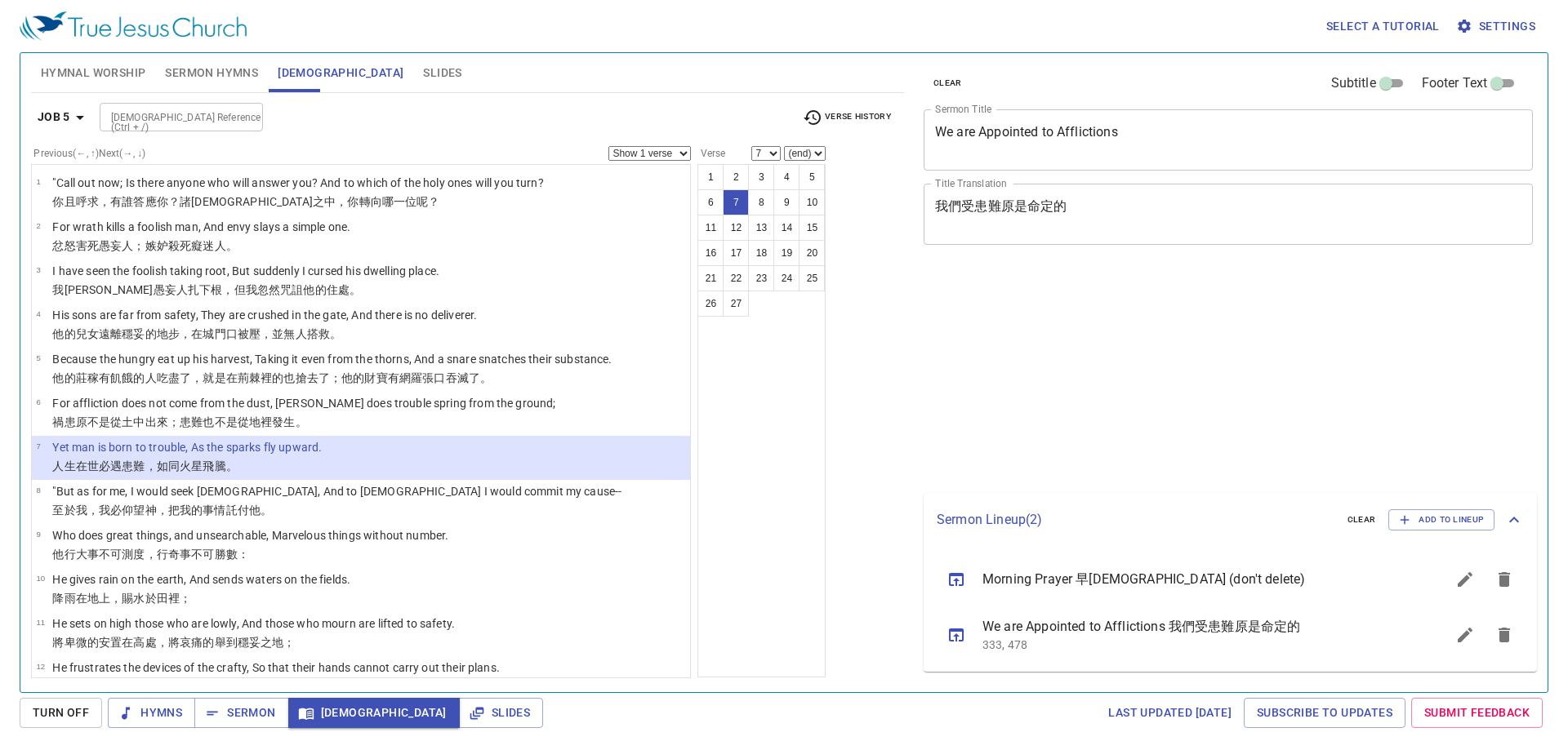
select select "7"
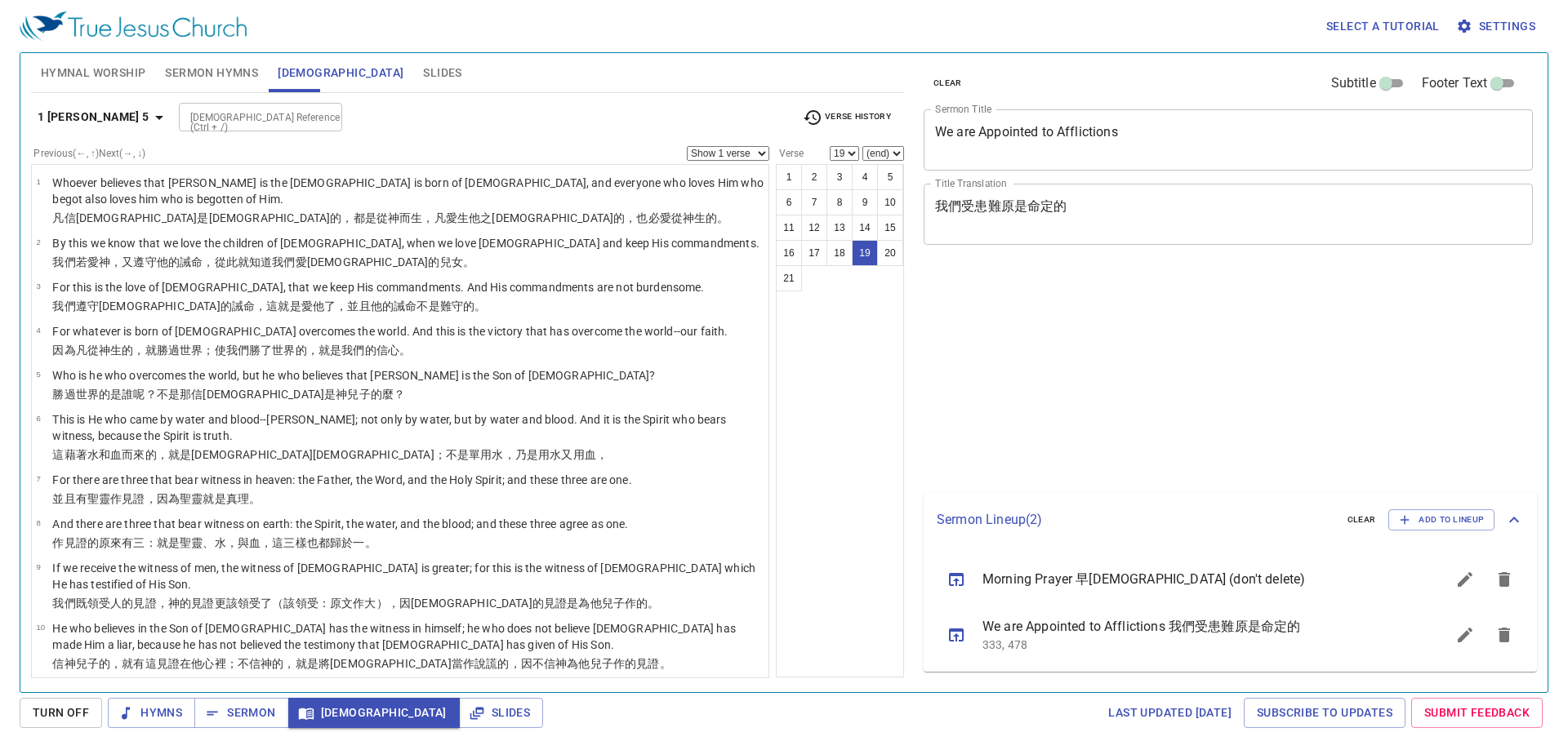
select select "19"
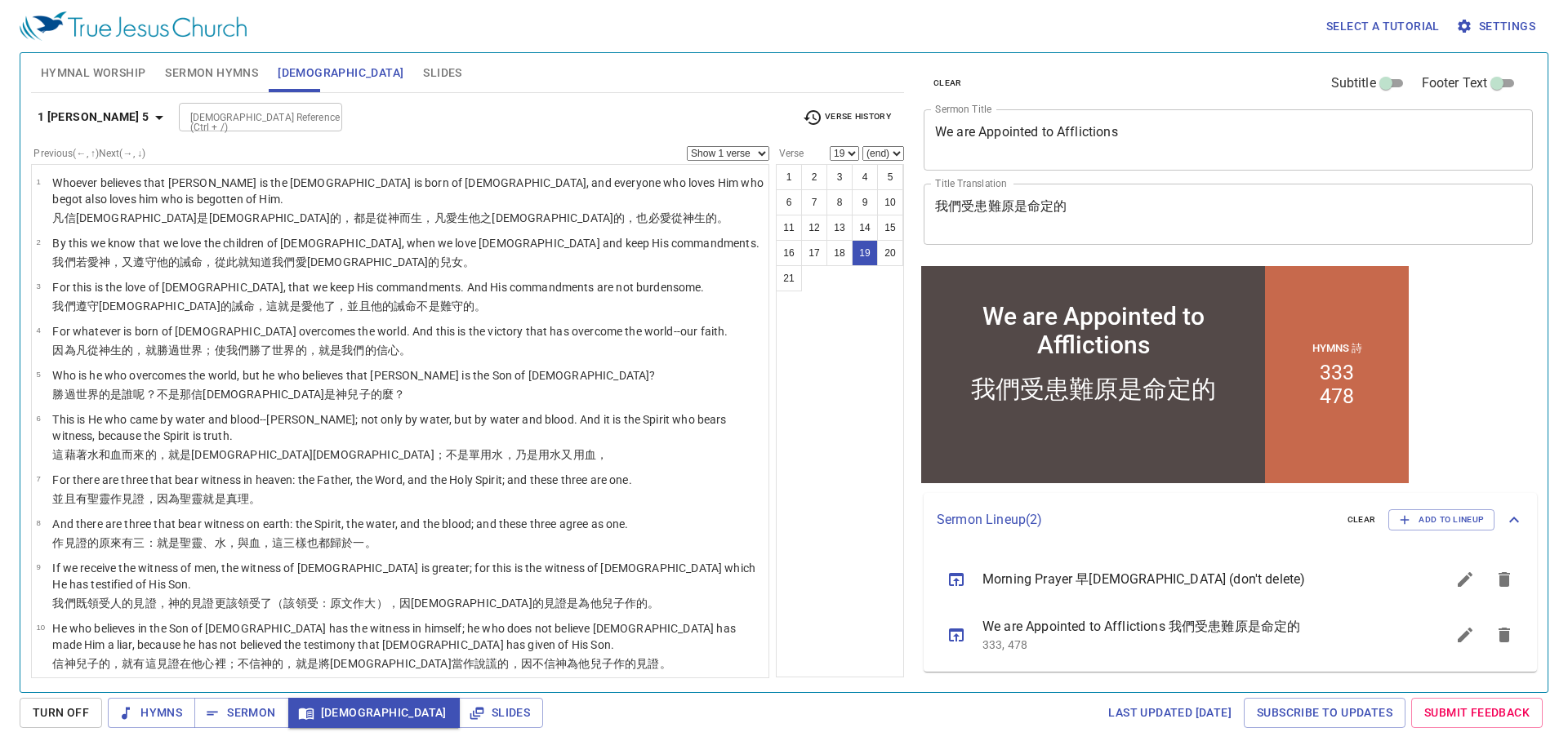
scroll to position [557, 0]
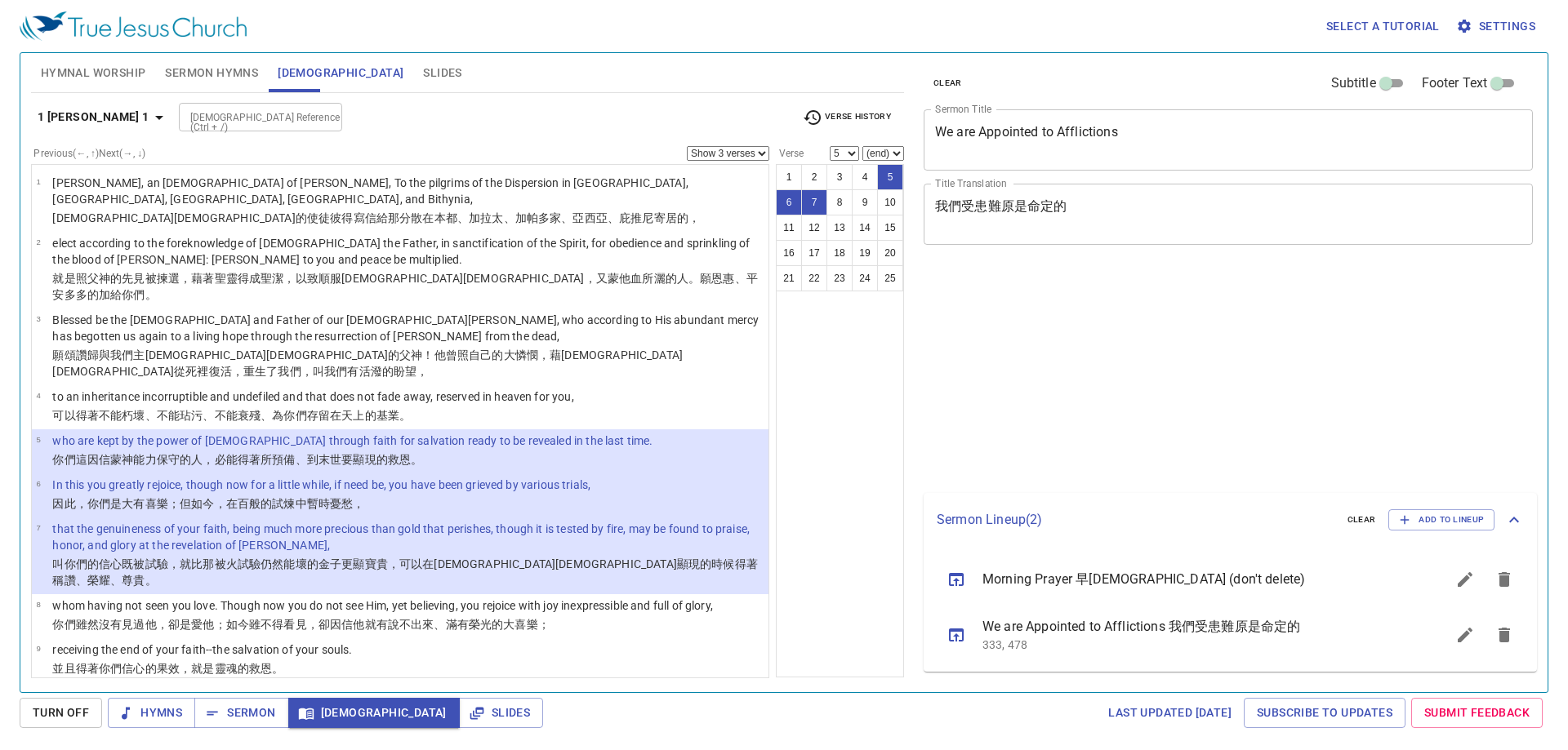
select select "3"
select select "5"
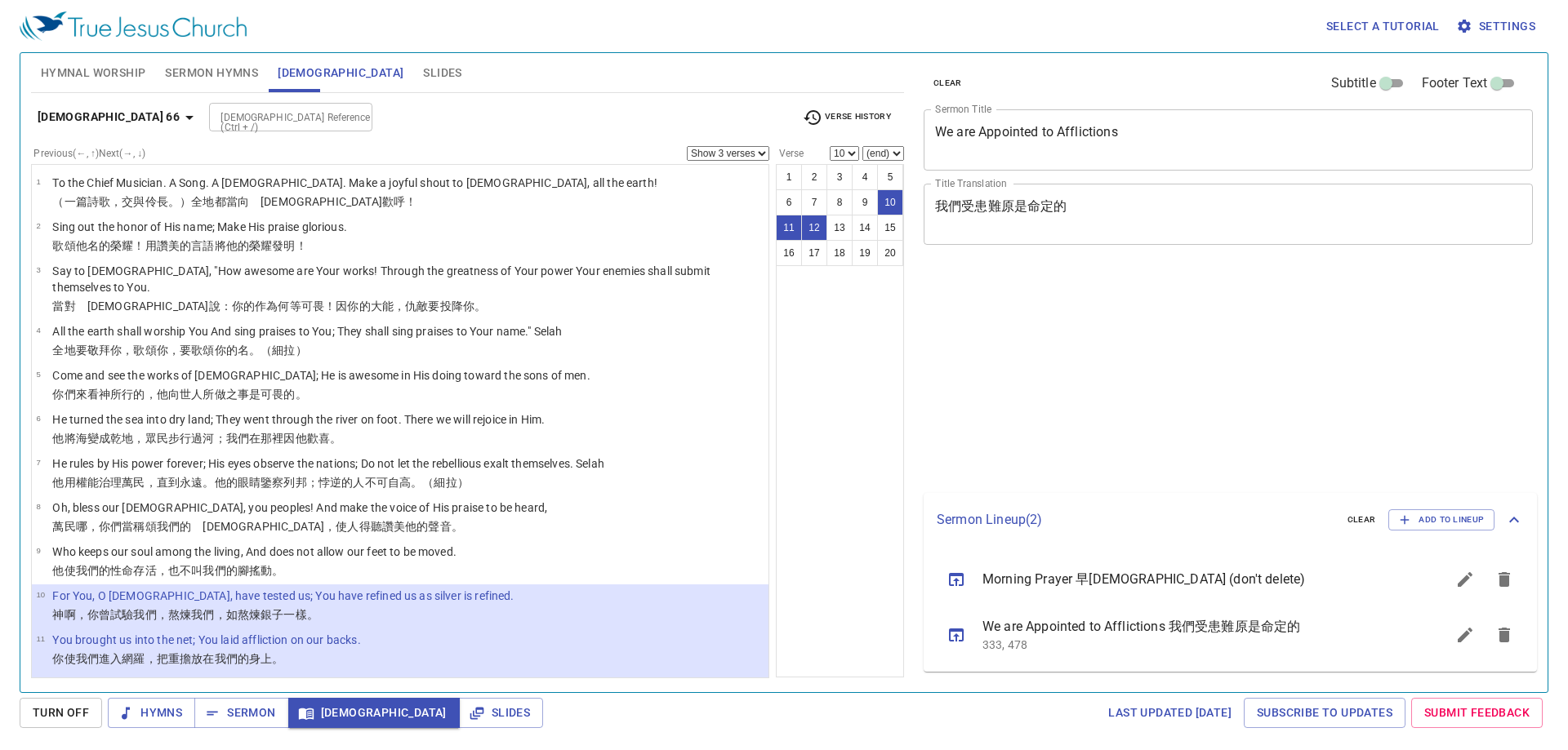
select select "3"
select select "10"
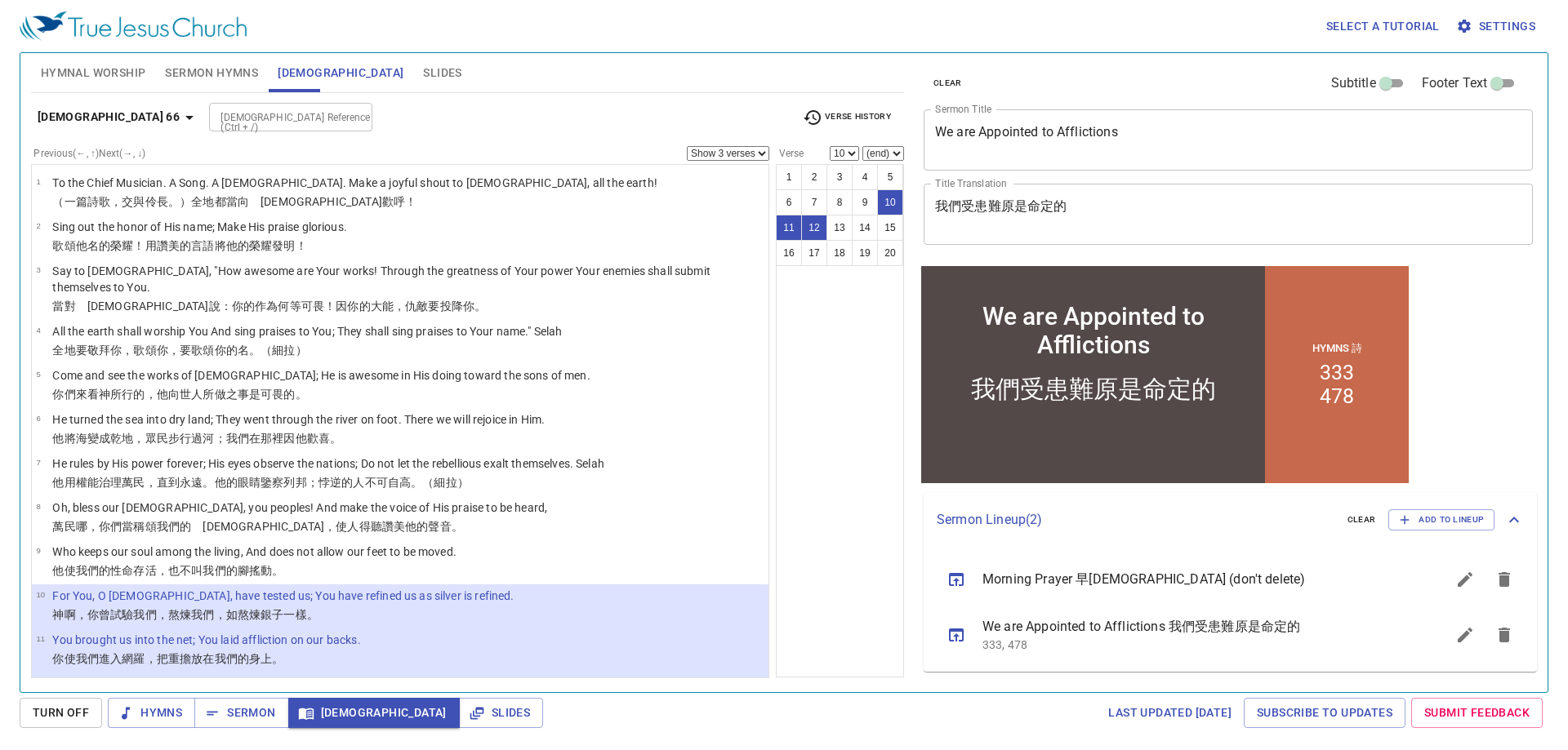
scroll to position [163, 0]
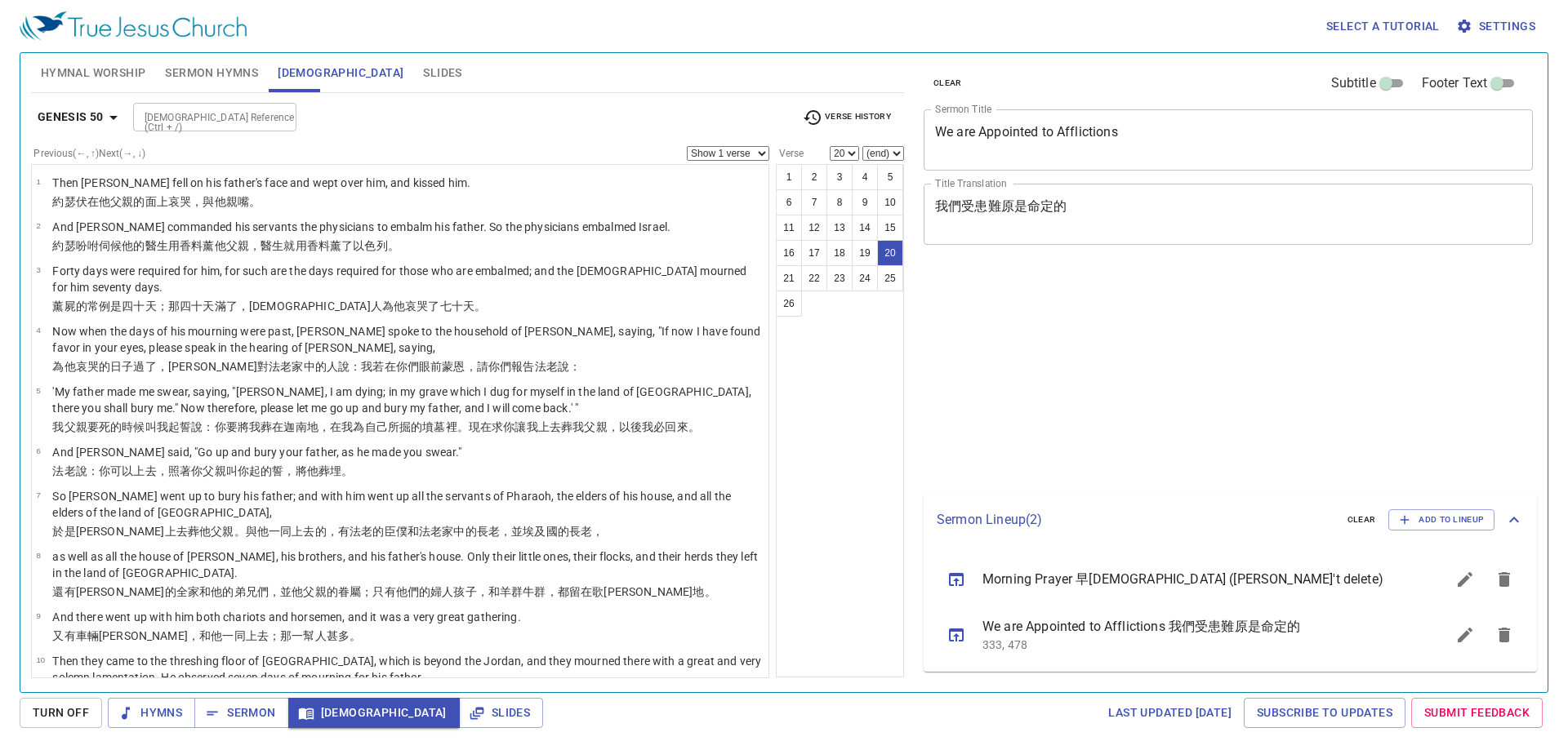
select select "20"
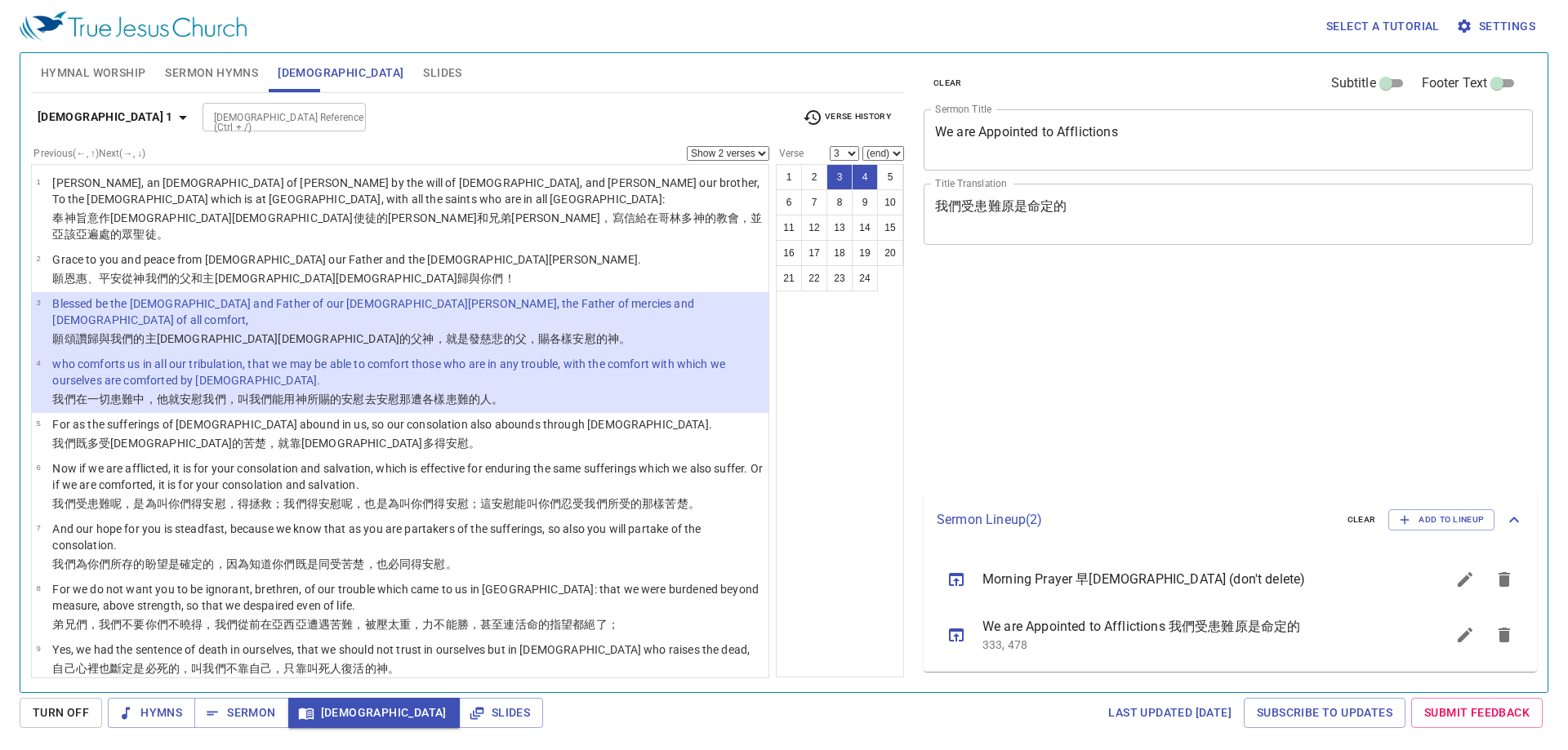
select select "2"
select select "3"
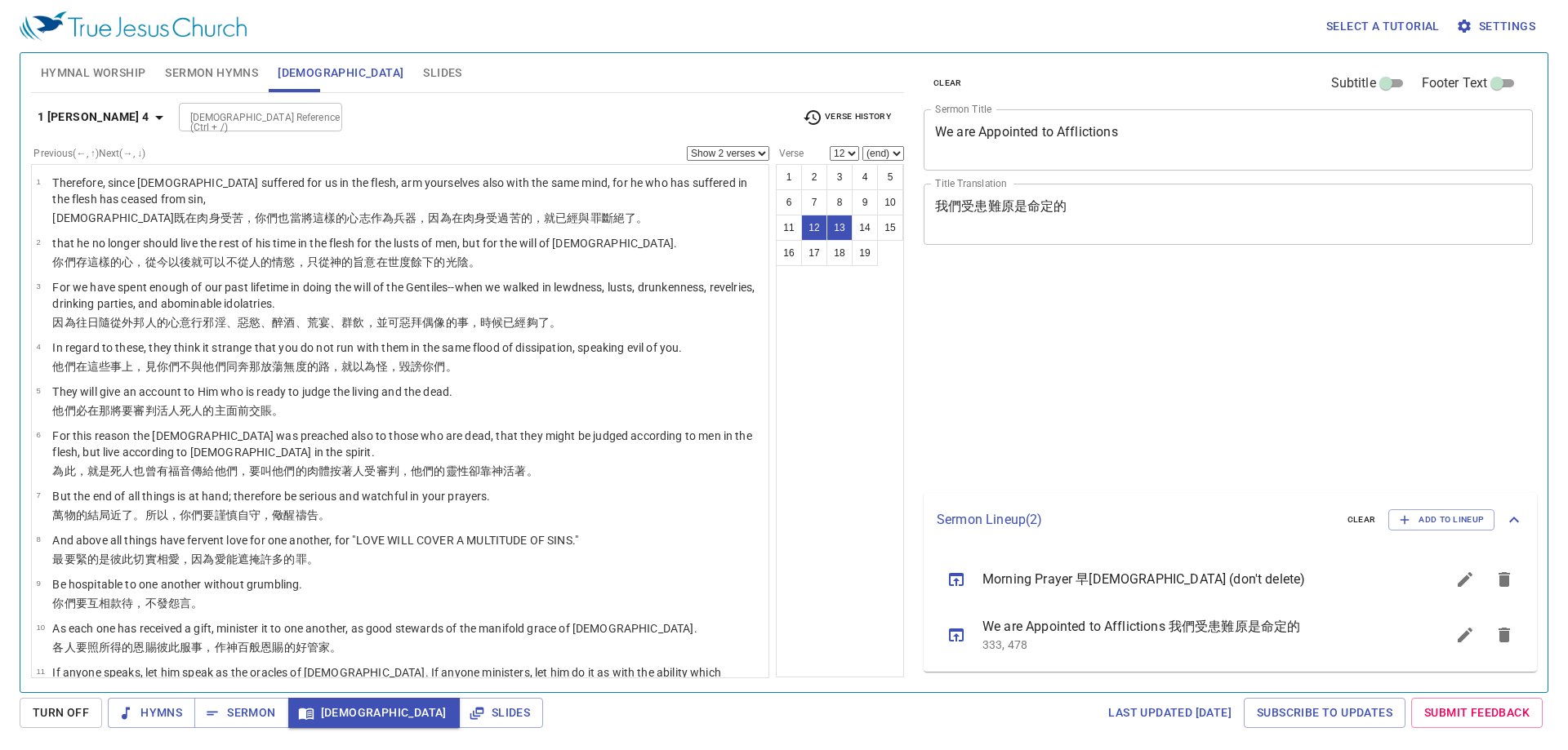
select select "2"
select select "12"
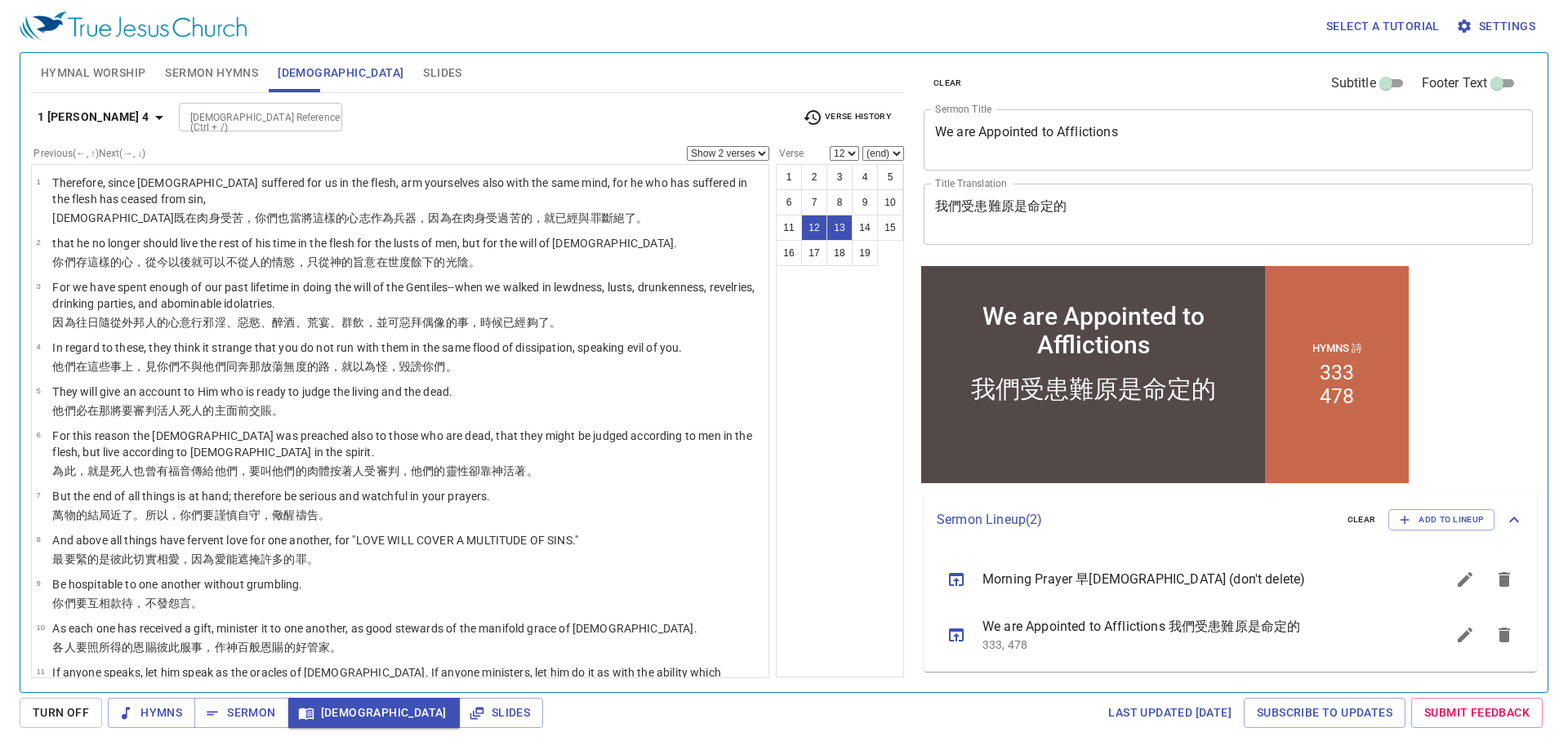
scroll to position [339, 0]
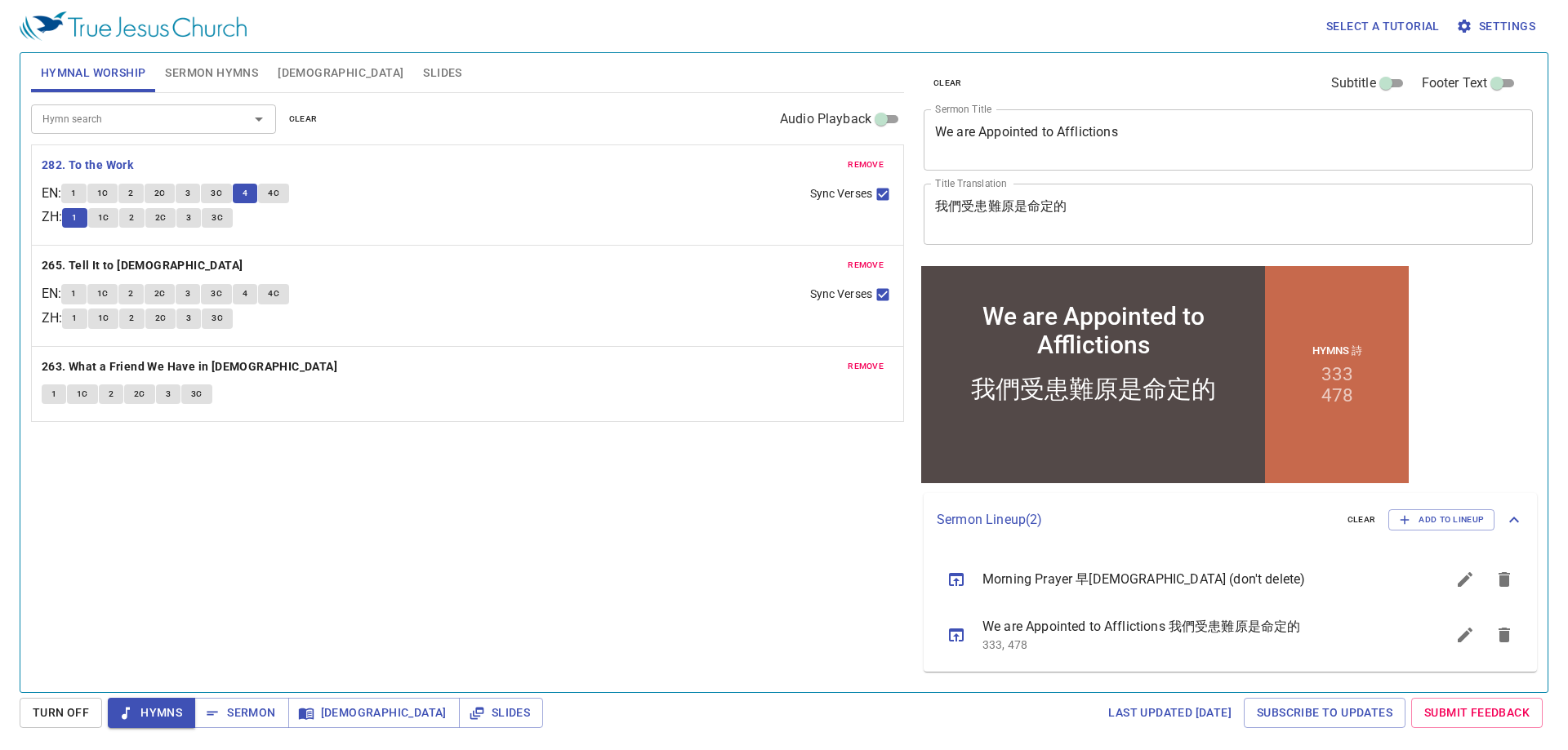
click at [278, 195] on span "4C" at bounding box center [274, 193] width 11 height 15
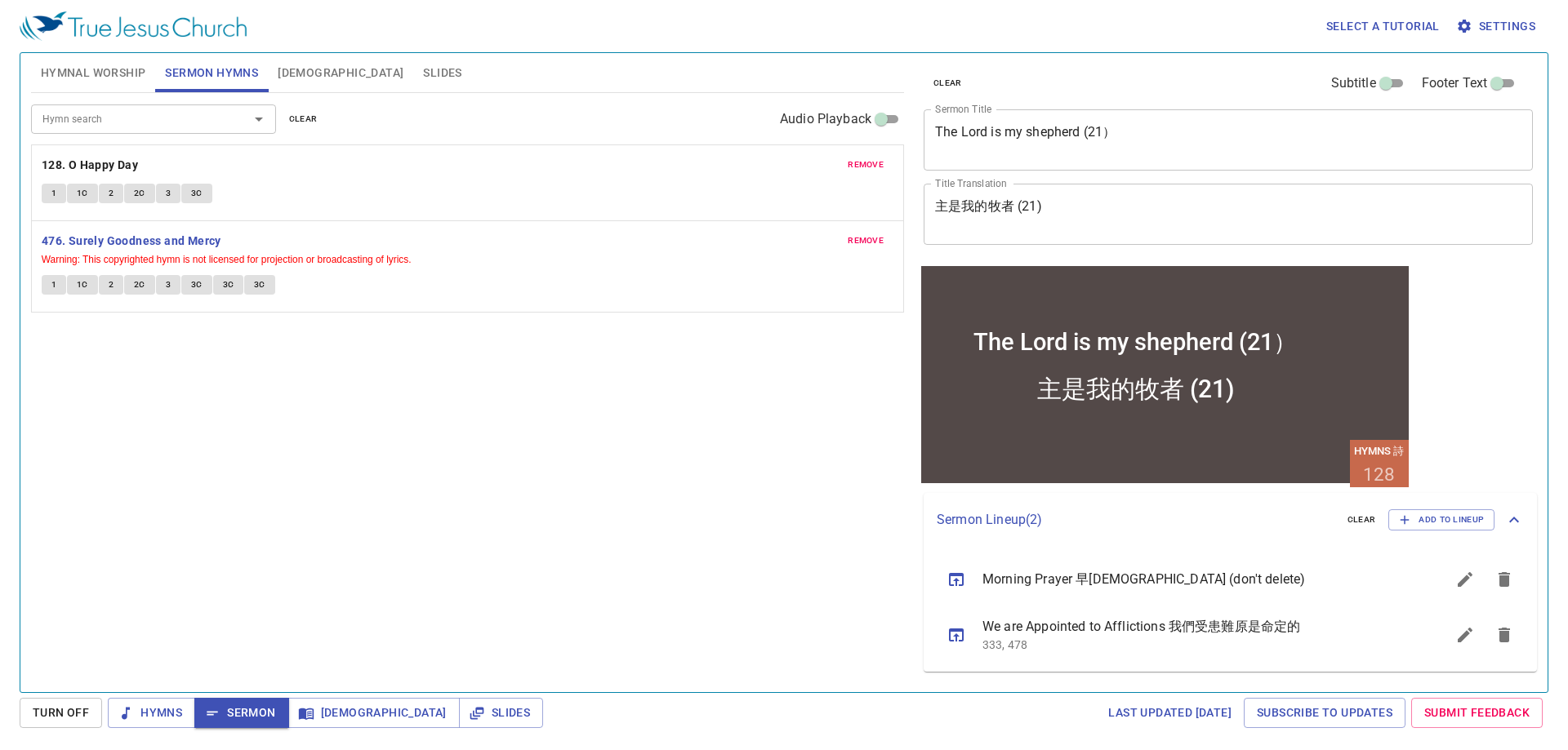
click at [298, 412] on div "Hymn search Hymn search clear Audio Playback remove 128. O Happy Day 1 1C 2 2C …" at bounding box center [467, 386] width 873 height 585
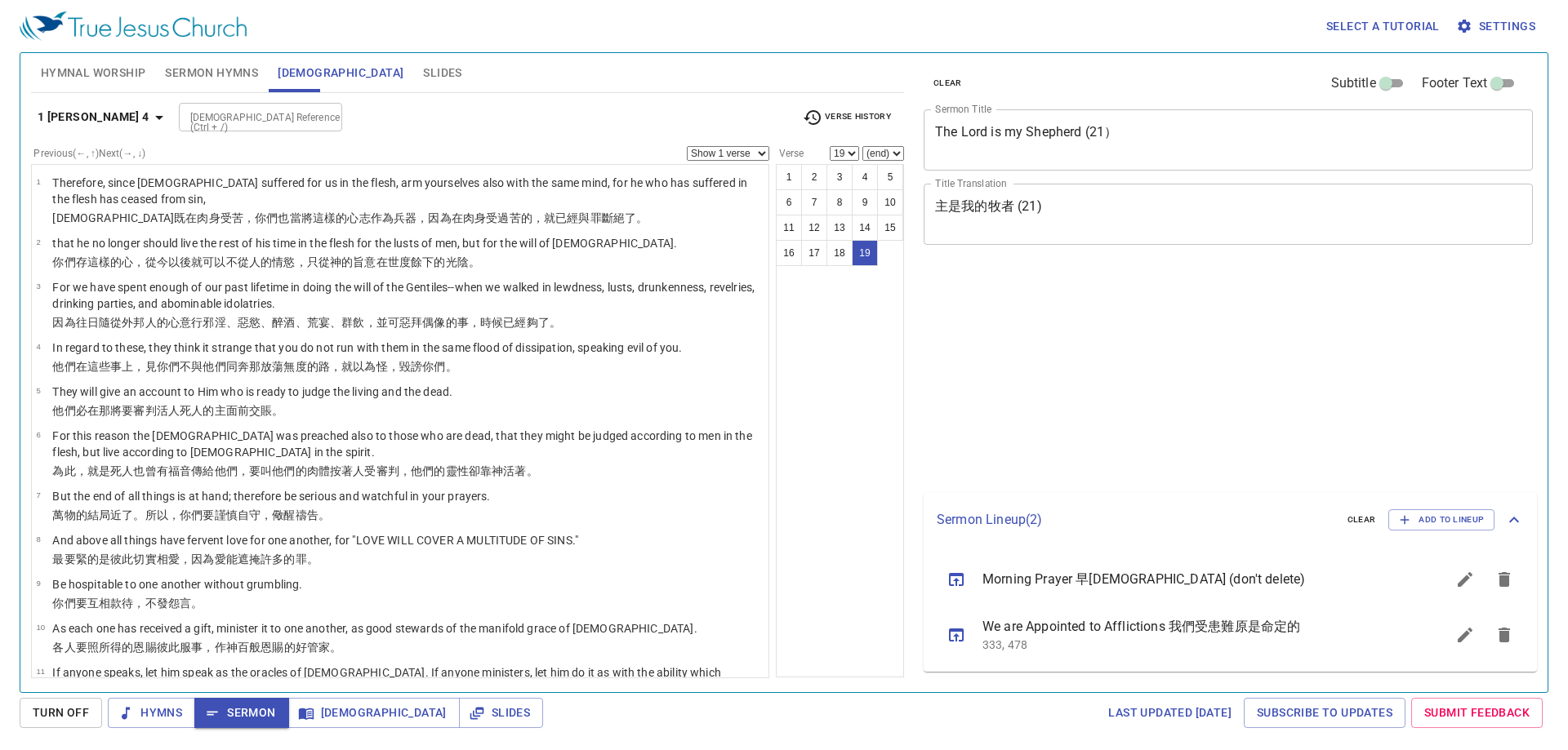
select select "19"
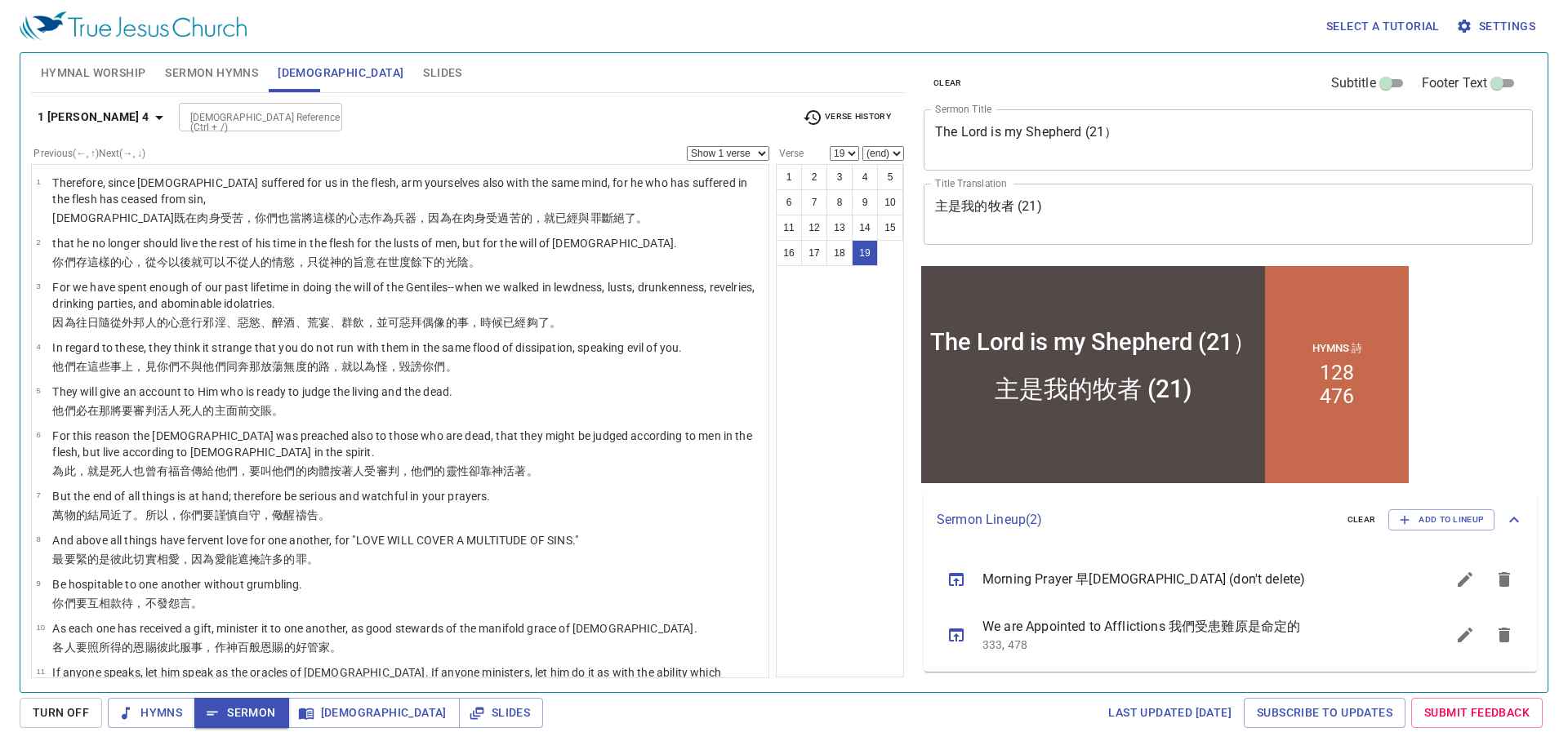
scroll to position [469, 0]
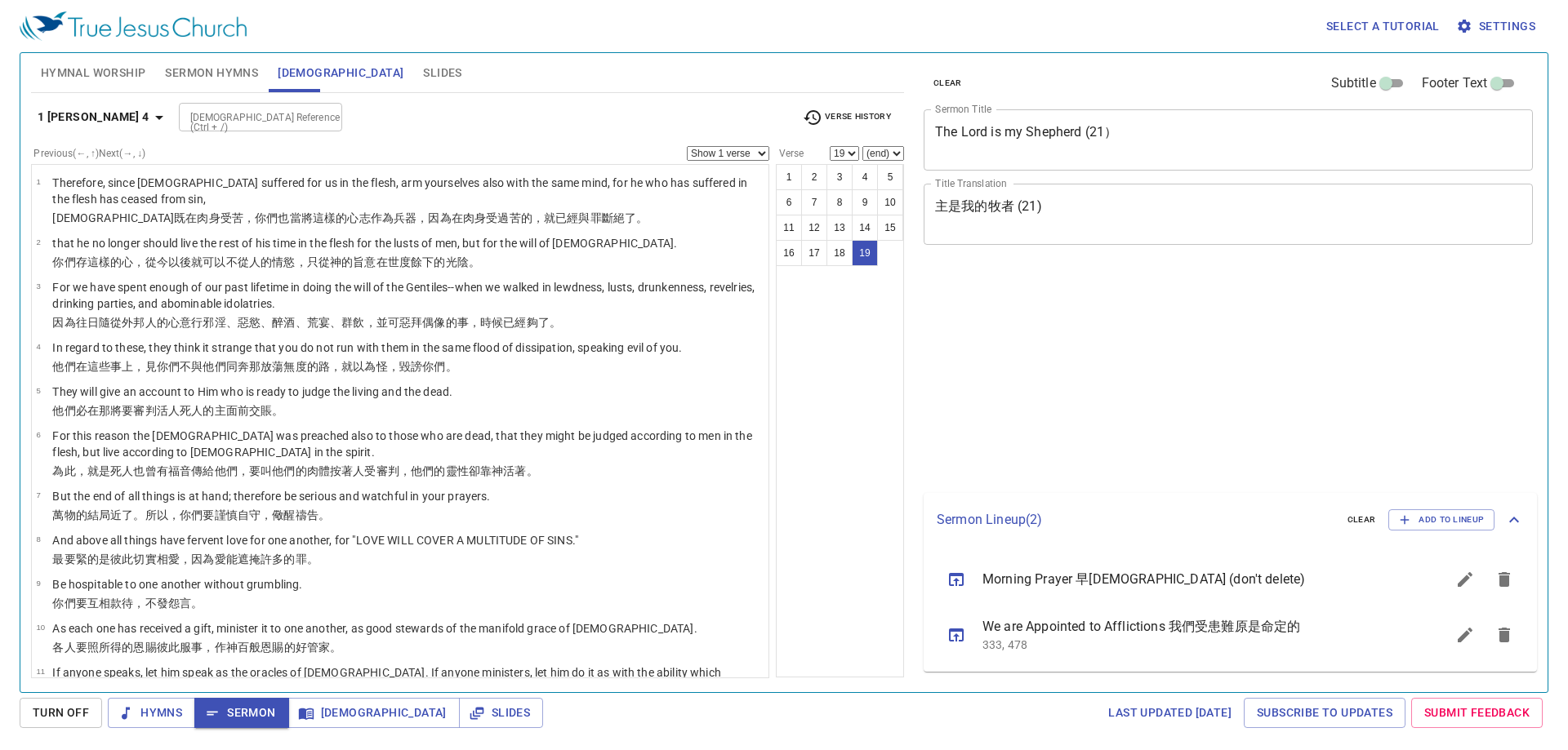
select select "19"
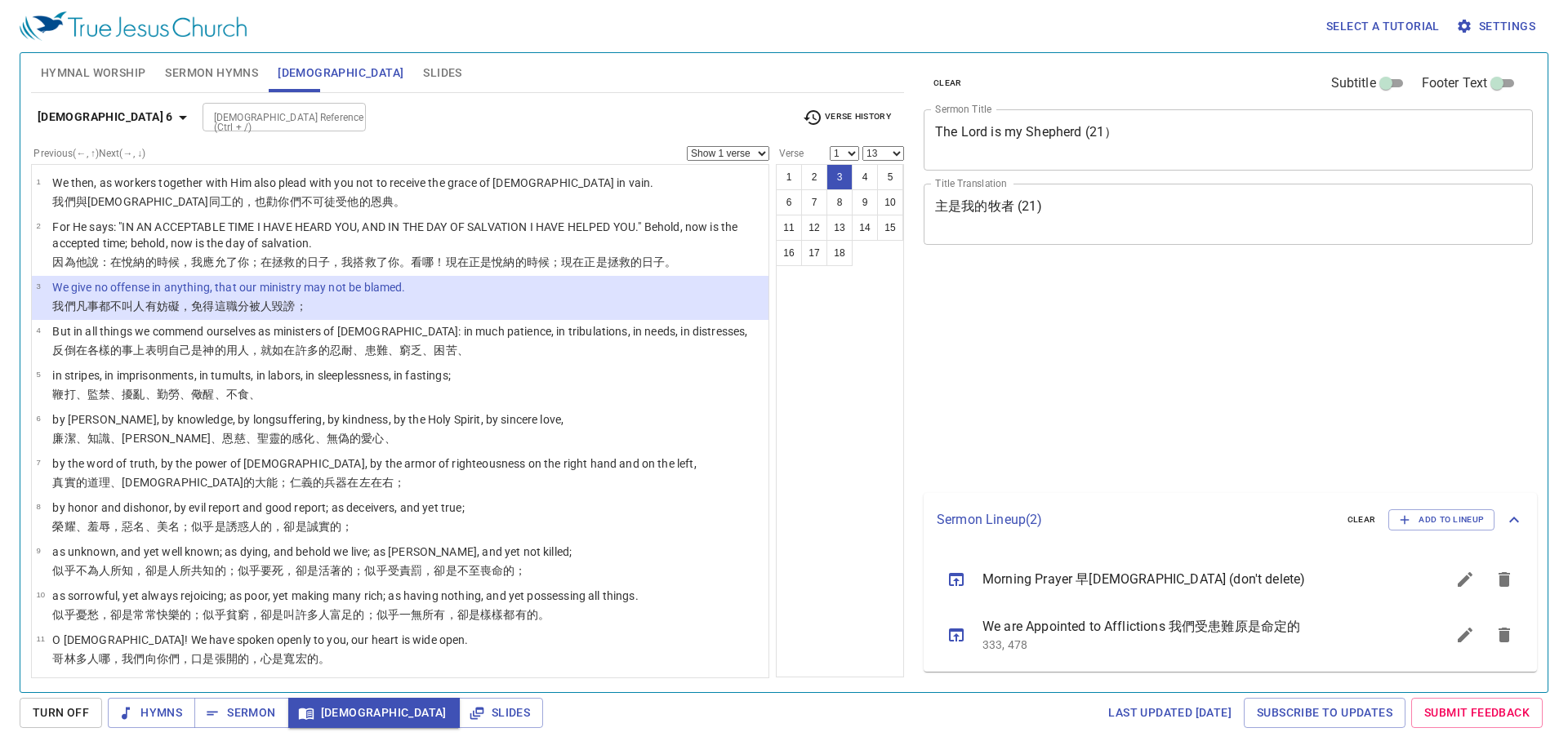
select select "13"
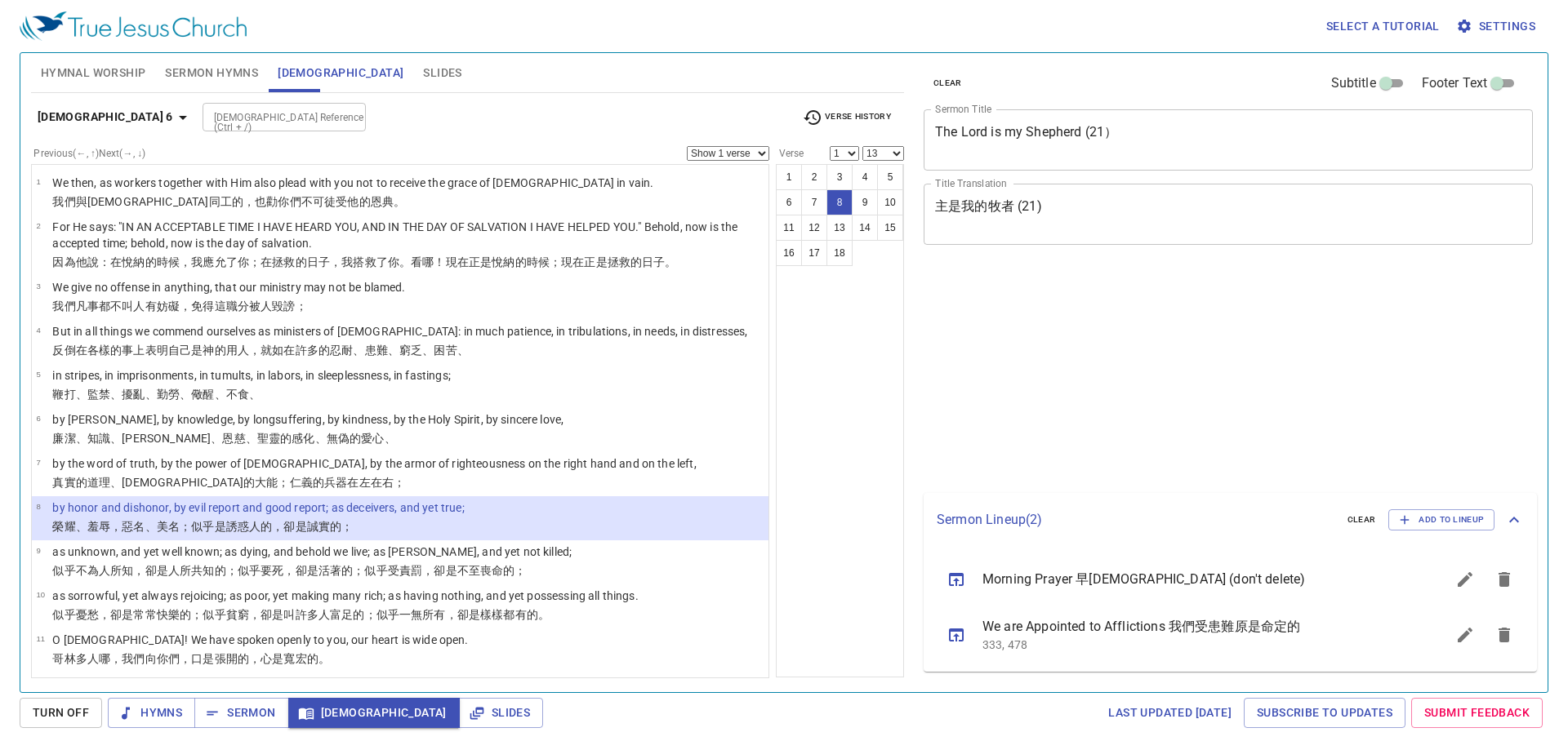
select select "13"
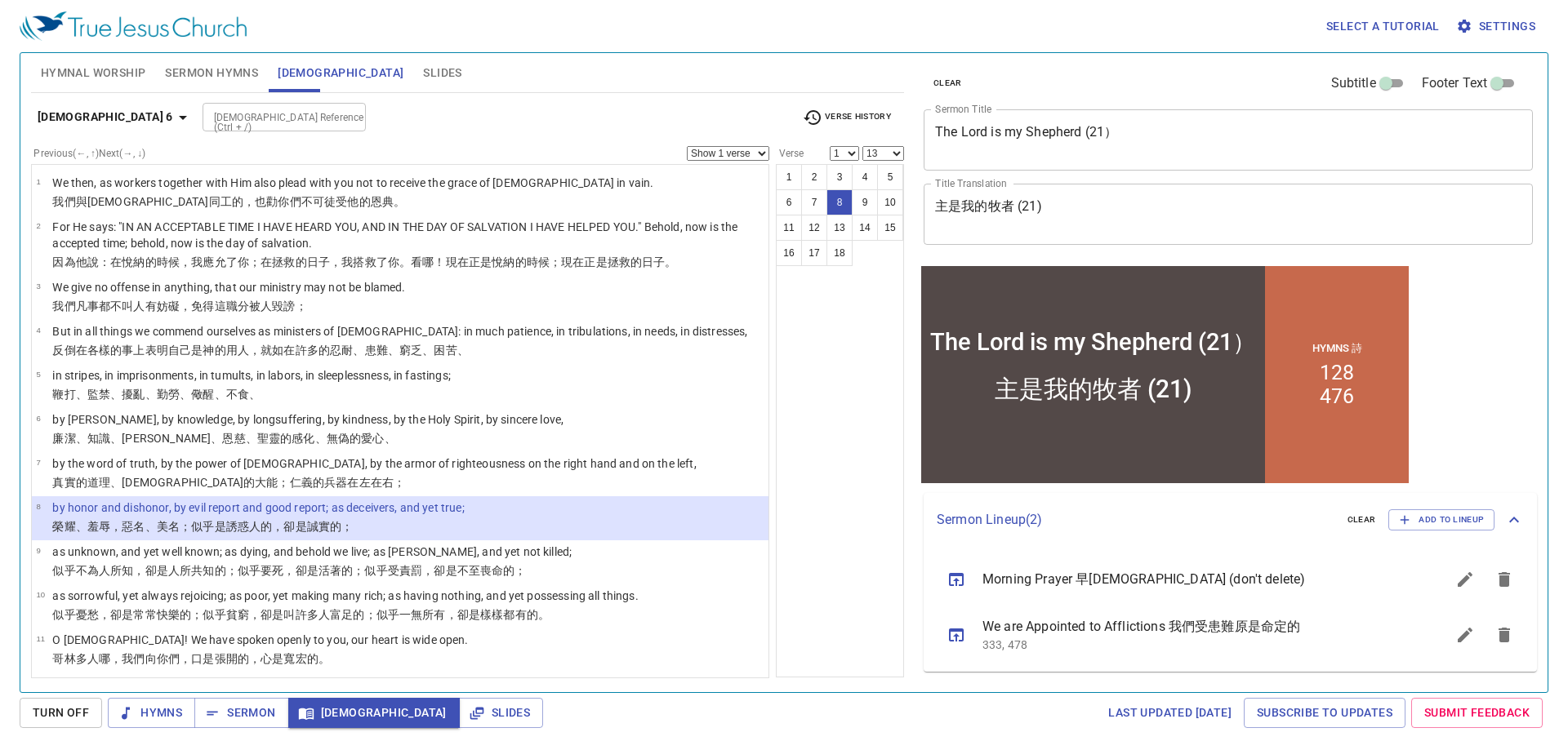
scroll to position [326, 0]
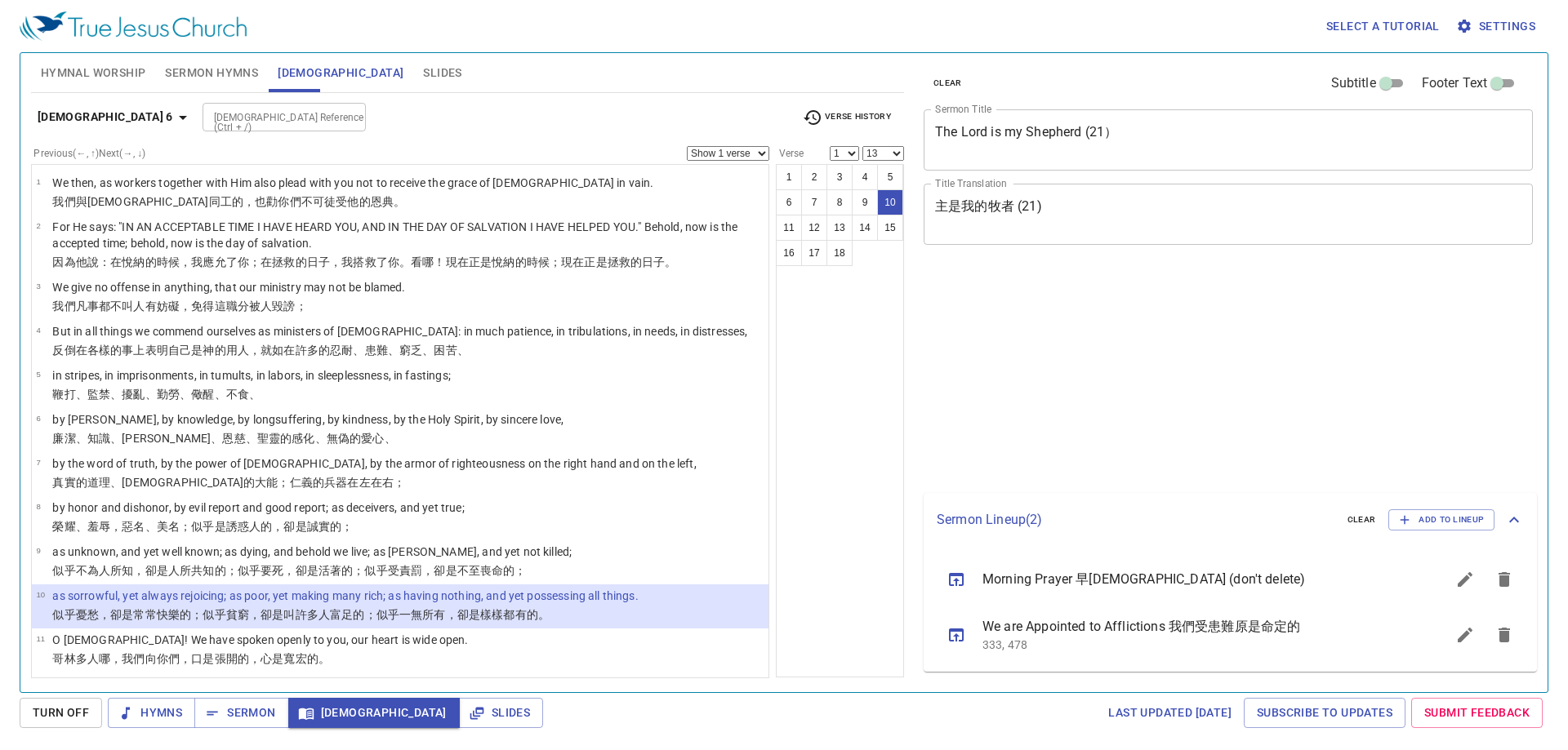
select select "13"
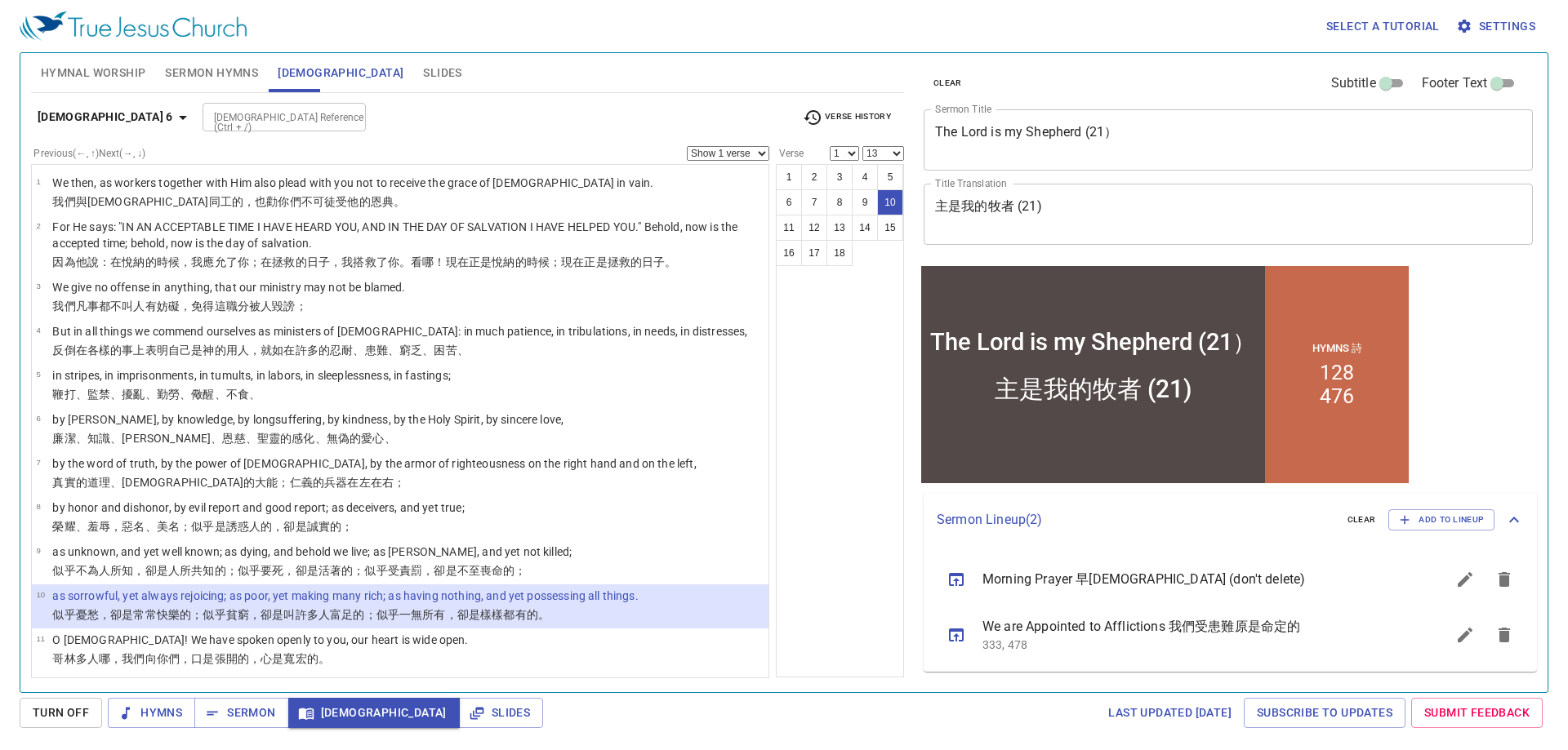
scroll to position [375, 0]
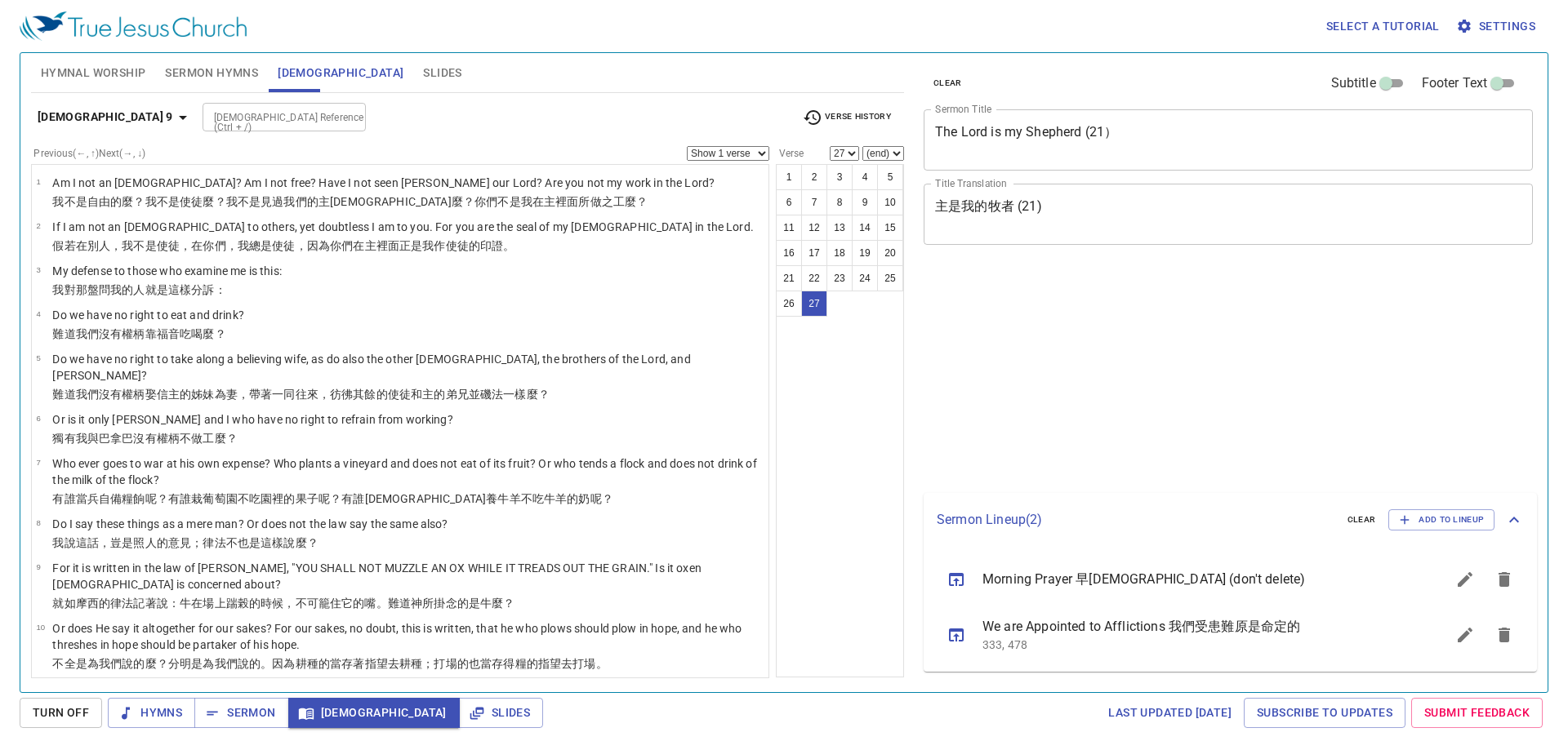
select select "27"
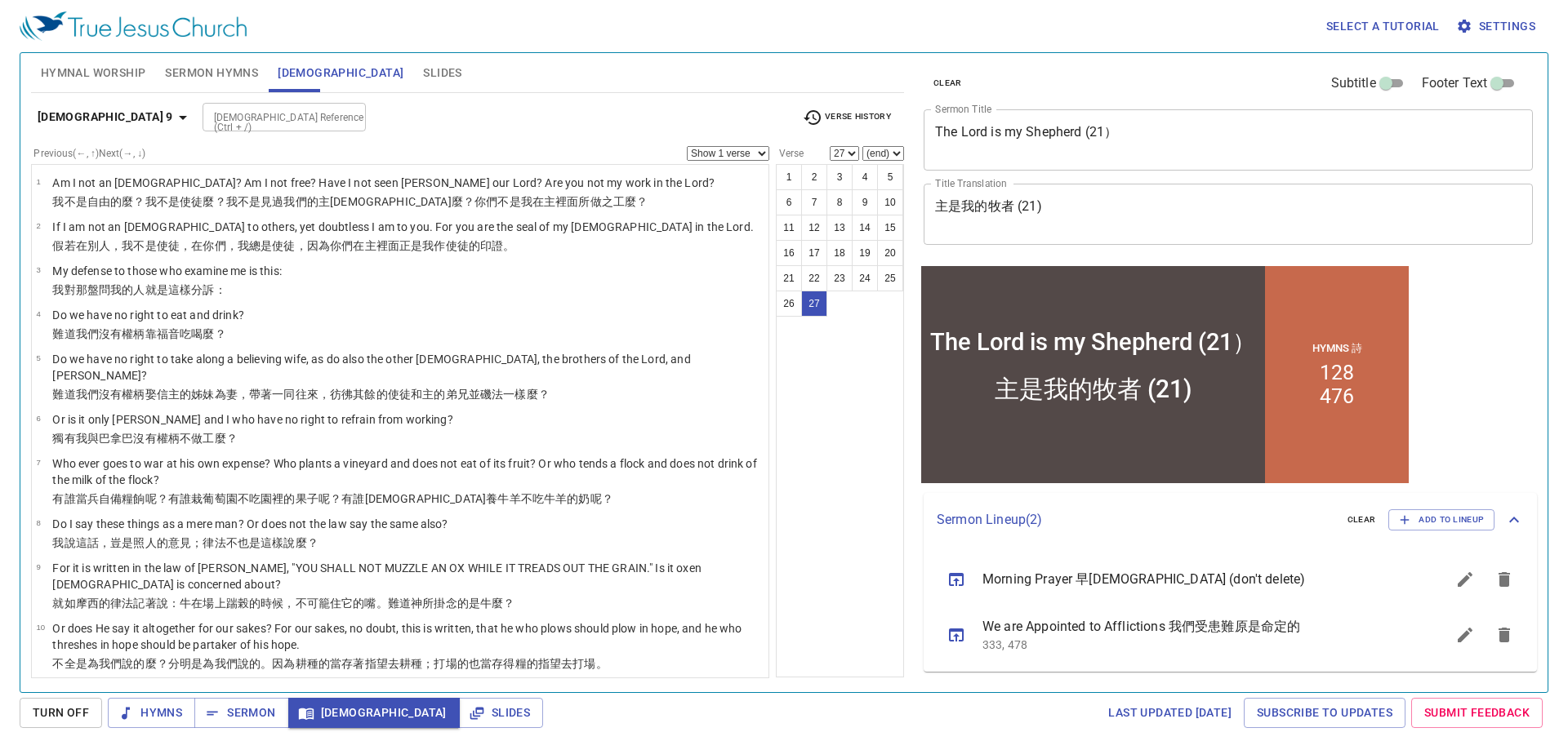
scroll to position [854, 0]
